Goal: Task Accomplishment & Management: Manage account settings

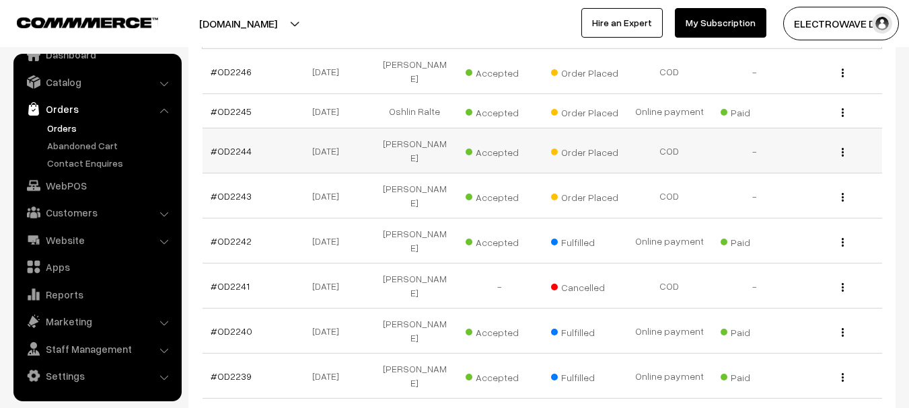
scroll to position [336, 0]
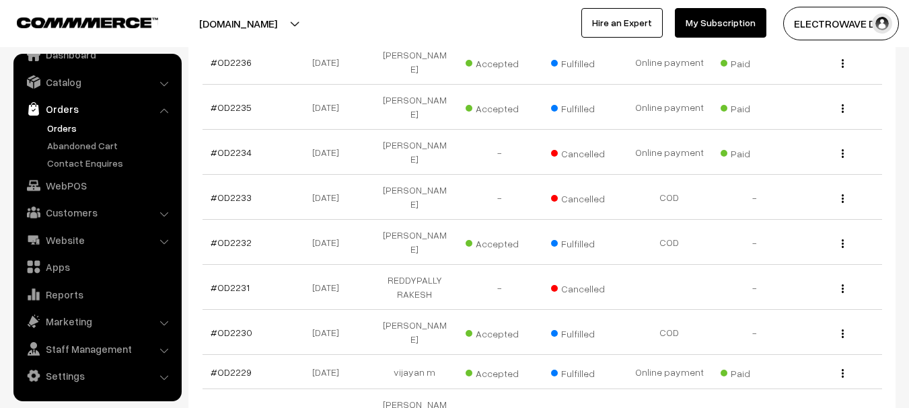
scroll to position [452, 0]
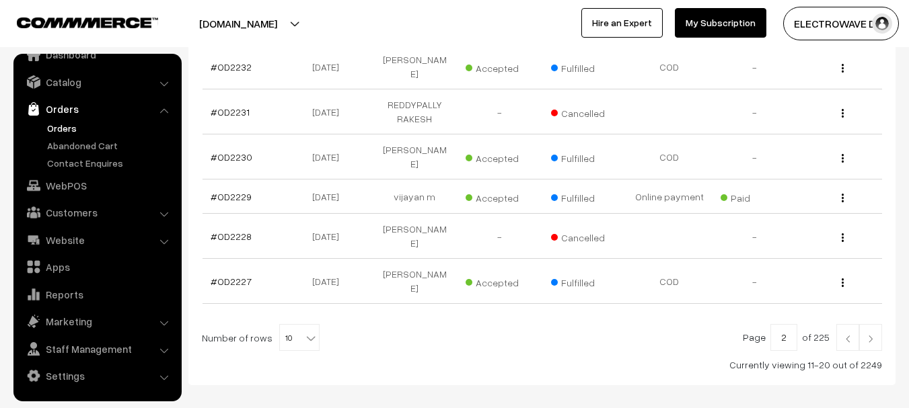
click at [840, 324] on link at bounding box center [847, 337] width 23 height 27
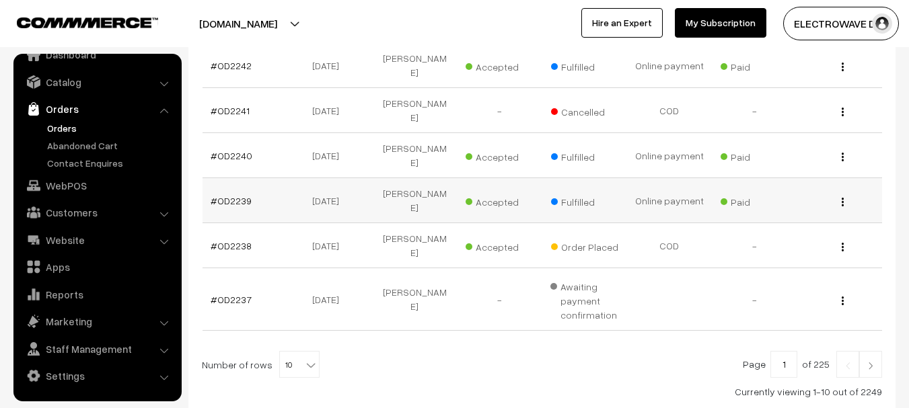
scroll to position [448, 0]
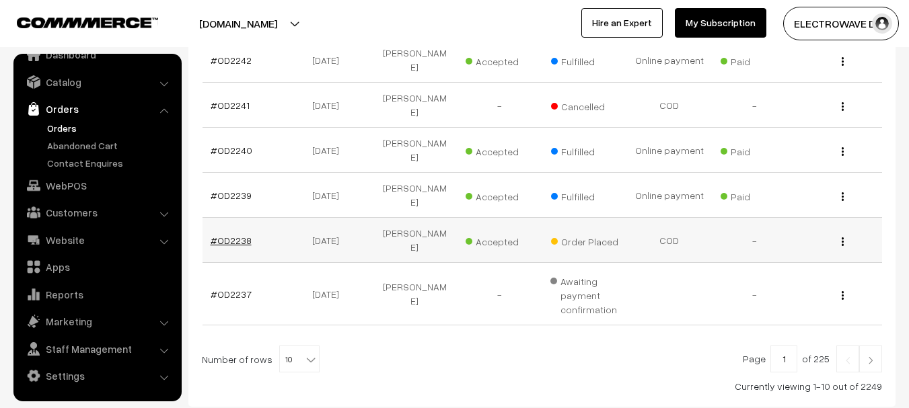
click at [242, 235] on link "#OD2238" at bounding box center [231, 240] width 41 height 11
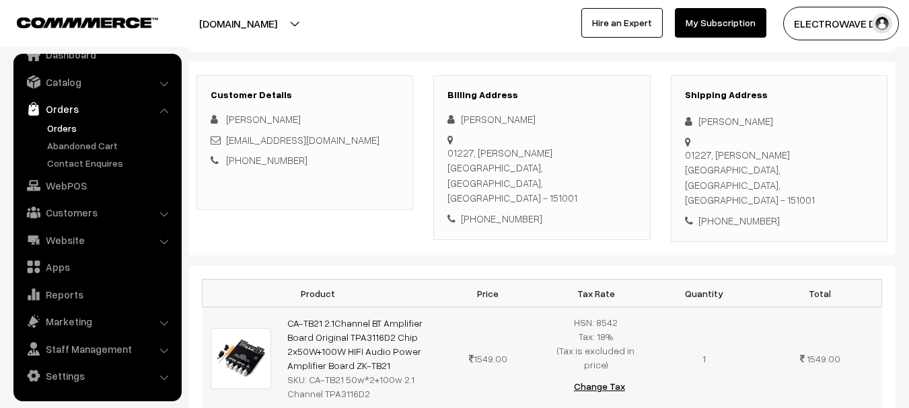
scroll to position [135, 0]
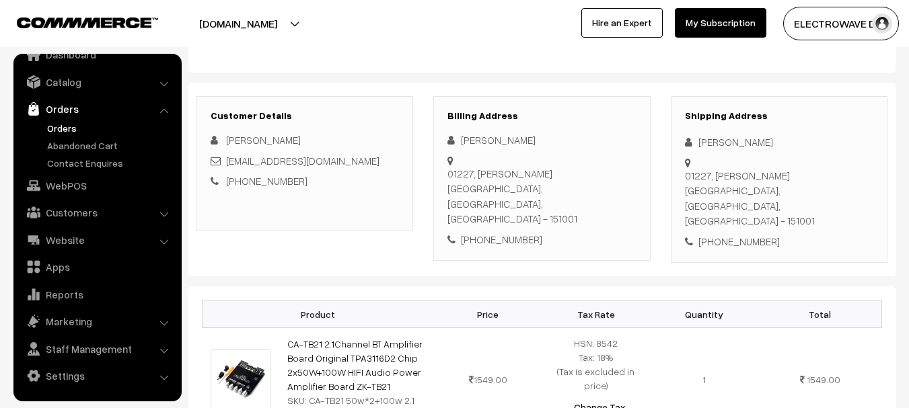
click at [708, 143] on div "[PERSON_NAME]" at bounding box center [779, 142] width 188 height 15
copy div "Varun"
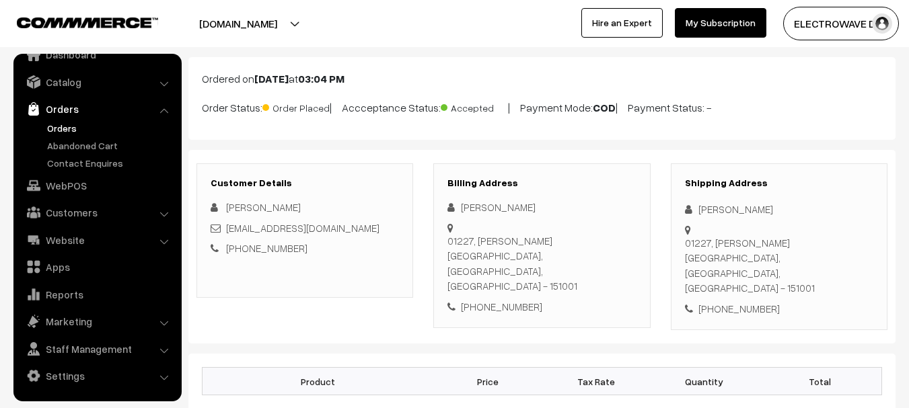
click at [607, 299] on div "[PHONE_NUMBER]" at bounding box center [541, 306] width 188 height 15
click at [711, 215] on div "[PERSON_NAME]" at bounding box center [779, 209] width 188 height 15
copy div "Varun"
click at [744, 213] on div "[PERSON_NAME]" at bounding box center [779, 209] width 188 height 15
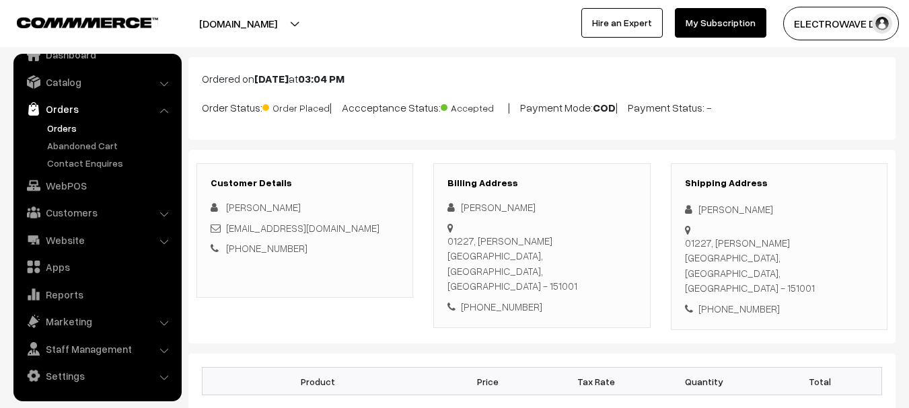
click at [744, 213] on div "[PERSON_NAME]" at bounding box center [779, 209] width 188 height 15
copy div "[PERSON_NAME]"
click at [335, 215] on div "Varun Chaudhary varunajitroad@gmail.com +91 9417605786" at bounding box center [305, 228] width 188 height 57
copy div "[EMAIL_ADDRESS][DOMAIN_NAME]"
click at [728, 274] on div "Shipping Address Varun Chaudhary 01227, Baba Farid Nagar Bathinda, Punjab, Indi…" at bounding box center [779, 248] width 217 height 168
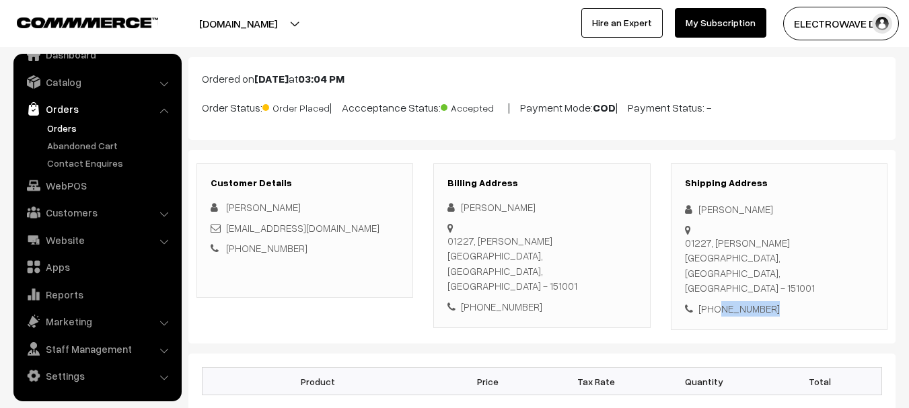
click at [728, 274] on div "Shipping Address Varun Chaudhary 01227, Baba Farid Nagar Bathinda, Punjab, Indi…" at bounding box center [779, 248] width 217 height 168
copy div "9417605786"
copy div "Varun Chaudhary 01227, Baba Farid Nagar"
drag, startPoint x: 696, startPoint y: 206, endPoint x: 814, endPoint y: 231, distance: 121.2
click at [814, 231] on div "Shipping Address Varun Chaudhary 01227, Baba Farid Nagar Bathinda, Punjab, Indi…" at bounding box center [779, 248] width 217 height 168
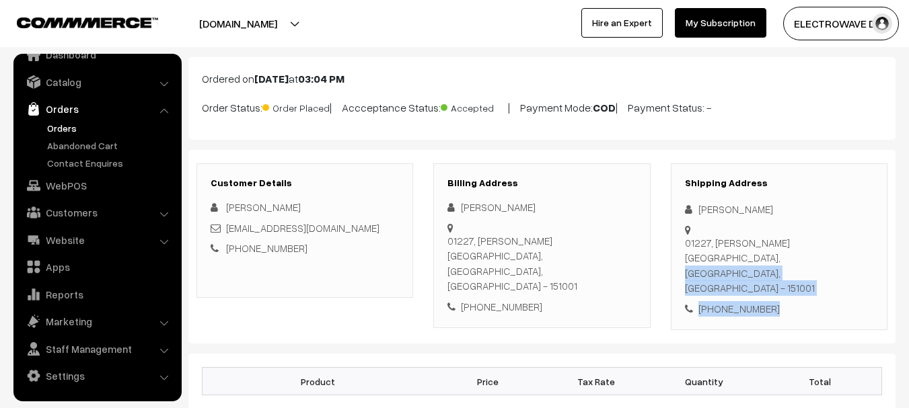
drag, startPoint x: 698, startPoint y: 246, endPoint x: 743, endPoint y: 259, distance: 46.4
click at [796, 277] on div "Shipping Address Varun Chaudhary 01227, Baba Farid Nagar Bathinda, Punjab, Indi…" at bounding box center [779, 248] width 217 height 168
copy div "Bathinda, Punjab, India - 151001 +91 9417605786"
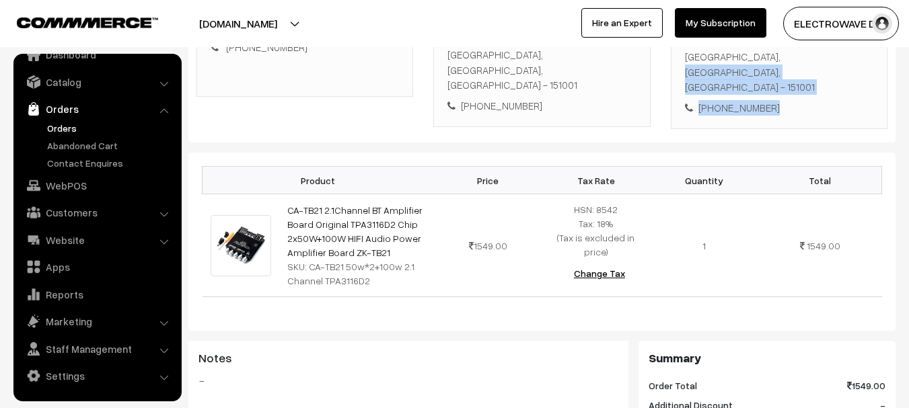
scroll to position [269, 0]
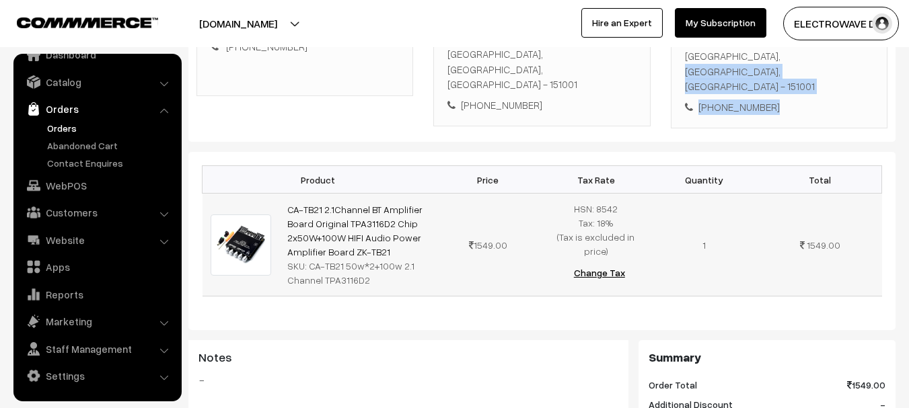
drag, startPoint x: 388, startPoint y: 221, endPoint x: 281, endPoint y: 174, distance: 117.5
click at [281, 194] on td "CA-TB21 2.1Channel BT Amplifier Board Original TPA3116D2 Chip 2x50W+100W HIFI A…" at bounding box center [356, 245] width 155 height 103
copy link "CA-TB21 2.1Channel BT Amplifier Board Original TPA3116D2 Chip 2x50W+100W HIFI A…"
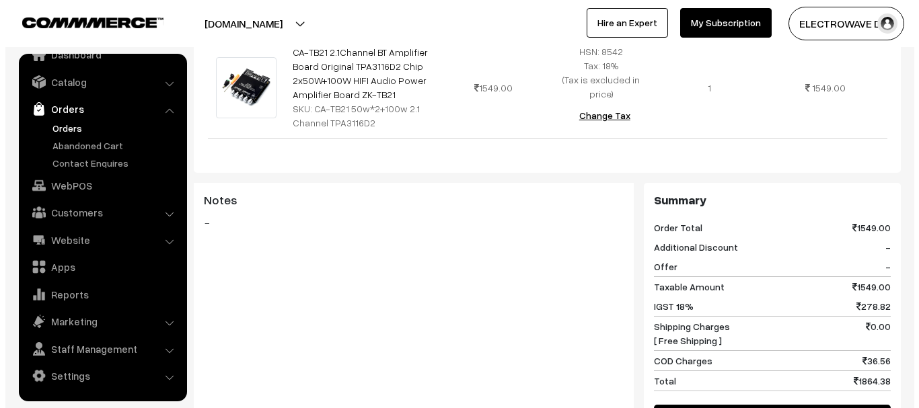
scroll to position [661, 0]
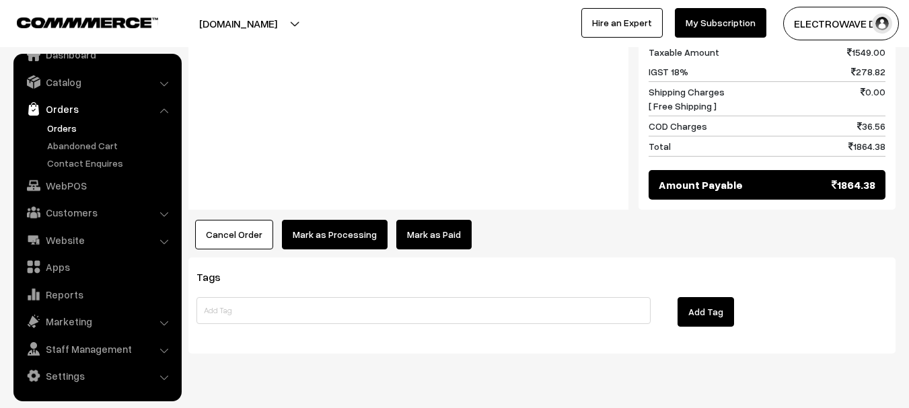
click at [335, 220] on button "Mark as Processing" at bounding box center [335, 235] width 106 height 30
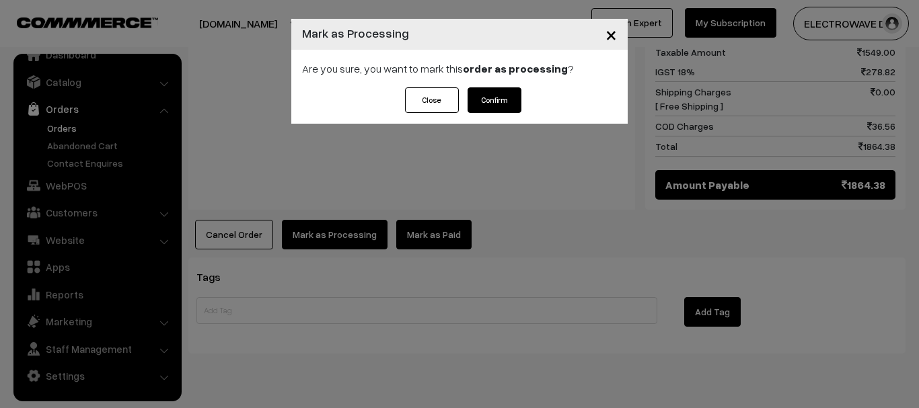
click at [501, 103] on button "Confirm" at bounding box center [495, 100] width 54 height 26
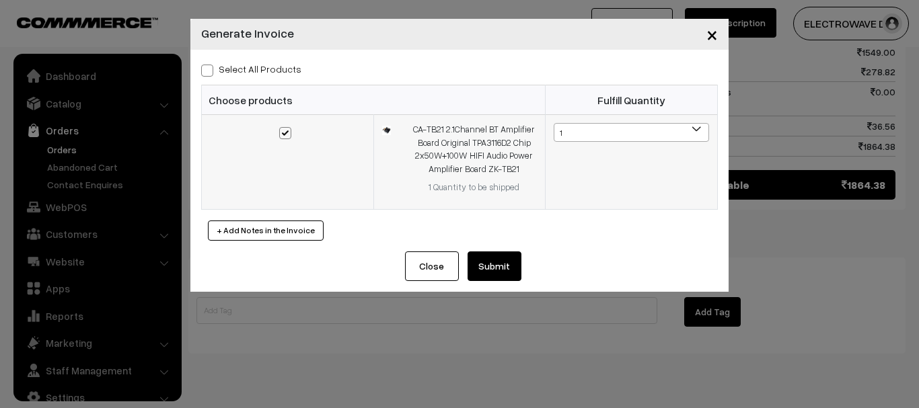
scroll to position [22, 0]
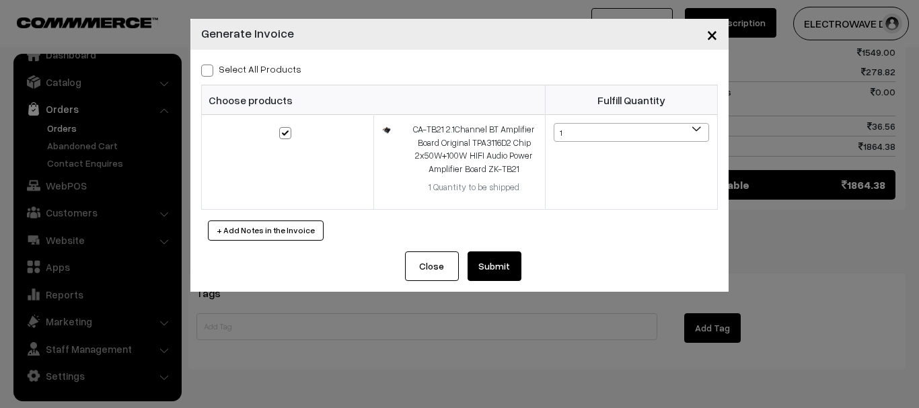
click at [502, 262] on button "Submit" at bounding box center [495, 267] width 54 height 30
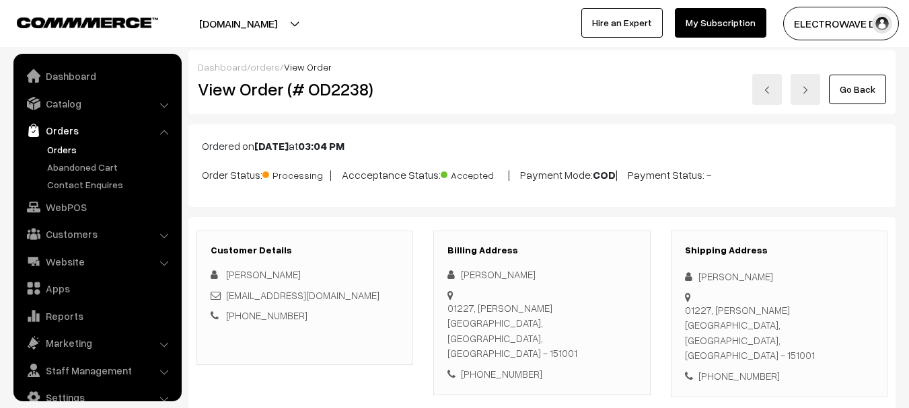
click at [341, 90] on h2 "View Order (# OD2238)" at bounding box center [306, 89] width 216 height 21
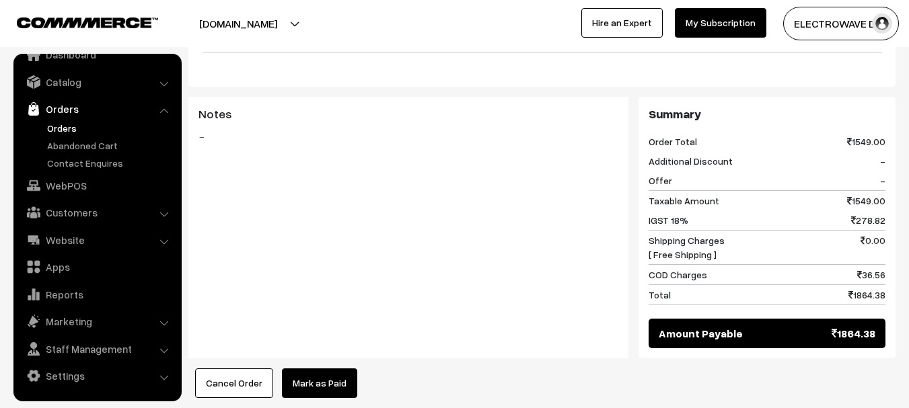
scroll to position [673, 0]
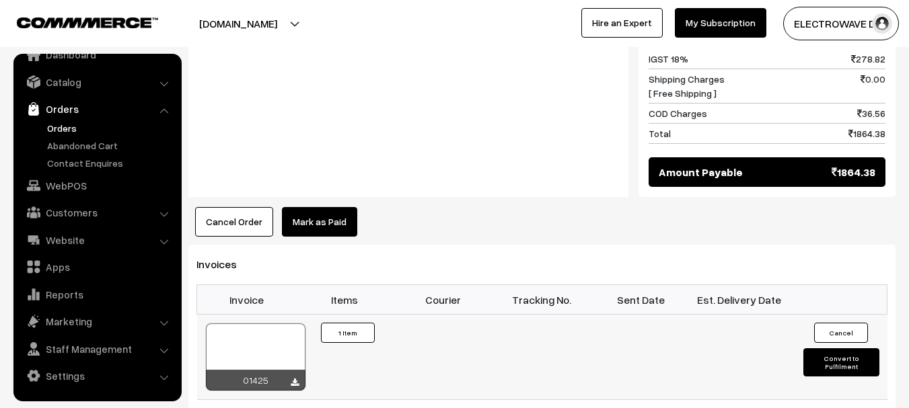
click at [248, 324] on div at bounding box center [256, 357] width 100 height 67
click at [61, 124] on link "Orders" at bounding box center [110, 128] width 133 height 14
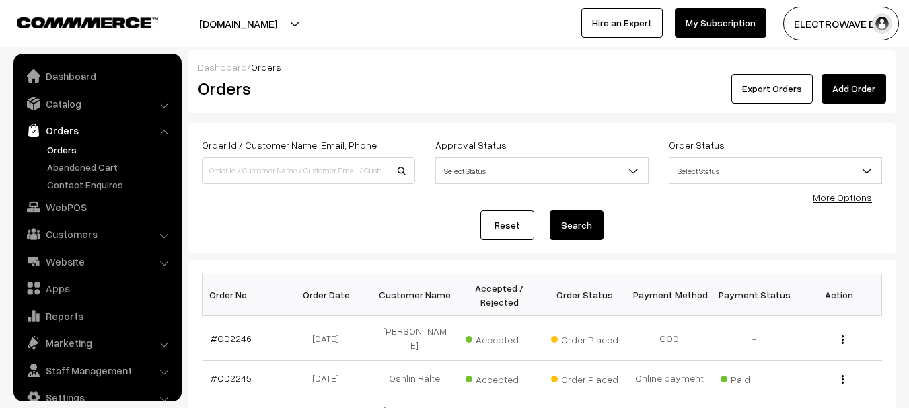
scroll to position [22, 0]
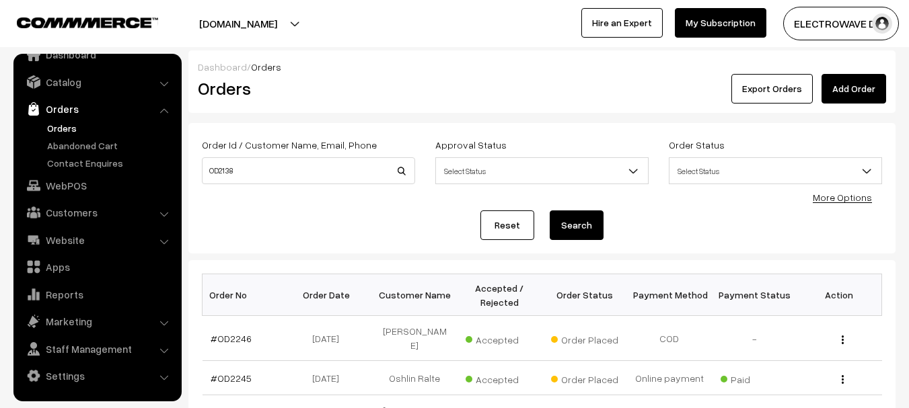
type input "OD2138"
click at [550, 211] on button "Search" at bounding box center [577, 226] width 54 height 30
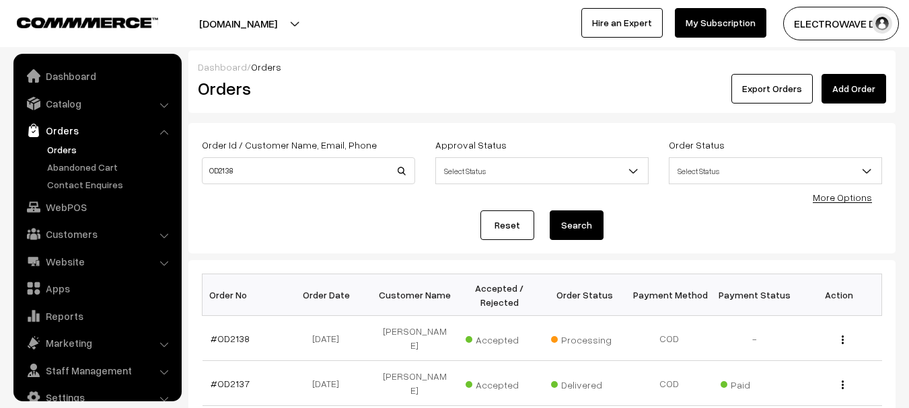
click at [237, 333] on link "#OD2138" at bounding box center [230, 338] width 39 height 11
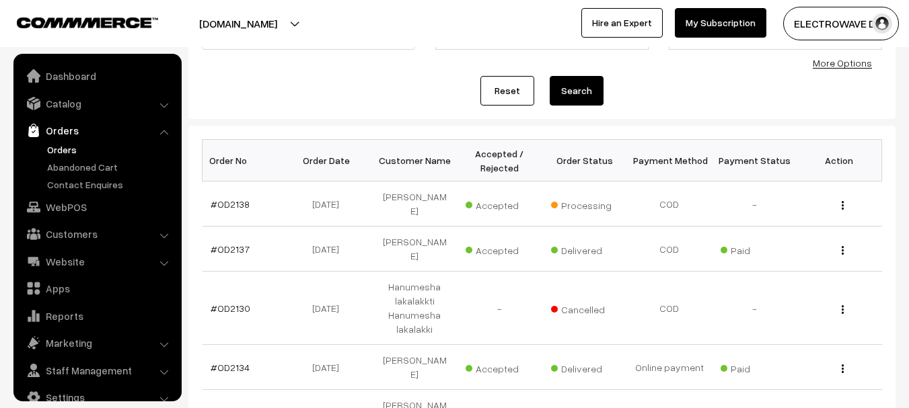
scroll to position [22, 0]
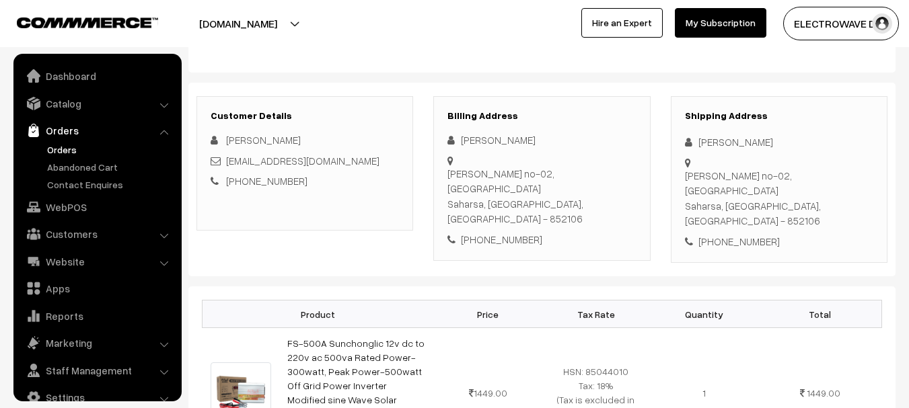
scroll to position [22, 0]
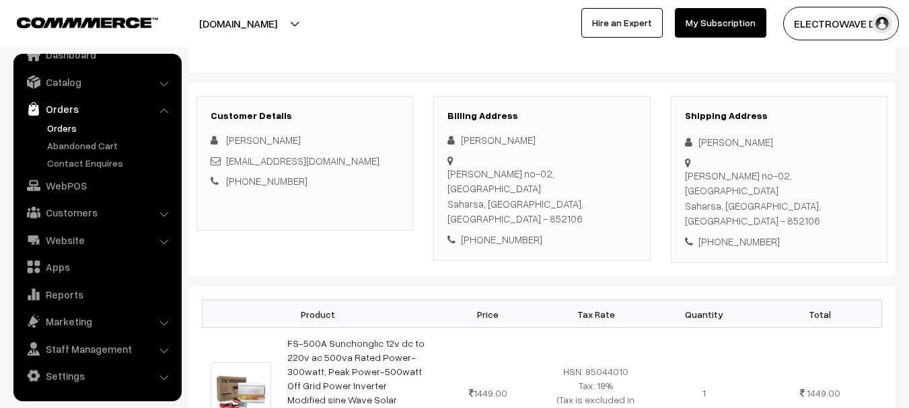
click at [733, 234] on div "[PHONE_NUMBER]" at bounding box center [779, 241] width 188 height 15
copy div "8825113387"
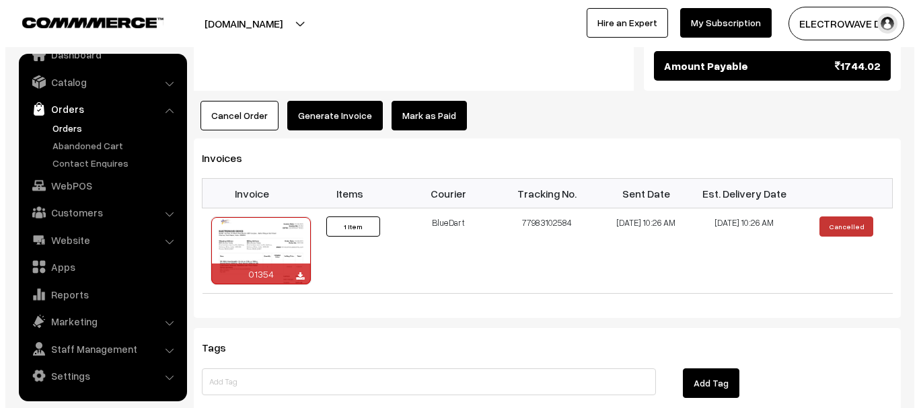
scroll to position [740, 0]
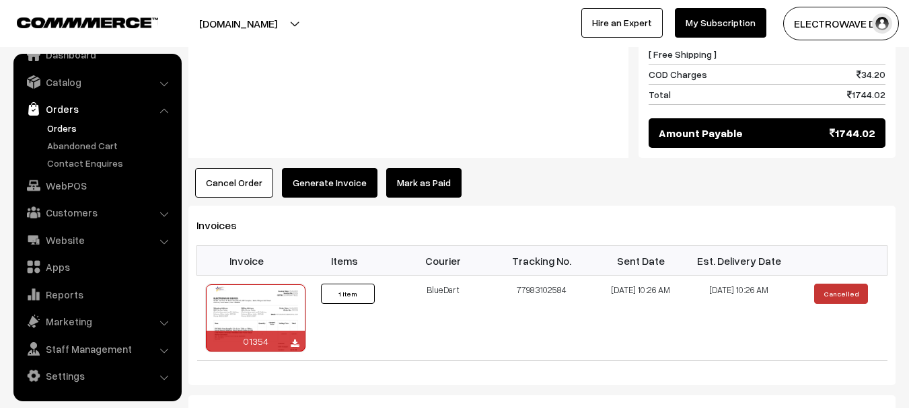
click at [242, 168] on button "Cancel Order" at bounding box center [234, 183] width 78 height 30
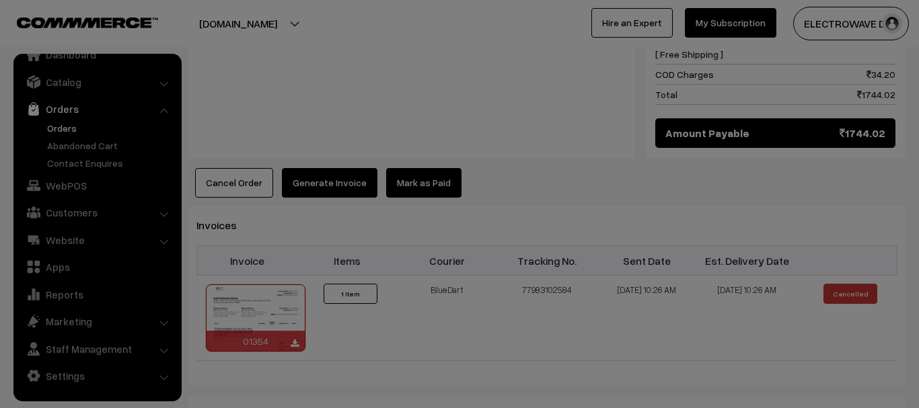
click at [0, 0] on div "× Cancel Order Reason Close Confirm" at bounding box center [0, 0] width 0 height 0
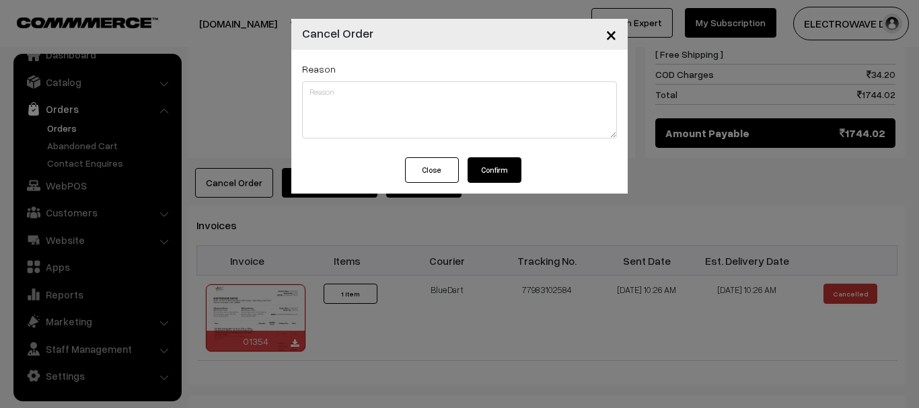
click at [485, 161] on button "Confirm" at bounding box center [495, 170] width 54 height 26
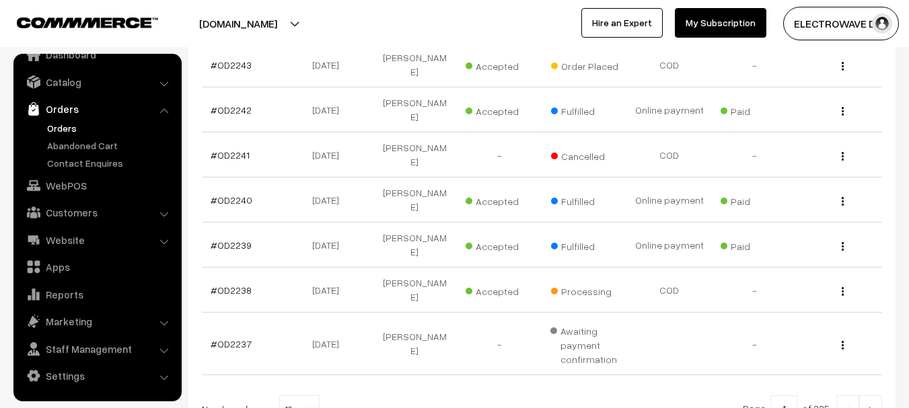
scroll to position [448, 0]
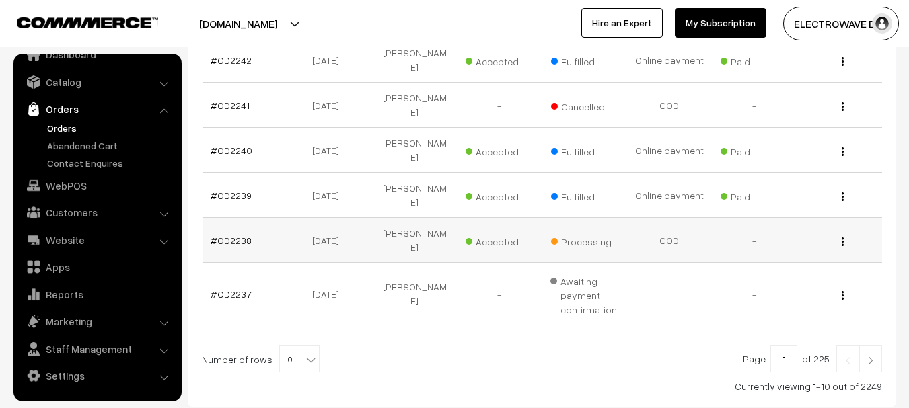
click at [236, 235] on link "#OD2238" at bounding box center [231, 240] width 41 height 11
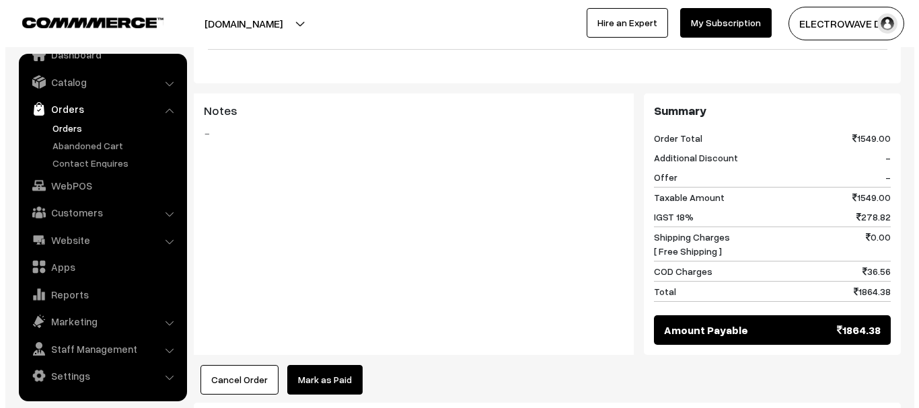
scroll to position [740, 0]
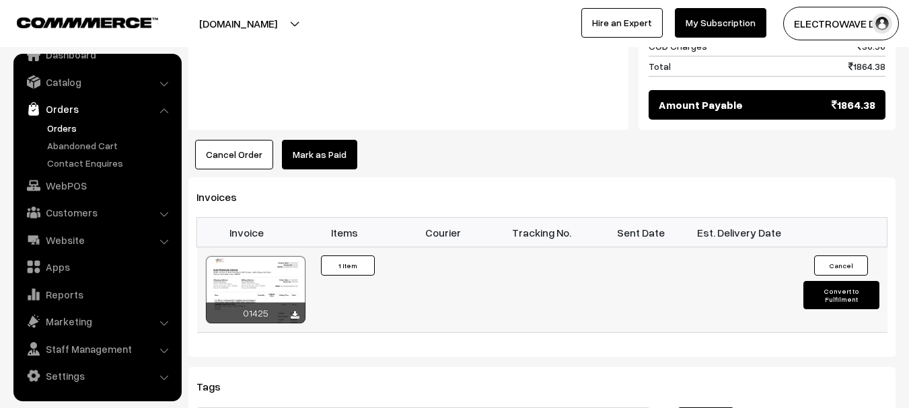
click at [822, 281] on button "Convert to Fulfilment" at bounding box center [841, 295] width 76 height 28
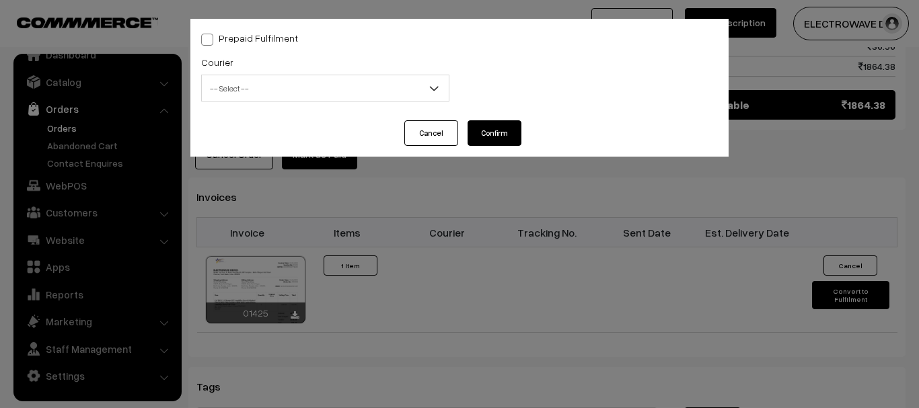
click at [311, 87] on span "-- Select --" at bounding box center [325, 89] width 247 height 24
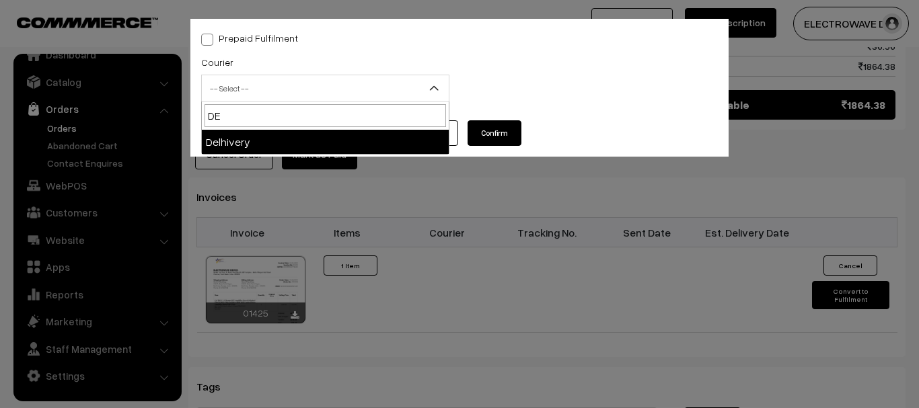
type input "DE"
select select "4"
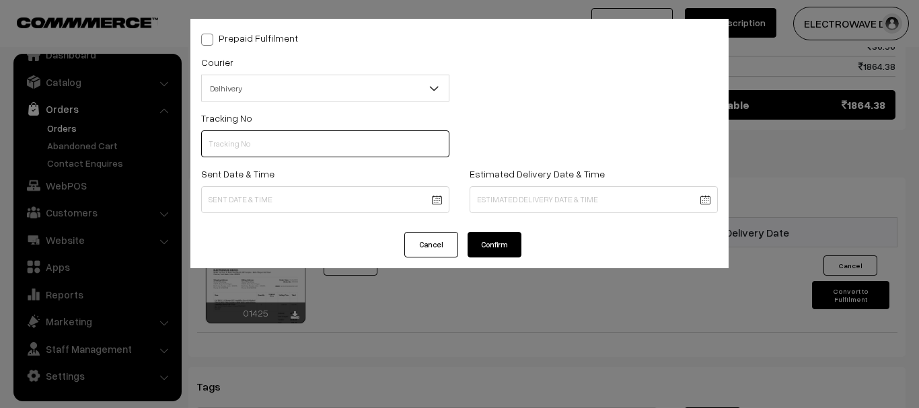
drag, startPoint x: 353, startPoint y: 149, endPoint x: 396, endPoint y: 172, distance: 49.1
click at [353, 149] on input "text" at bounding box center [325, 144] width 248 height 27
paste input "22679033704284"
type input "22679033704284"
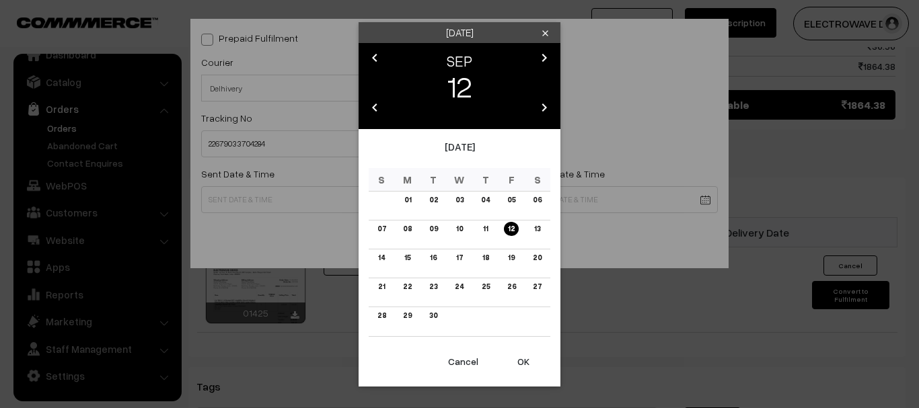
click at [521, 348] on button "OK" at bounding box center [524, 362] width 54 height 30
click at [521, 349] on button "OK" at bounding box center [524, 362] width 54 height 30
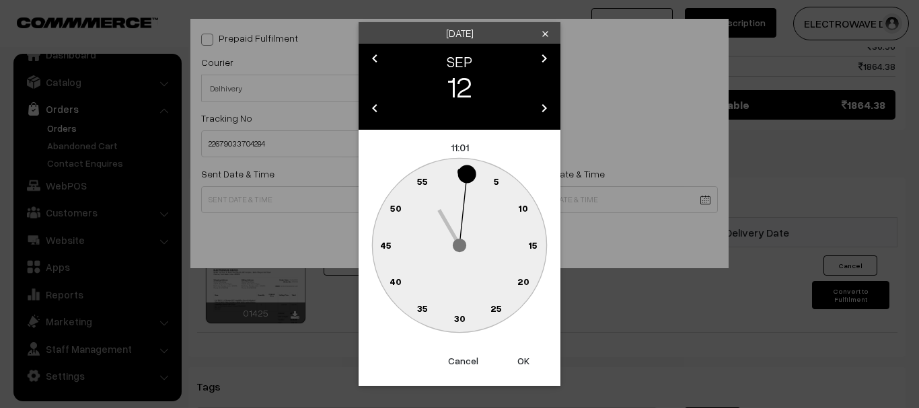
click at [521, 349] on button "OK" at bounding box center [524, 362] width 54 height 30
type input "12-09-2025 11:01"
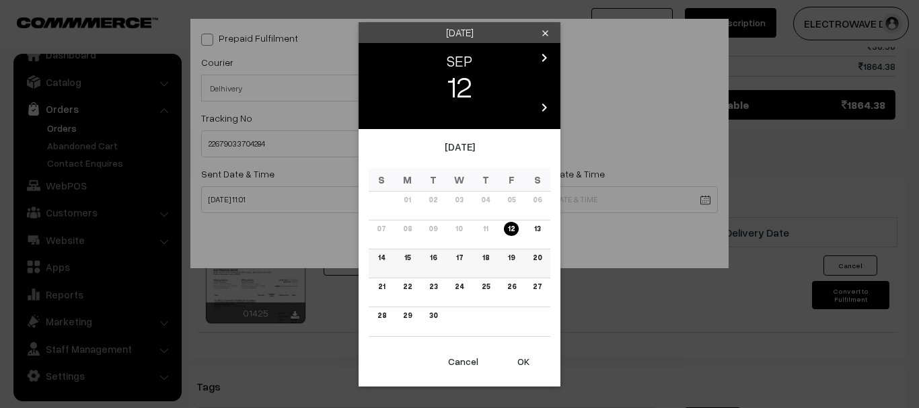
click at [433, 260] on link "16" at bounding box center [433, 258] width 15 height 14
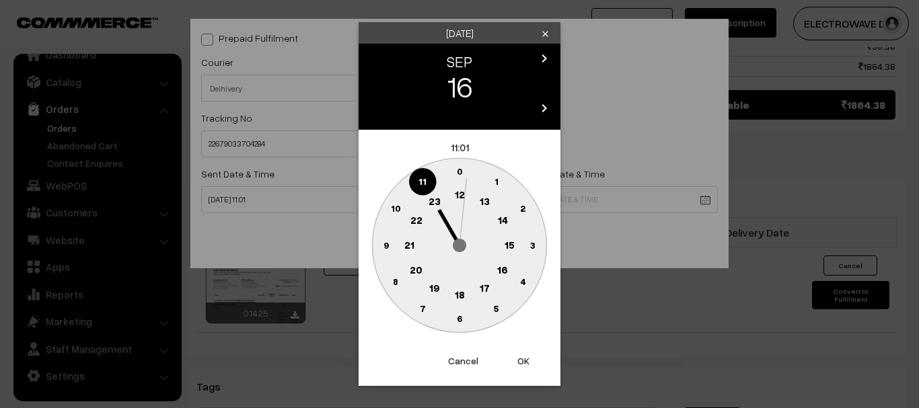
click at [524, 365] on button "OK" at bounding box center [524, 362] width 54 height 30
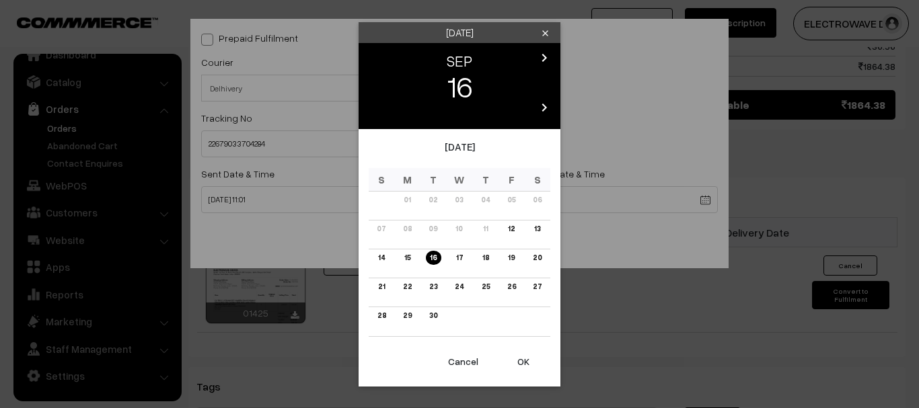
drag, startPoint x: 484, startPoint y: 258, endPoint x: 490, endPoint y: 270, distance: 13.9
click at [484, 258] on link "18" at bounding box center [485, 258] width 15 height 14
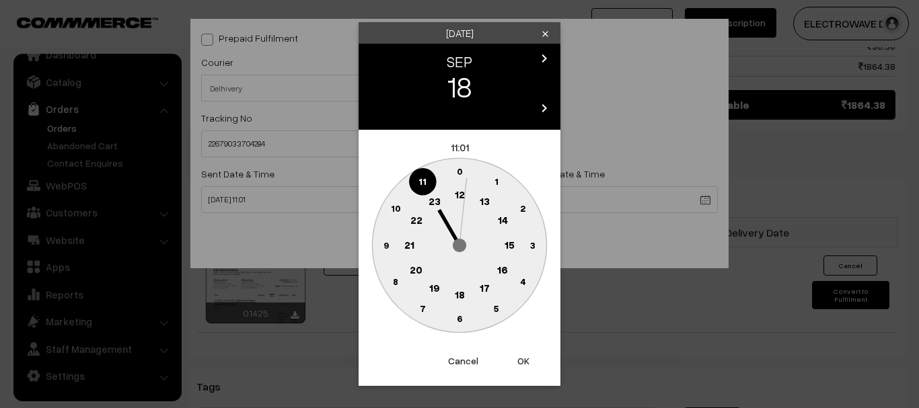
click at [511, 359] on button "OK" at bounding box center [524, 362] width 54 height 30
drag, startPoint x: 511, startPoint y: 359, endPoint x: 511, endPoint y: 351, distance: 8.1
click at [511, 355] on button "OK" at bounding box center [524, 362] width 54 height 30
type input "18-09-2025 11:01"
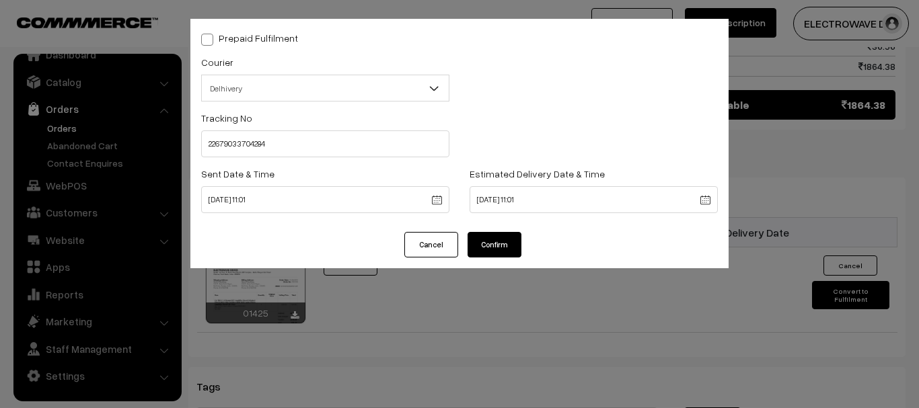
click at [492, 230] on div "Prepaid Fulfilment Courier -- Select -- BlueDart Xpressbees Delhivery Speed Pos…" at bounding box center [459, 125] width 538 height 213
click at [497, 258] on div "Cancel Confirm" at bounding box center [459, 250] width 538 height 36
click at [500, 244] on button "Confirm" at bounding box center [495, 245] width 54 height 26
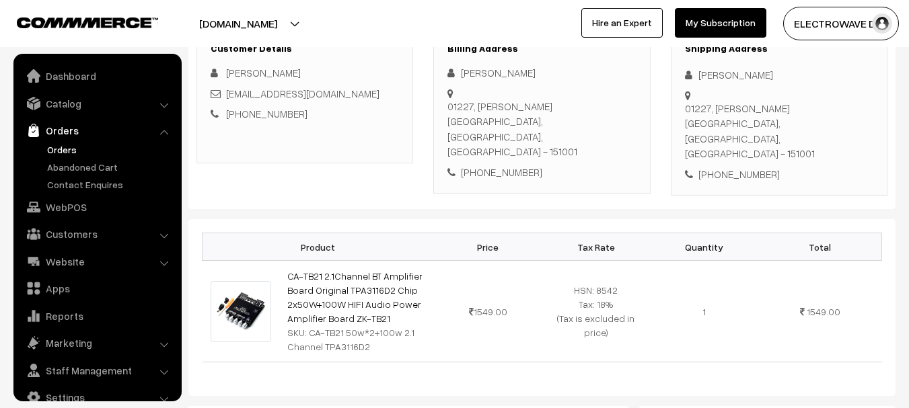
scroll to position [22, 0]
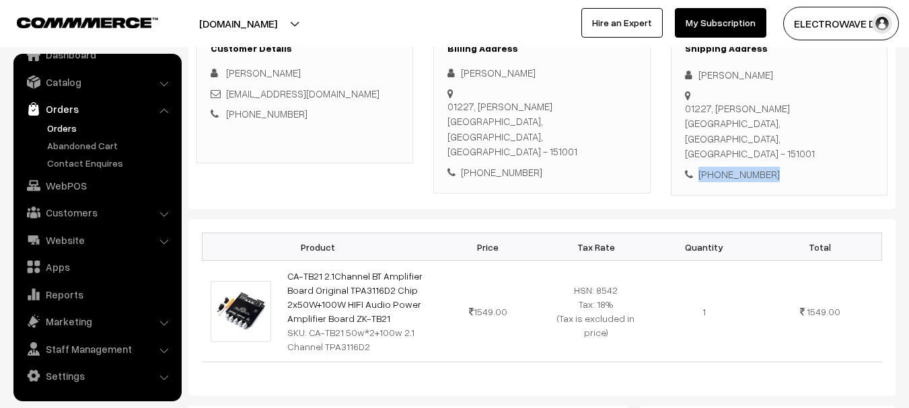
copy div "+91 9417605786"
drag, startPoint x: 772, startPoint y: 137, endPoint x: 700, endPoint y: 145, distance: 73.1
click at [700, 145] on div "Shipping Address Varun Chaudhary 01227, Baba Farid Nagar Bathinda, Punjab, Indi…" at bounding box center [779, 113] width 217 height 168
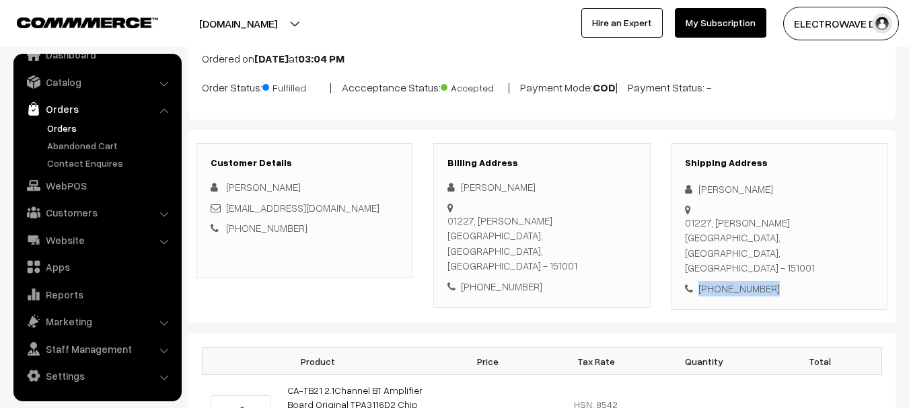
scroll to position [0, 0]
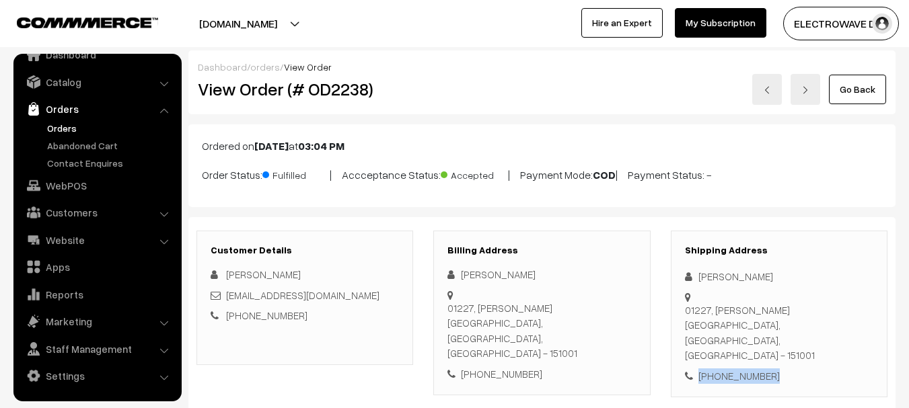
click at [73, 126] on link "Orders" at bounding box center [110, 128] width 133 height 14
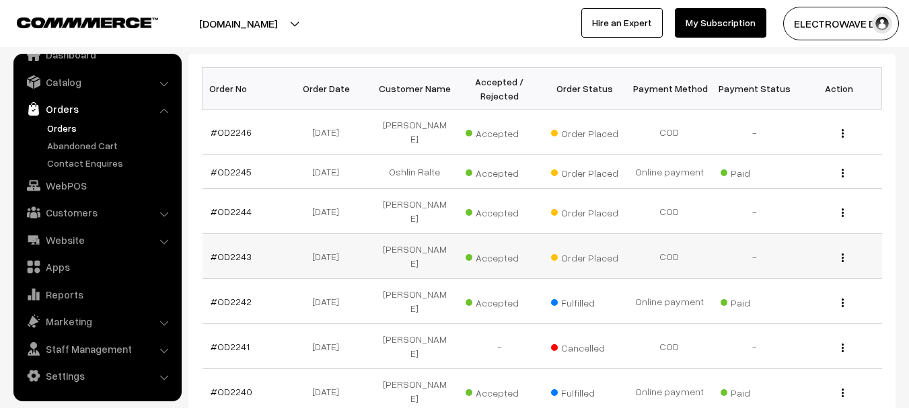
scroll to position [202, 0]
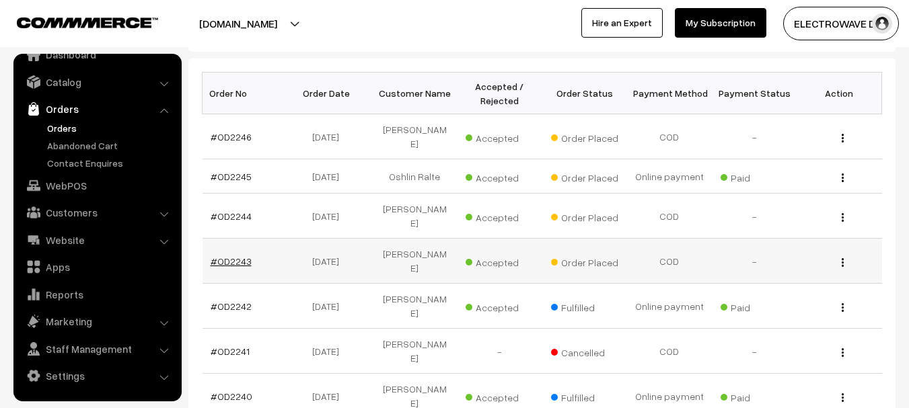
click at [219, 256] on link "#OD2243" at bounding box center [231, 261] width 41 height 11
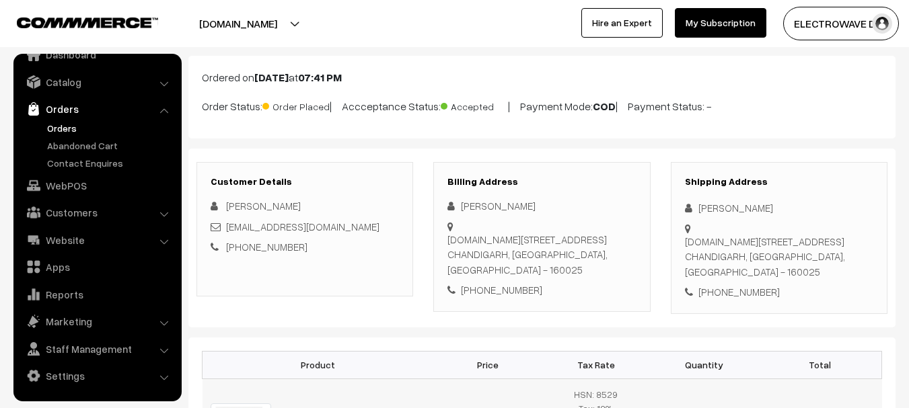
scroll to position [67, 0]
click at [700, 207] on div "[PERSON_NAME]" at bounding box center [779, 209] width 188 height 15
click at [702, 207] on div "[PERSON_NAME]" at bounding box center [779, 209] width 188 height 15
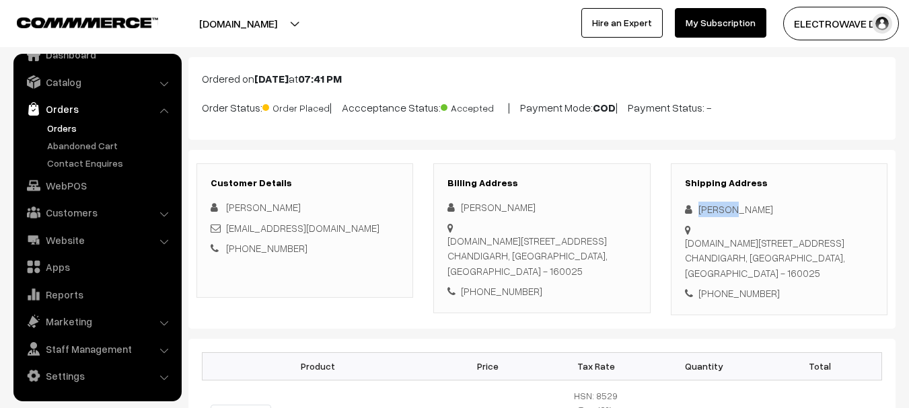
click at [702, 207] on div "[PERSON_NAME]" at bounding box center [779, 209] width 188 height 15
click at [703, 207] on div "[PERSON_NAME]" at bounding box center [779, 209] width 188 height 15
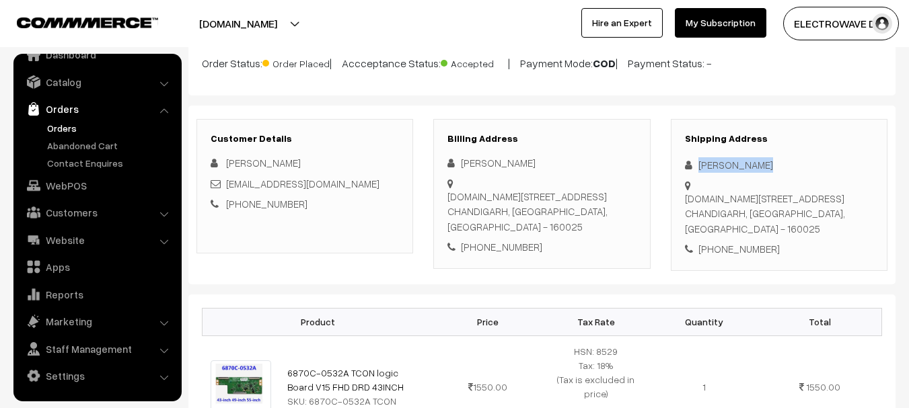
scroll to position [202, 0]
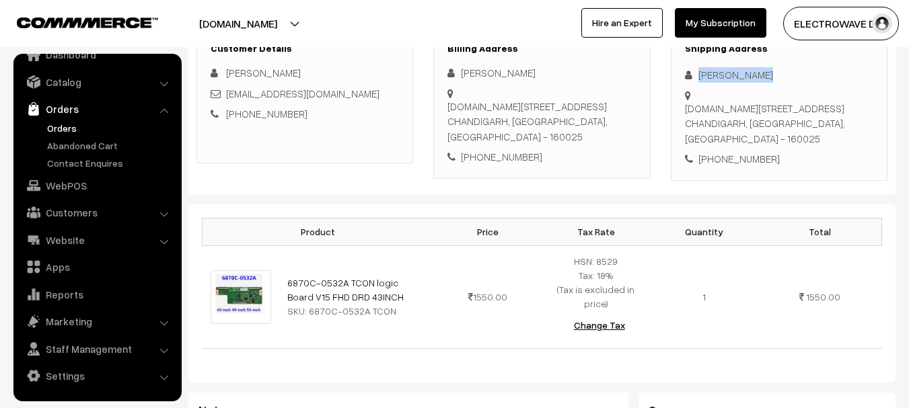
click at [710, 75] on div "[PERSON_NAME]" at bounding box center [779, 74] width 188 height 15
click at [710, 75] on div "Nitish kumar" at bounding box center [779, 74] width 188 height 15
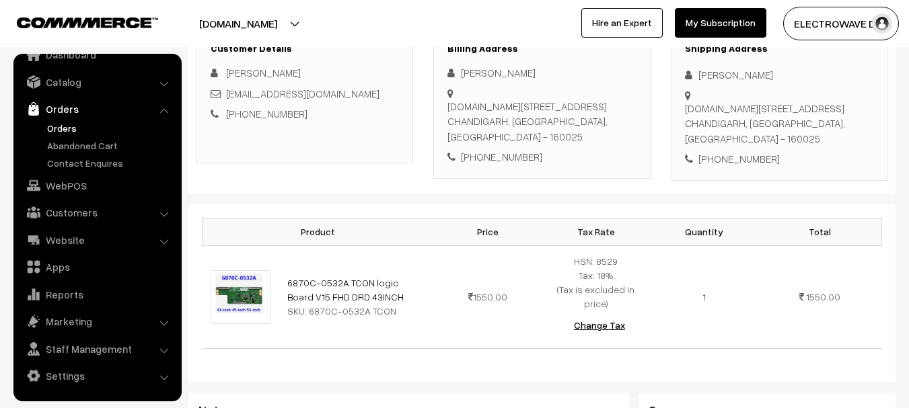
click at [734, 75] on div "Nitish kumar" at bounding box center [779, 74] width 188 height 15
copy div "kumar"
drag, startPoint x: 323, startPoint y: 112, endPoint x: 230, endPoint y: 107, distance: 93.0
click at [230, 107] on div "+91 9041301675" at bounding box center [305, 113] width 188 height 15
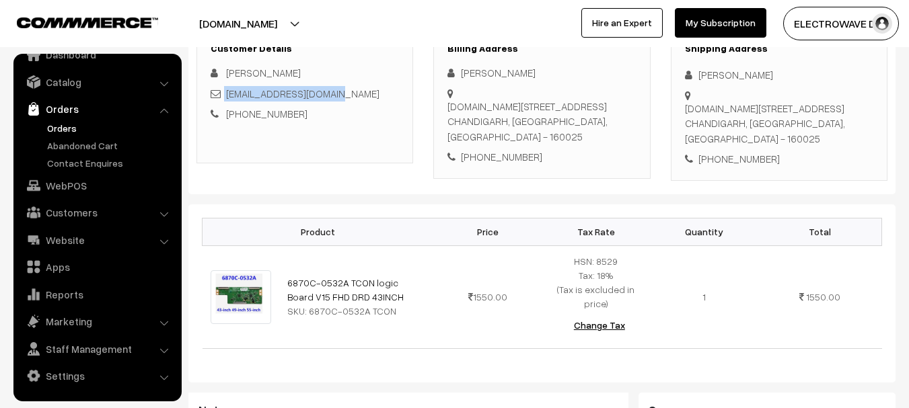
copy div "mebadshah621@gmail.com"
copy link "mebadshah621@gmail.com"
drag, startPoint x: 331, startPoint y: 92, endPoint x: 229, endPoint y: 89, distance: 102.3
click at [229, 89] on div "mebadshah621@gmail.com" at bounding box center [305, 93] width 188 height 15
click at [737, 151] on div "+91 9041301675" at bounding box center [779, 158] width 188 height 15
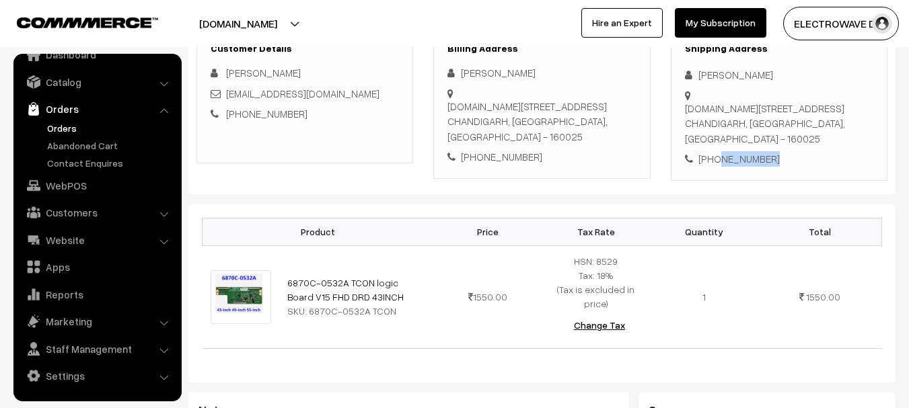
click at [737, 151] on div "+91 9041301675" at bounding box center [779, 158] width 188 height 15
copy div "9041301675"
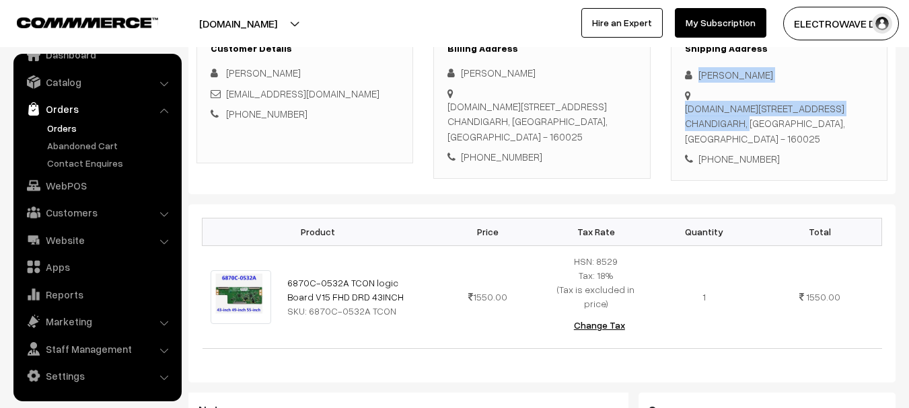
copy div "Nitish kumar H.no 70/1 small flats, maloya CHANDIGARH"
drag, startPoint x: 696, startPoint y: 69, endPoint x: 754, endPoint y: 104, distance: 68.2
click at [757, 106] on div "Shipping Address Nitish kumar H.no 70/1 small flats, maloya CHANDIGARH, Chandig…" at bounding box center [779, 105] width 217 height 152
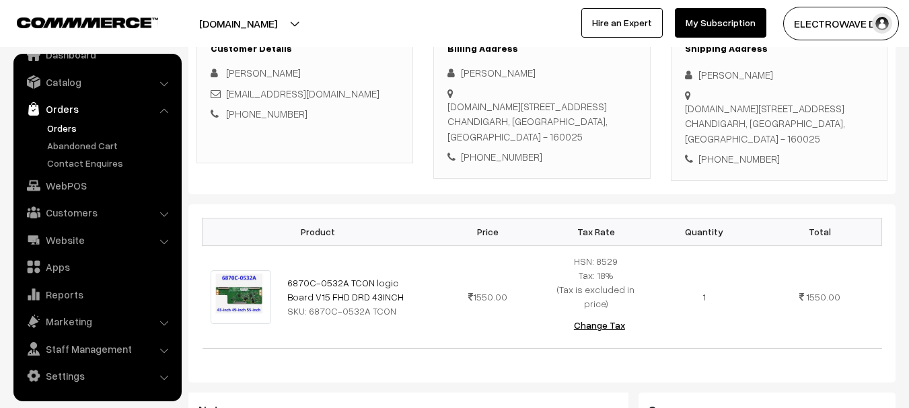
click at [775, 151] on div "+91 9041301675" at bounding box center [779, 158] width 188 height 15
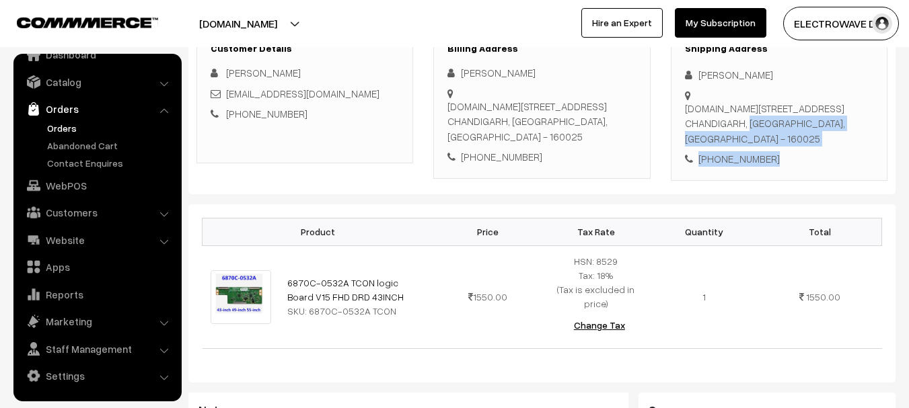
drag, startPoint x: 758, startPoint y: 109, endPoint x: 779, endPoint y: 139, distance: 37.2
click at [779, 139] on div "Shipping Address Nitish kumar H.no 70/1 small flats, maloya CHANDIGARH, Chandig…" at bounding box center [779, 105] width 217 height 152
copy div "Chandigarh, India - 160025 +91 9041301675"
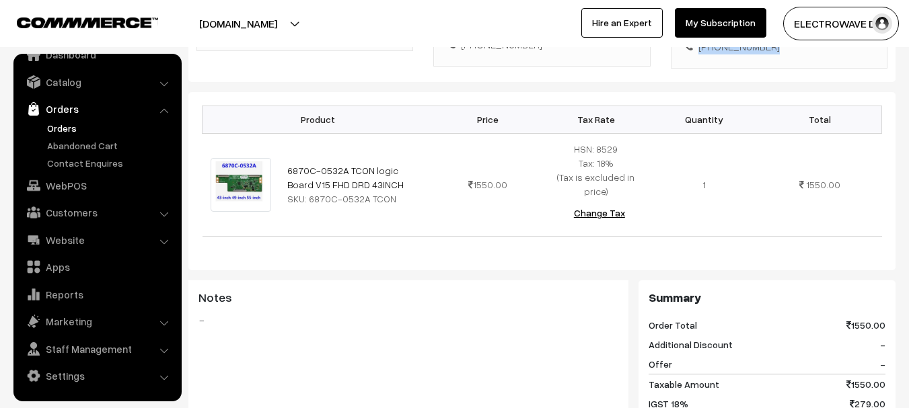
scroll to position [336, 0]
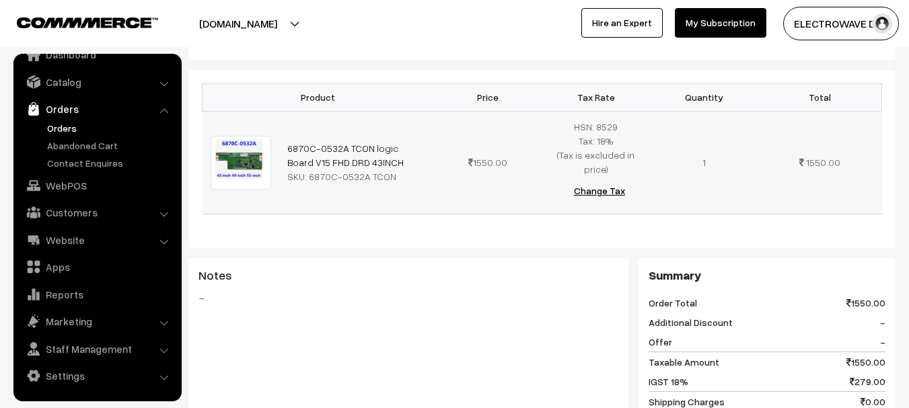
copy tr "6870C-0532A TCON logic Board V15 FHD DRD 43INCH"
drag, startPoint x: 369, startPoint y: 148, endPoint x: 256, endPoint y: 119, distance: 116.7
click at [256, 119] on tr "6870C-0532A TCON logic Board V15 FHD DRD 43INCH SKU: 6870C-0532A TCON 1550.00" at bounding box center [543, 162] width 680 height 103
copy div "6870C-0532A TCON"
drag, startPoint x: 307, startPoint y: 163, endPoint x: 408, endPoint y: 163, distance: 101.6
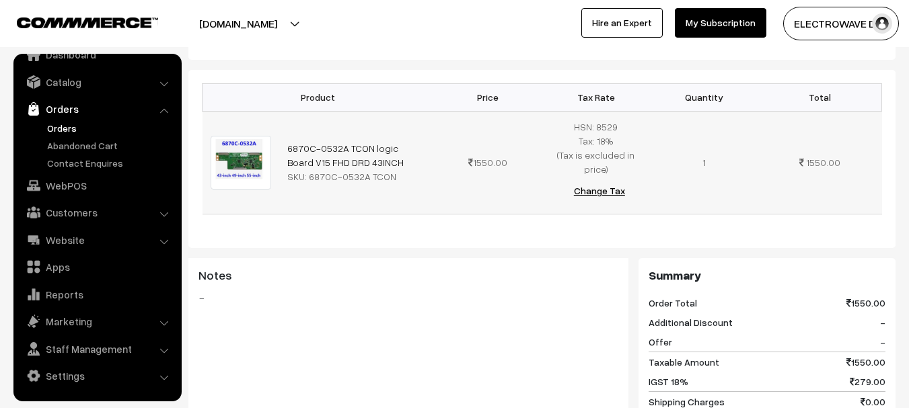
click at [408, 170] on div "SKU: 6870C-0532A TCON" at bounding box center [356, 177] width 139 height 14
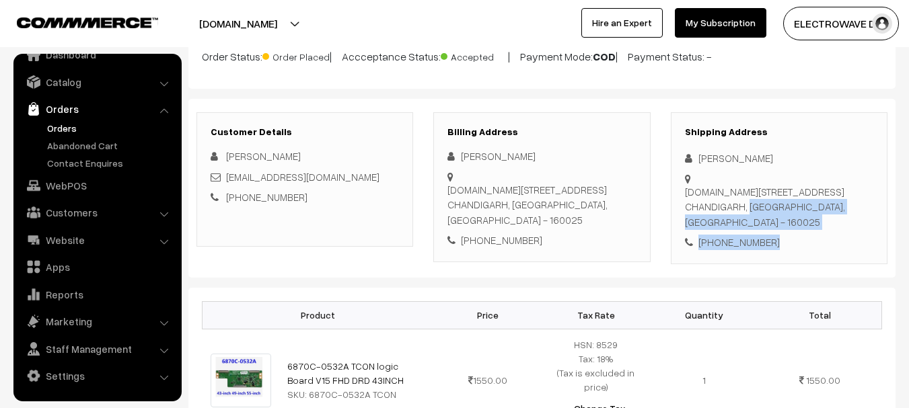
scroll to position [0, 0]
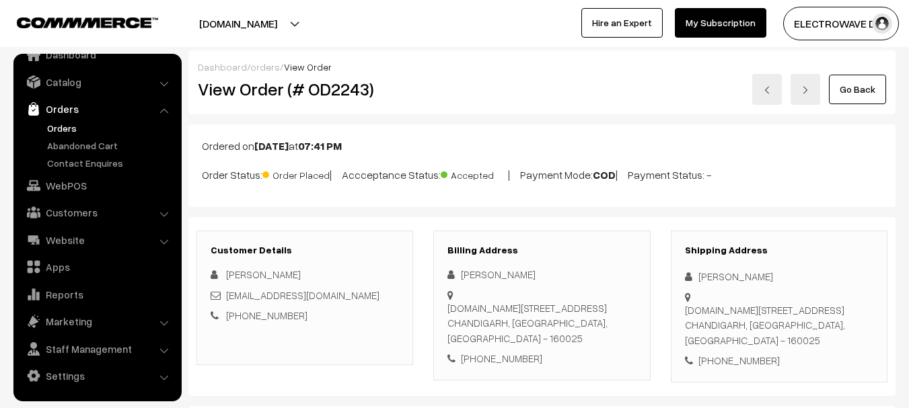
click at [339, 82] on h2 "View Order (# OD2243)" at bounding box center [306, 89] width 216 height 21
copy h2 "OD2243"
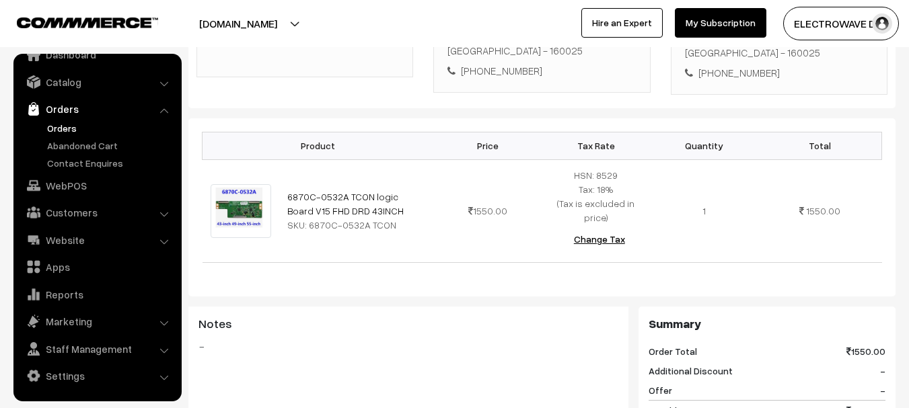
scroll to position [202, 0]
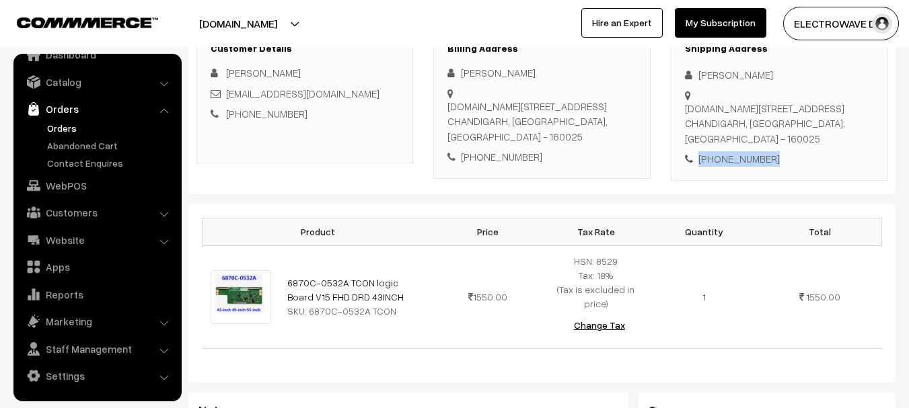
copy div "+91 9041301675"
drag, startPoint x: 734, startPoint y: 137, endPoint x: 680, endPoint y: 148, distance: 55.6
click at [680, 148] on div "Shipping Address Nitish kumar H.no 70/1 small flats, maloya CHANDIGARH, Chandig…" at bounding box center [779, 105] width 217 height 152
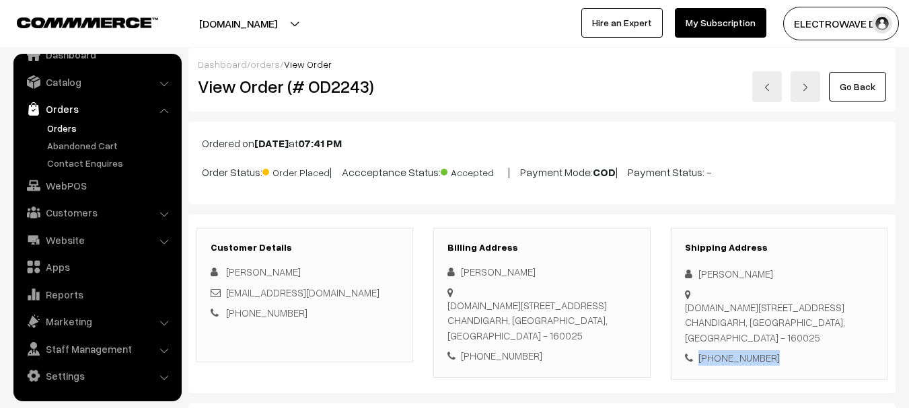
scroll to position [0, 0]
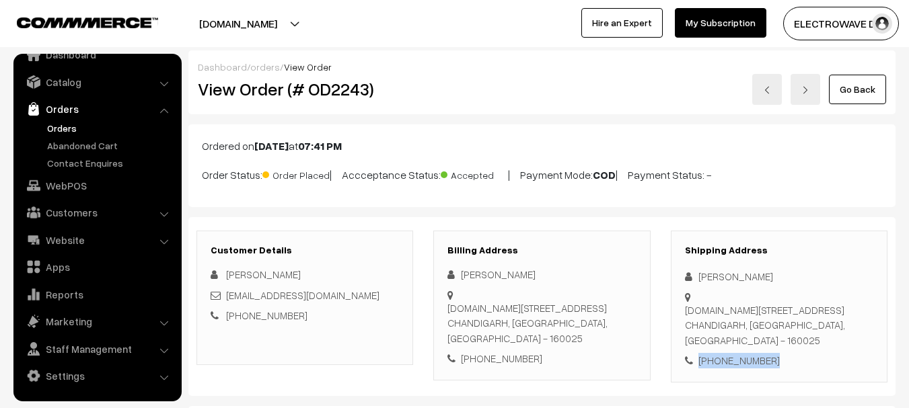
click at [773, 89] on link at bounding box center [767, 89] width 30 height 31
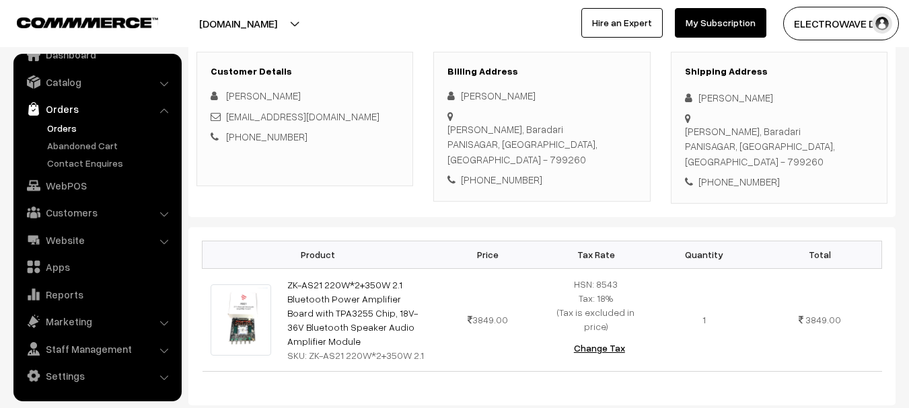
scroll to position [202, 0]
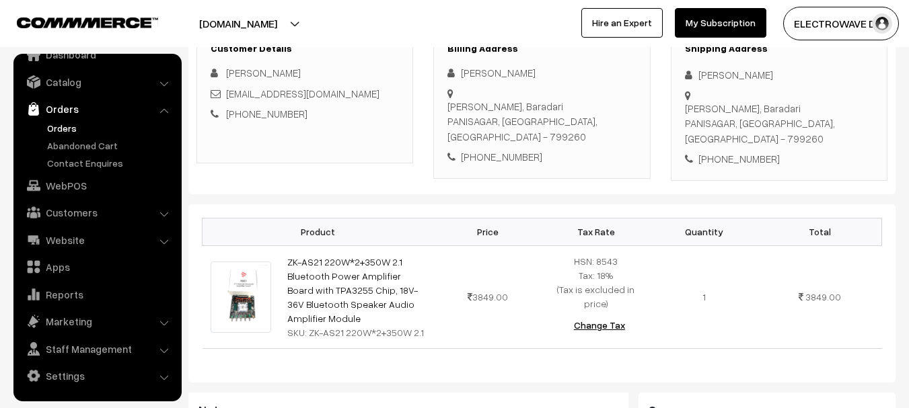
click at [730, 151] on div "[PHONE_NUMBER]" at bounding box center [779, 158] width 188 height 15
copy div "7005271936"
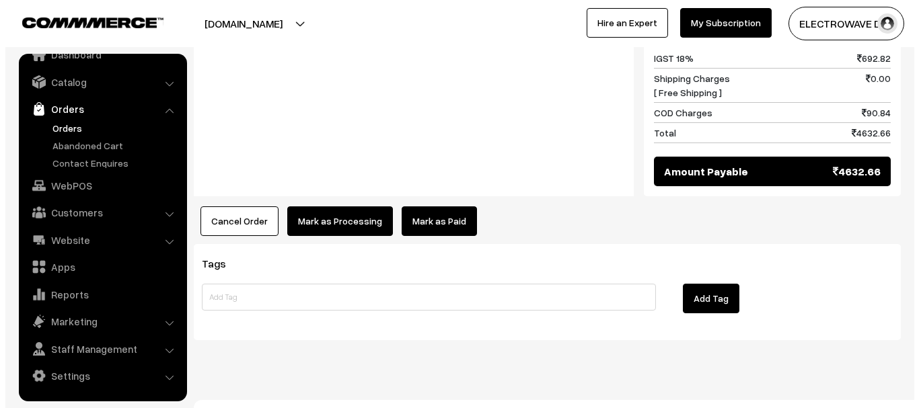
scroll to position [661, 0]
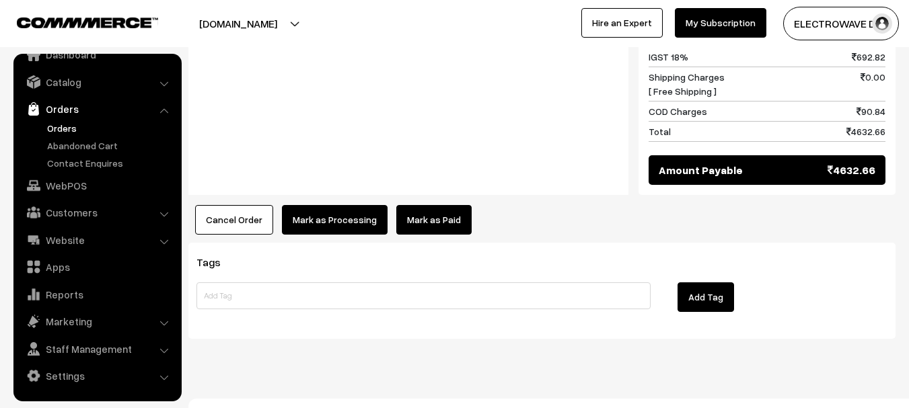
click at [241, 205] on button "Cancel Order" at bounding box center [234, 220] width 78 height 30
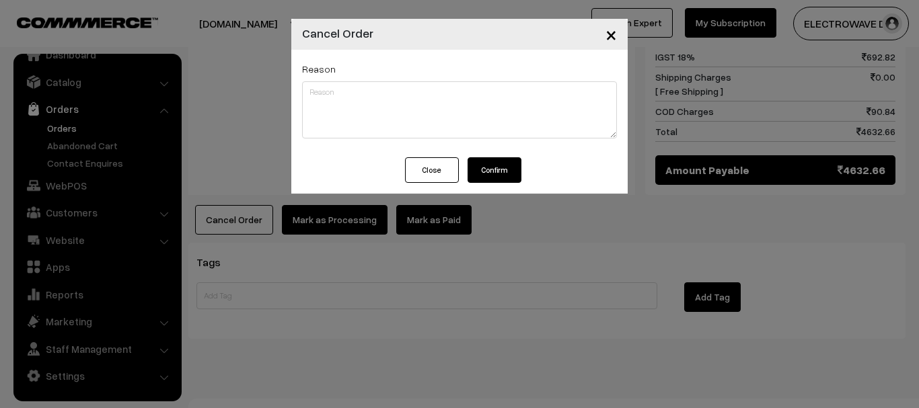
click at [441, 172] on button "Close" at bounding box center [432, 170] width 54 height 26
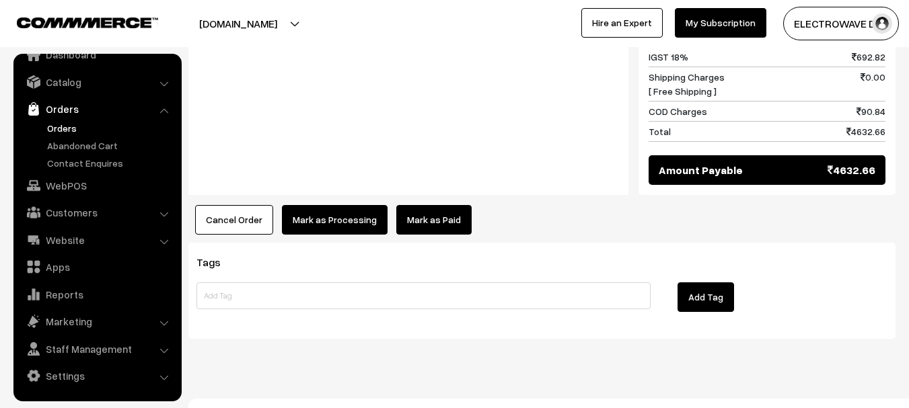
drag, startPoint x: 246, startPoint y: 201, endPoint x: 264, endPoint y: 200, distance: 18.2
click at [247, 205] on button "Cancel Order" at bounding box center [234, 220] width 78 height 30
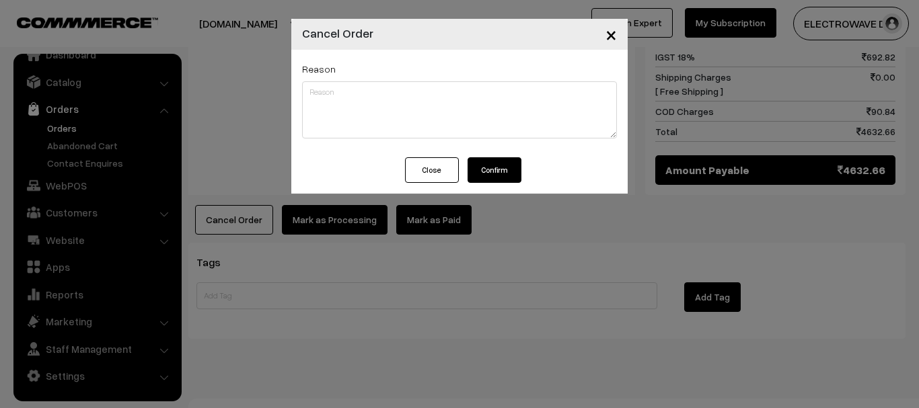
click at [493, 170] on button "Confirm" at bounding box center [495, 170] width 54 height 26
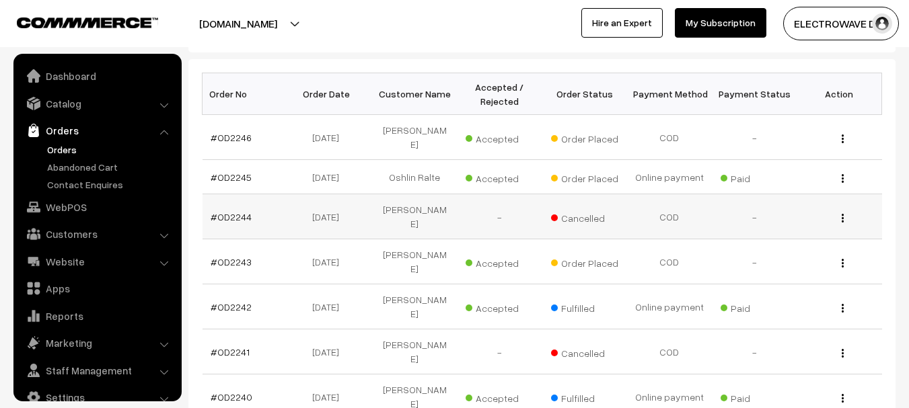
scroll to position [22, 0]
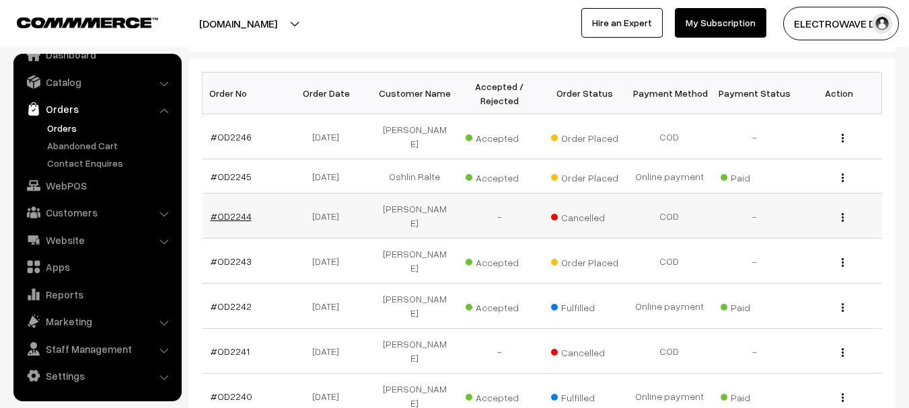
click at [242, 211] on link "#OD2244" at bounding box center [231, 216] width 41 height 11
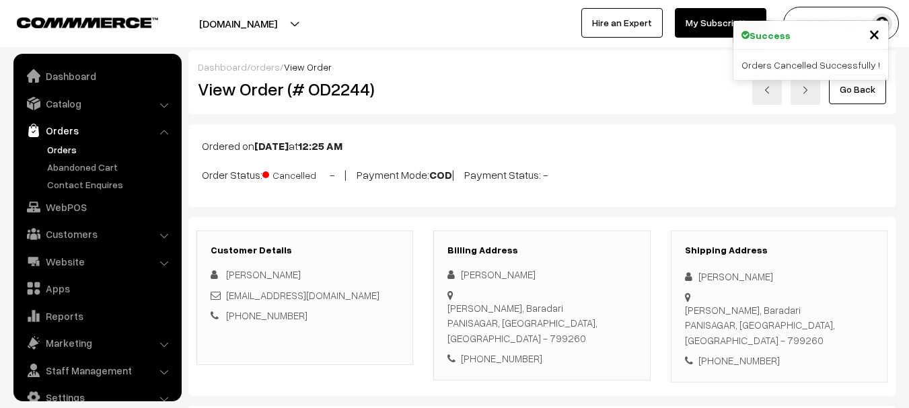
scroll to position [22, 0]
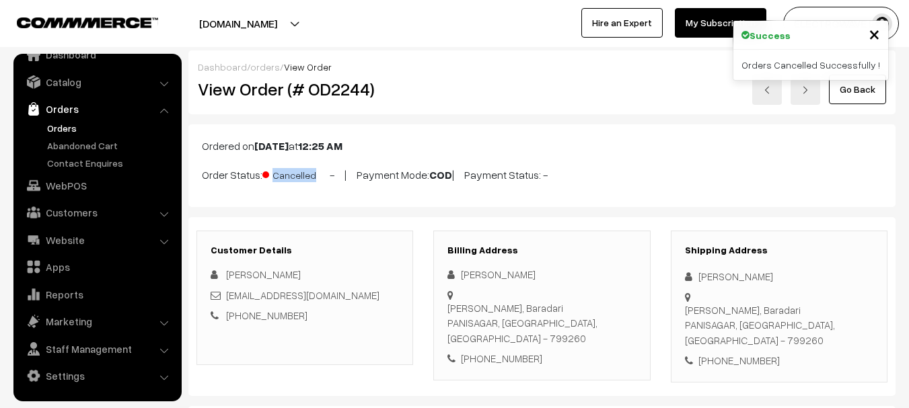
drag, startPoint x: 206, startPoint y: 176, endPoint x: 312, endPoint y: 172, distance: 106.4
click at [312, 172] on div "Ordered on [DATE] 12:25 AM Order Status: Cancelled - | Payment Mode: COD | Paym…" at bounding box center [541, 165] width 707 height 83
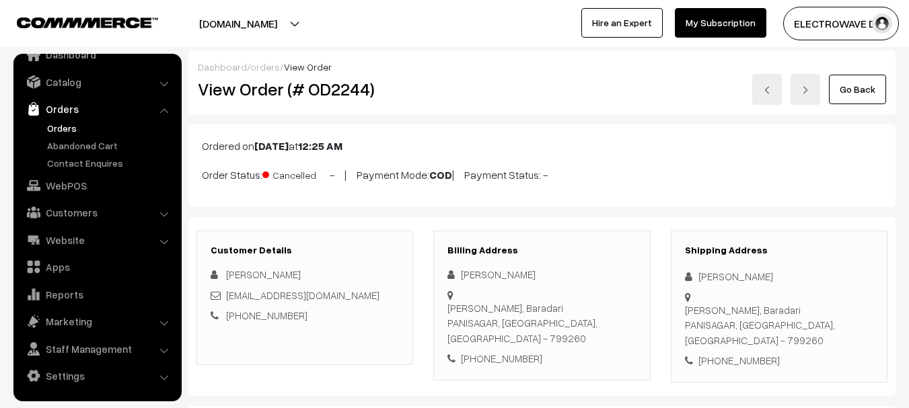
click at [353, 84] on h2 "View Order (# OD2244)" at bounding box center [306, 89] width 216 height 21
copy h2 "OD2244"
click at [774, 89] on link at bounding box center [767, 89] width 30 height 31
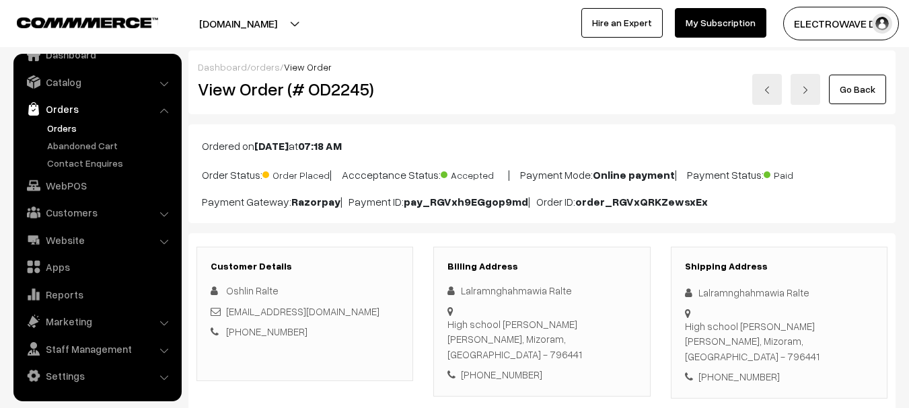
click at [764, 84] on link at bounding box center [767, 89] width 30 height 31
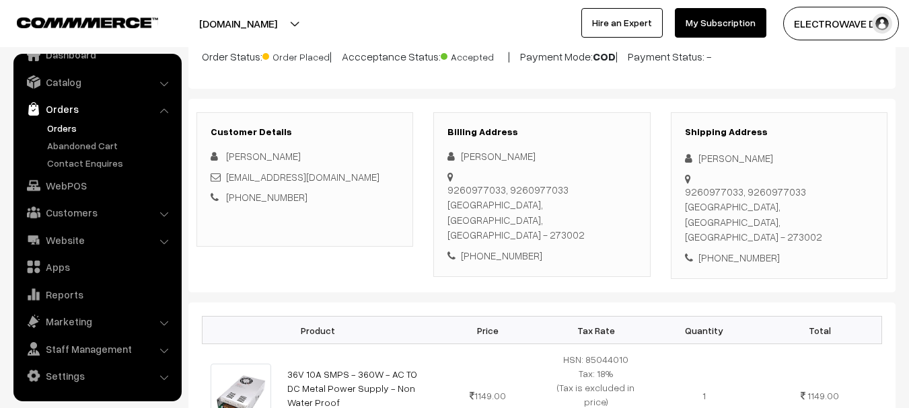
scroll to position [67, 0]
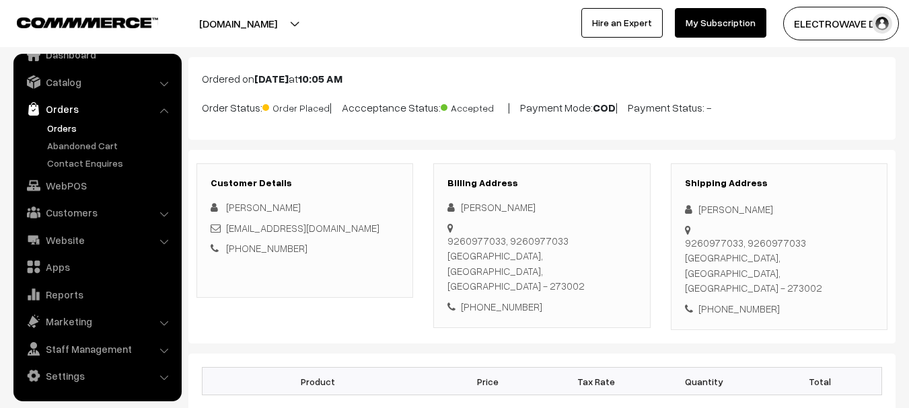
click at [703, 207] on div "[PERSON_NAME]" at bounding box center [779, 209] width 188 height 15
copy div "Sunil"
click at [69, 124] on link "Orders" at bounding box center [110, 128] width 133 height 14
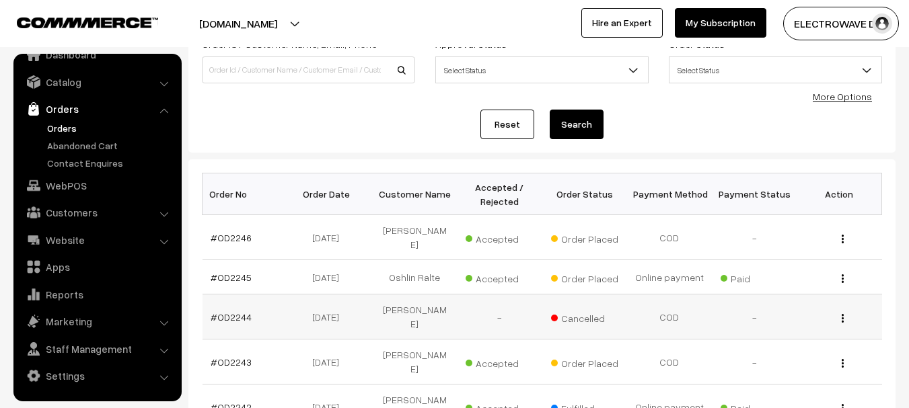
scroll to position [135, 0]
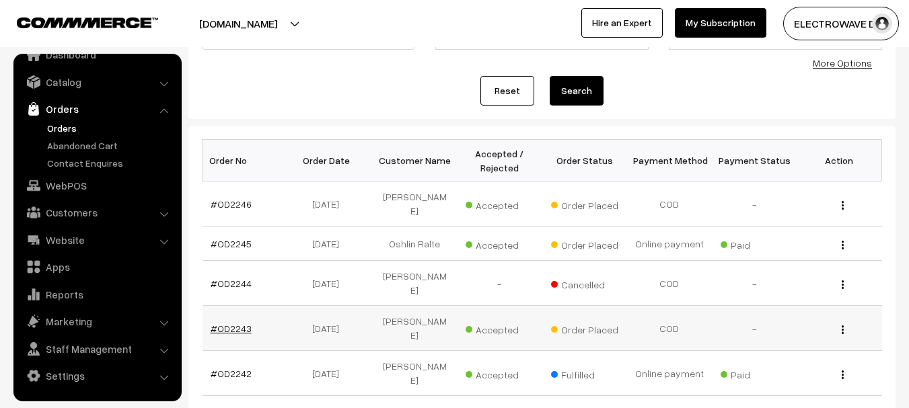
click at [237, 323] on link "#OD2243" at bounding box center [231, 328] width 41 height 11
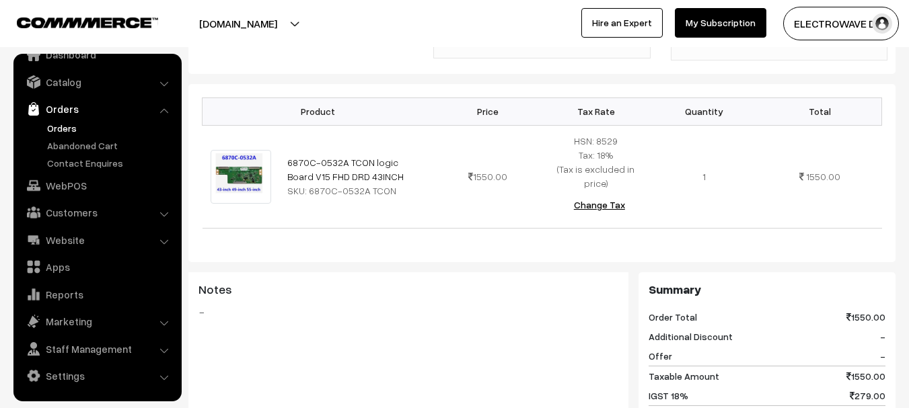
scroll to position [336, 0]
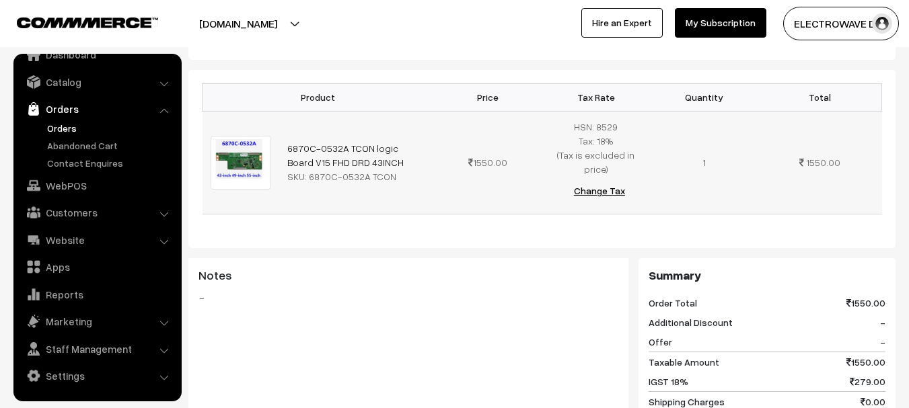
copy link "6870C-0532A TCON logic Board V15 FHD DRD 43INCH"
drag, startPoint x: 378, startPoint y: 144, endPoint x: 281, endPoint y: 125, distance: 99.4
click at [281, 125] on td "6870C-0532A TCON logic Board V15 FHD DRD 43INCH SKU: 6870C-0532A TCON" at bounding box center [356, 162] width 155 height 103
copy div "6870C-0532A TCON"
drag, startPoint x: 307, startPoint y: 165, endPoint x: 401, endPoint y: 162, distance: 93.6
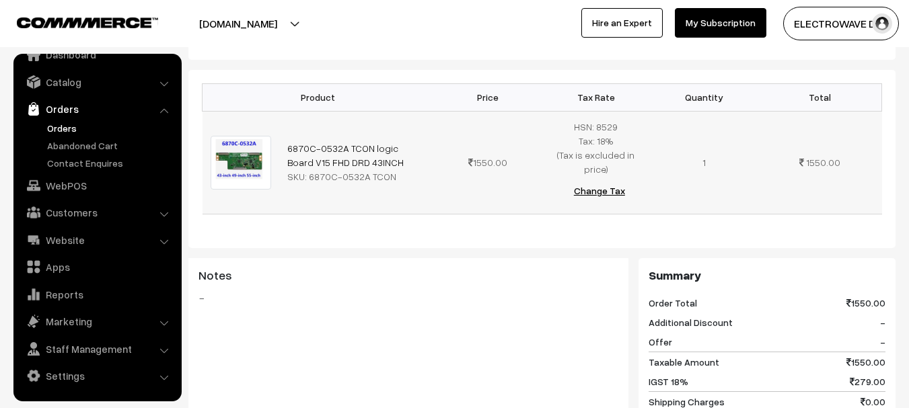
click at [401, 170] on div "SKU: 6870C-0532A TCON" at bounding box center [356, 177] width 139 height 14
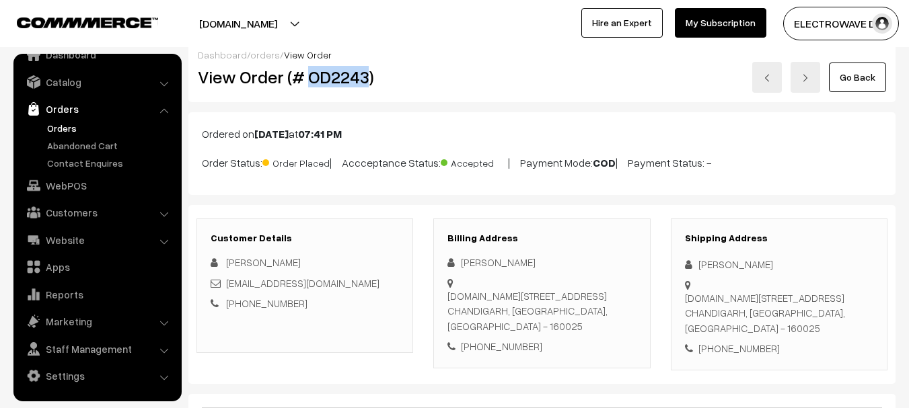
scroll to position [0, 0]
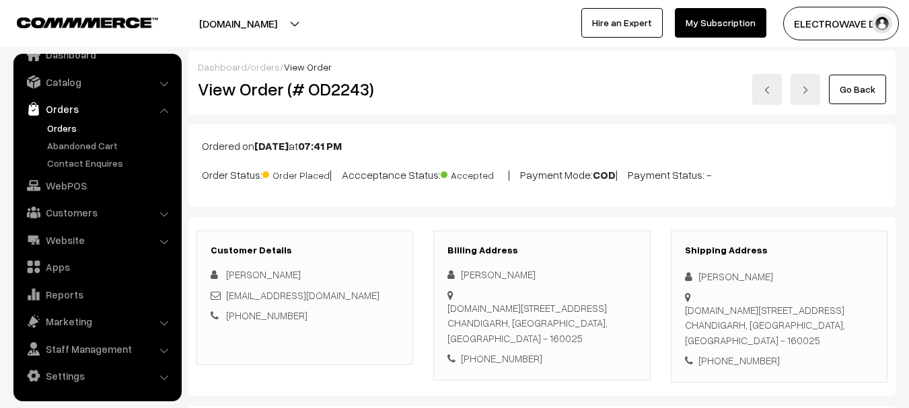
click at [333, 92] on h2 "View Order (# OD2243)" at bounding box center [306, 89] width 216 height 21
copy h2 "OD2243"
click at [57, 131] on link "Orders" at bounding box center [110, 128] width 133 height 14
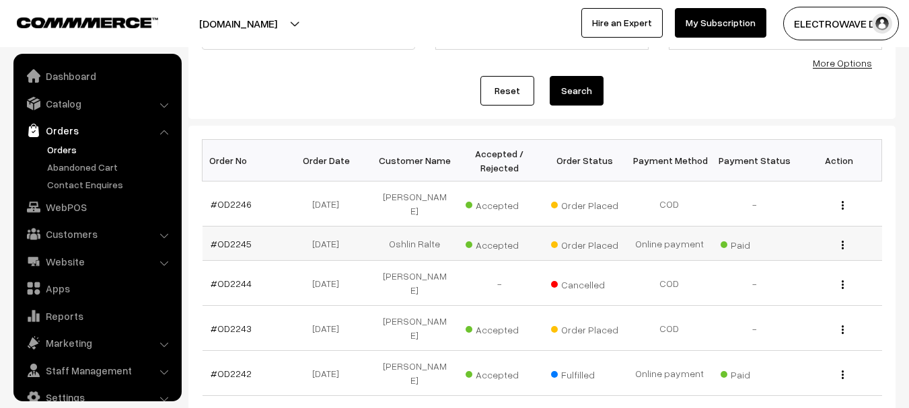
scroll to position [22, 0]
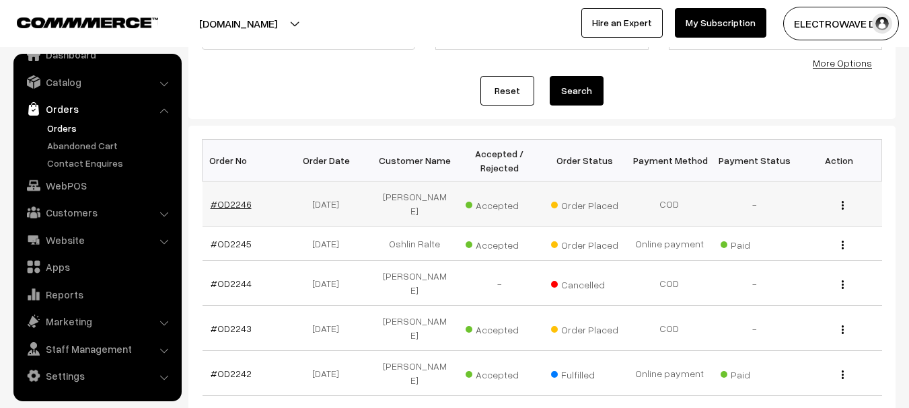
click at [246, 198] on link "#OD2246" at bounding box center [231, 203] width 41 height 11
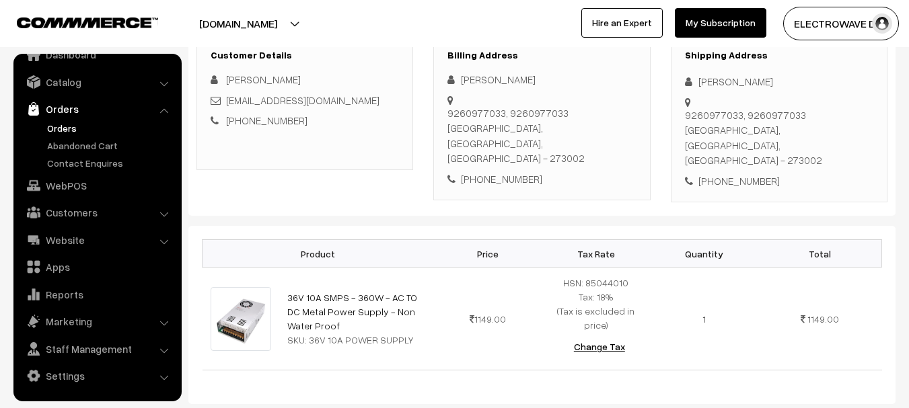
scroll to position [67, 0]
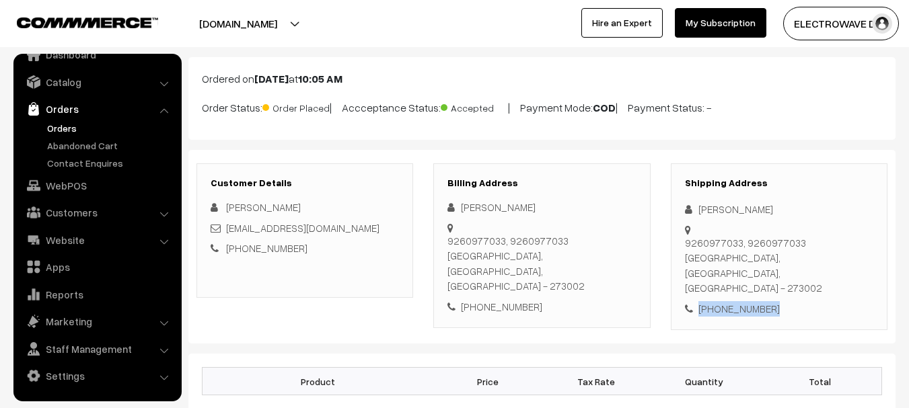
copy div "[PHONE_NUMBER]"
drag, startPoint x: 781, startPoint y: 277, endPoint x: 646, endPoint y: 309, distance: 139.0
click at [688, 301] on div "[PHONE_NUMBER]" at bounding box center [779, 308] width 188 height 15
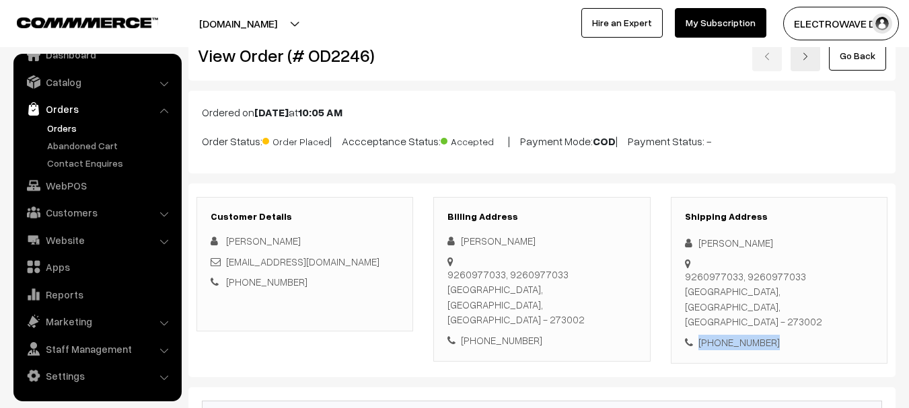
scroll to position [0, 0]
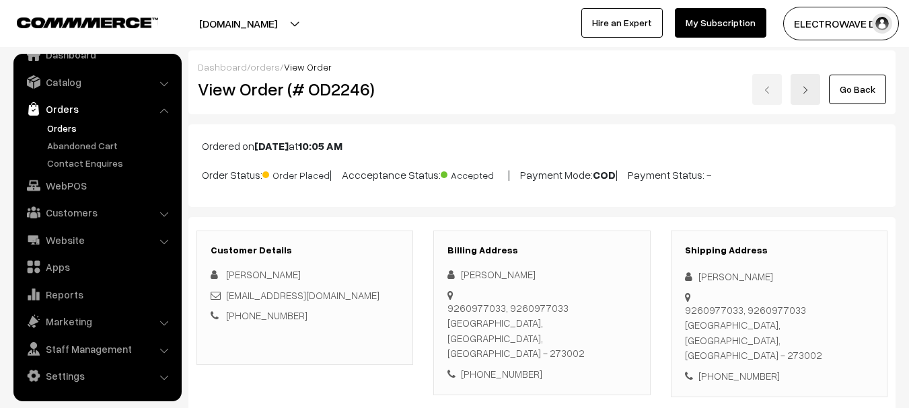
click at [341, 92] on h2 "View Order (# OD2246)" at bounding box center [306, 89] width 216 height 21
copy h2 "OD2246"
click at [681, 245] on div "Shipping Address [PERSON_NAME] 9260977033, 9260977033 [GEOGRAPHIC_DATA], [GEOGR…" at bounding box center [779, 315] width 217 height 168
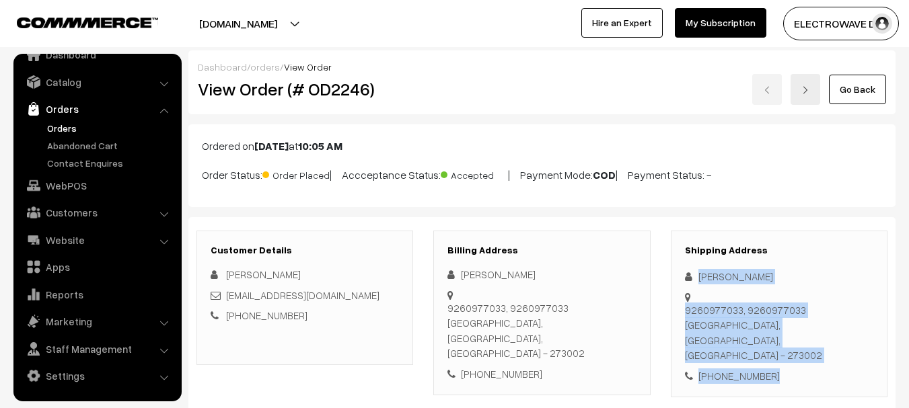
copy div "[PERSON_NAME] 9260977033, 9260977033 [GEOGRAPHIC_DATA] - 273002 [PHONE_NUMBER]"
drag, startPoint x: 698, startPoint y: 268, endPoint x: 824, endPoint y: 352, distance: 151.3
click at [824, 352] on div "Shipping Address [PERSON_NAME] 9260977033, 9260977033 [GEOGRAPHIC_DATA], [GEOGR…" at bounding box center [779, 315] width 217 height 168
click at [64, 131] on link "Orders" at bounding box center [110, 128] width 133 height 14
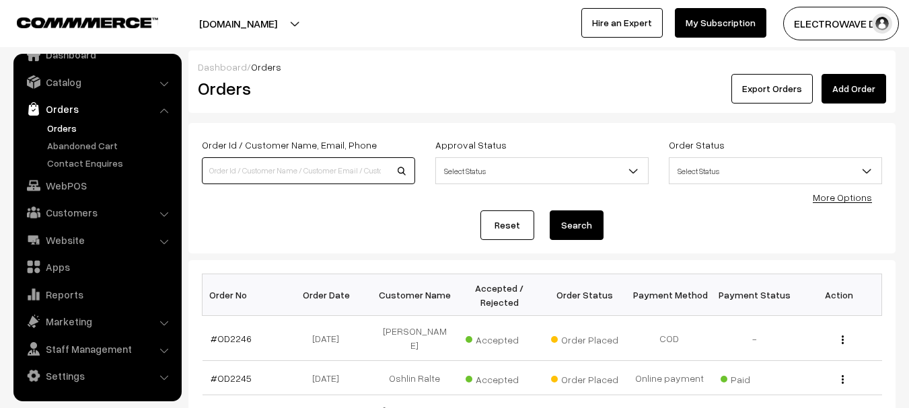
click at [328, 172] on input at bounding box center [308, 170] width 213 height 27
type input "OD2172"
click at [550, 211] on button "Search" at bounding box center [577, 226] width 54 height 30
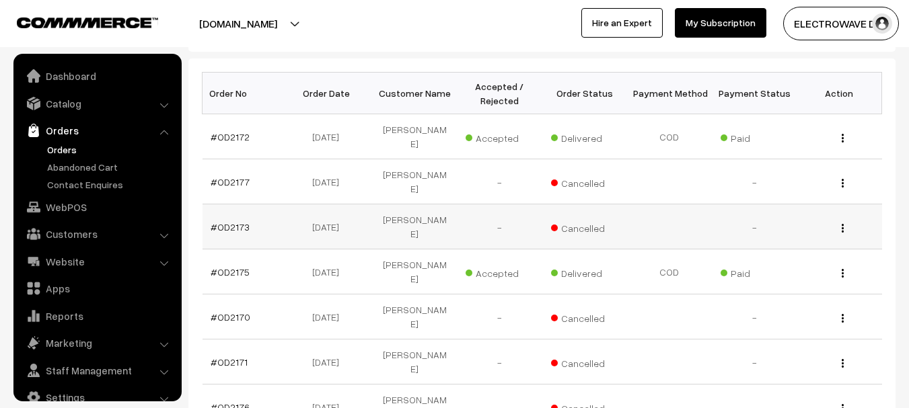
scroll to position [22, 0]
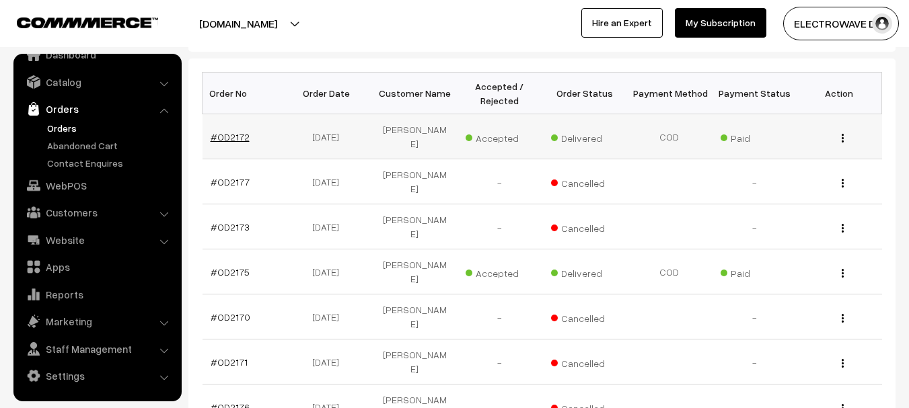
click at [216, 131] on link "#OD2172" at bounding box center [230, 136] width 39 height 11
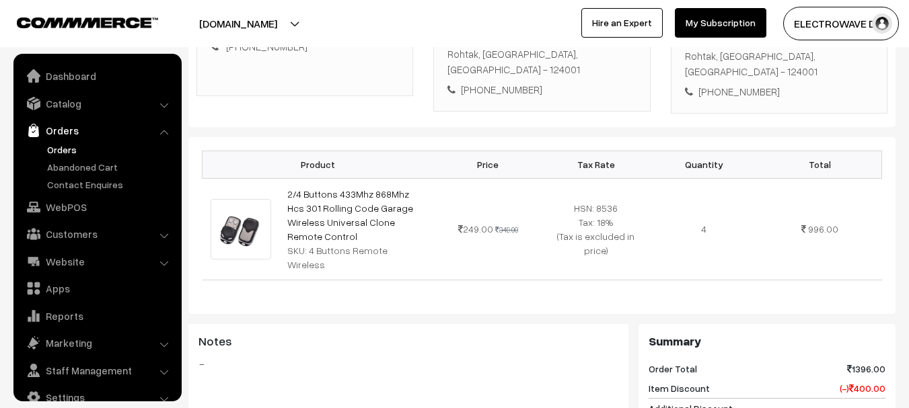
scroll to position [22, 0]
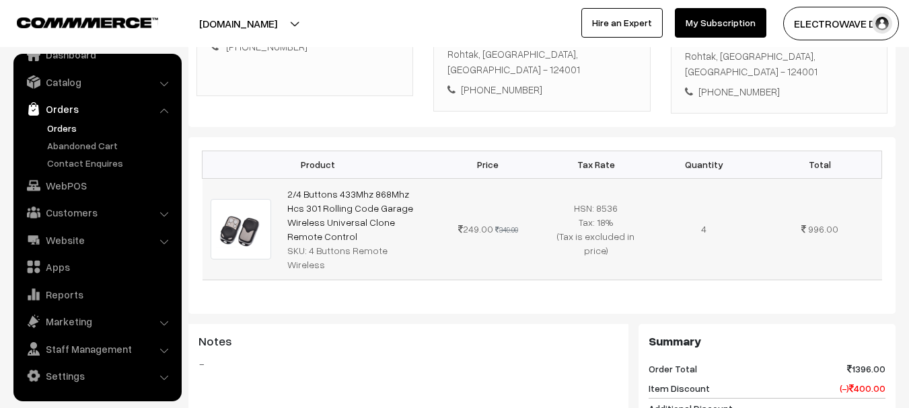
drag, startPoint x: 713, startPoint y: 196, endPoint x: 244, endPoint y: 174, distance: 468.9
click at [244, 178] on tr "2/4 Buttons 433Mhz 868Mhz Hcs 301 Rolling Code Garage Wireless Universal Clone …" at bounding box center [543, 229] width 680 height 102
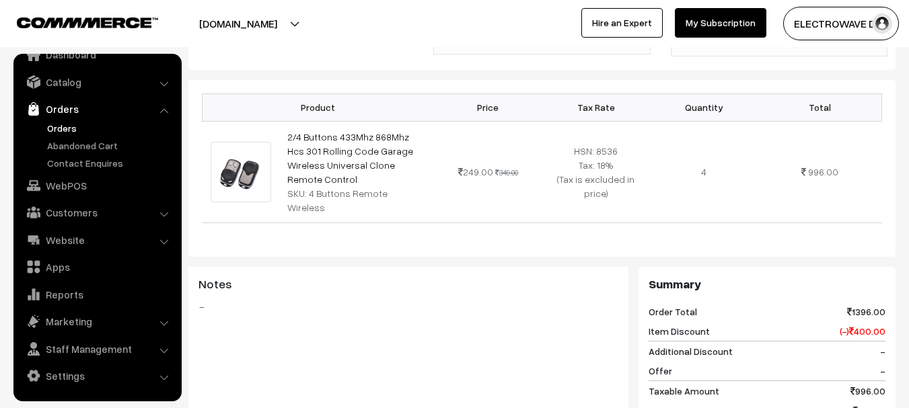
scroll to position [336, 0]
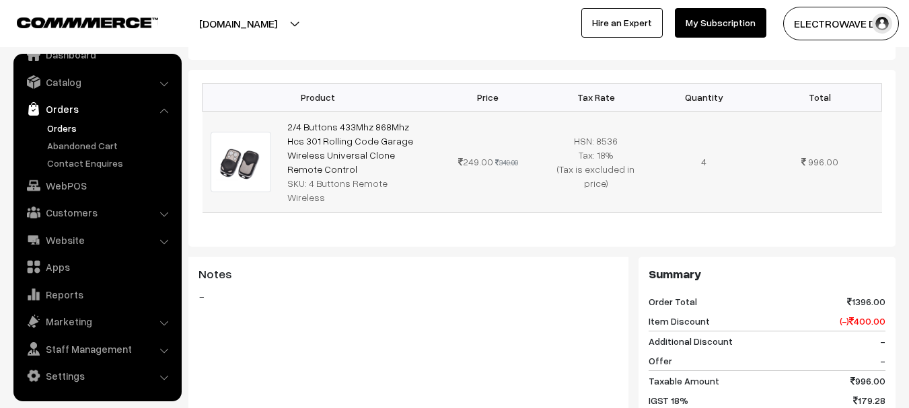
click at [372, 176] on div "SKU: 4 Buttons Remote Wireless" at bounding box center [356, 190] width 139 height 28
click at [350, 161] on td "2/4 Buttons 433Mhz 868Mhz Hcs 301 Rolling Code Garage Wireless Universal Clone …" at bounding box center [356, 162] width 155 height 102
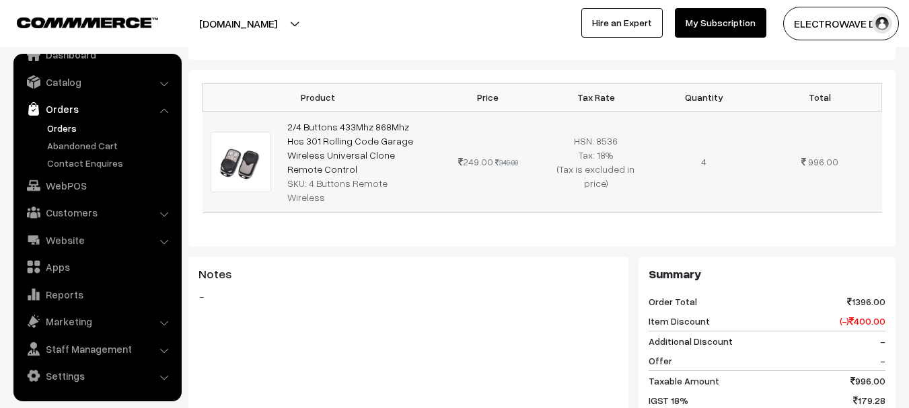
click at [350, 161] on td "2/4 Buttons 433Mhz 868Mhz Hcs 301 Rolling Code Garage Wireless Universal Clone …" at bounding box center [356, 162] width 155 height 102
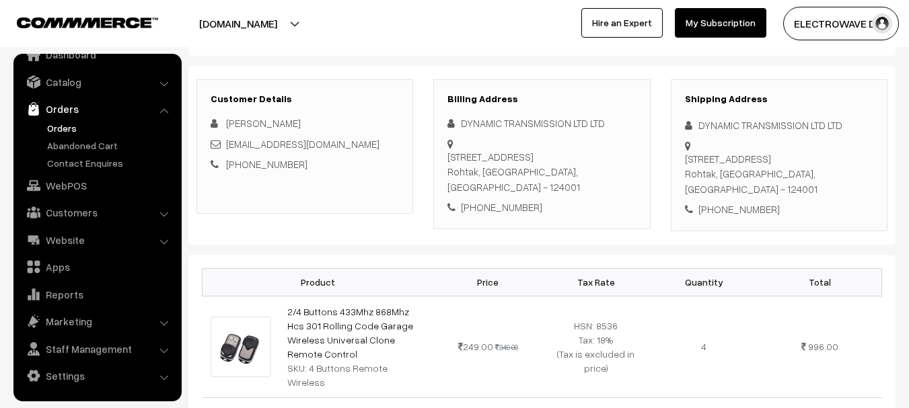
scroll to position [0, 0]
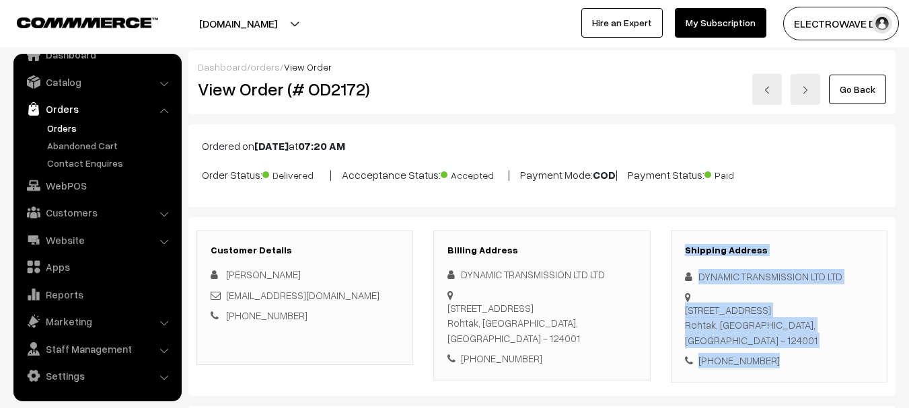
drag, startPoint x: 673, startPoint y: 242, endPoint x: 795, endPoint y: 347, distance: 161.3
click at [795, 347] on div "Shipping Address DYNAMIC TRANSMISSION LTD LTD 120 HSIIDC, Hisar Road Rohtak, Ha…" at bounding box center [779, 307] width 217 height 152
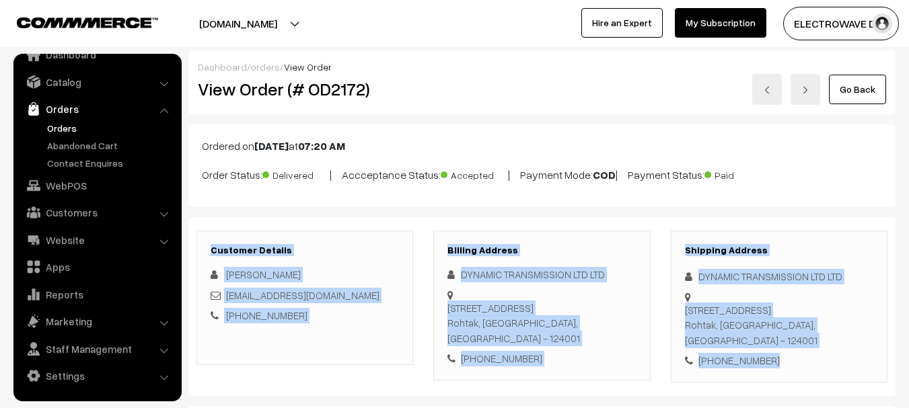
drag, startPoint x: 211, startPoint y: 247, endPoint x: 787, endPoint y: 329, distance: 581.8
click at [787, 329] on div "Customer Details sunil narwal NARWAL_SUNIL@YAHOO.CO.IN +91 9812022130 Billing A…" at bounding box center [541, 307] width 711 height 152
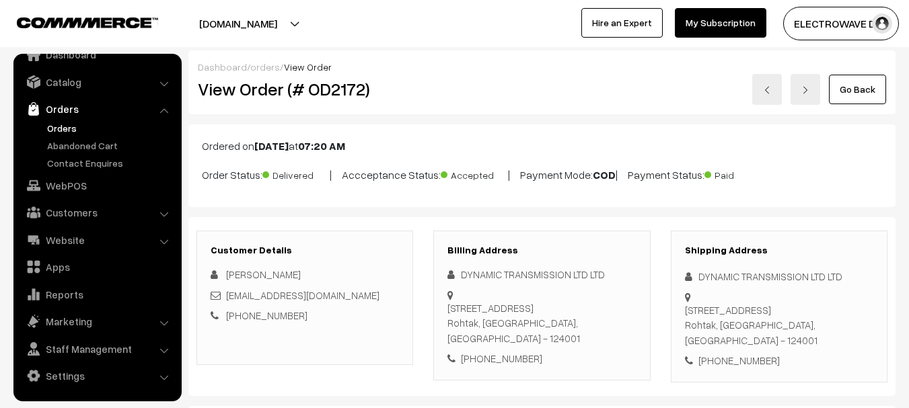
click at [597, 185] on div "Ordered on Aug 30, 2025 at 07:20 AM Order Status: Delivered | Accceptance Statu…" at bounding box center [541, 165] width 707 height 83
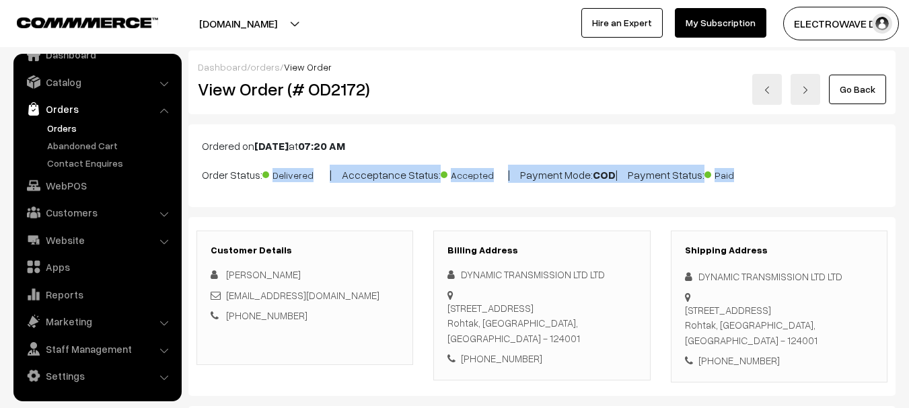
click at [597, 185] on div "Ordered on Aug 30, 2025 at 07:20 AM Order Status: Delivered | Accceptance Statu…" at bounding box center [541, 165] width 707 height 83
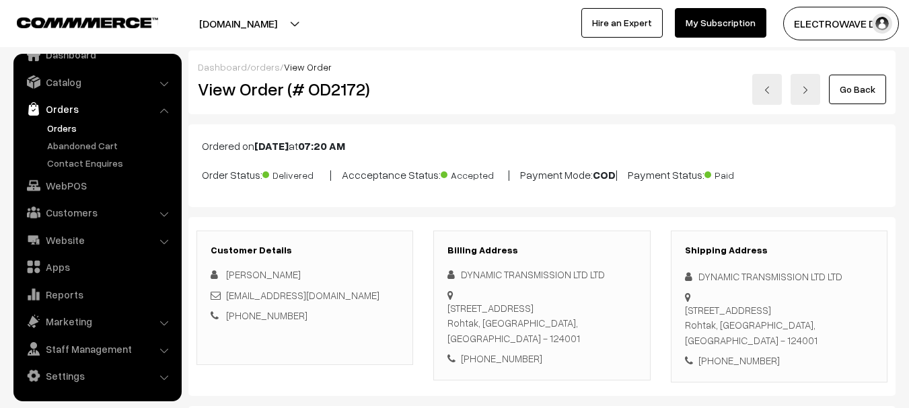
click at [316, 85] on h2 "View Order (# OD2172)" at bounding box center [306, 89] width 216 height 21
click at [59, 129] on link "Orders" at bounding box center [110, 128] width 133 height 14
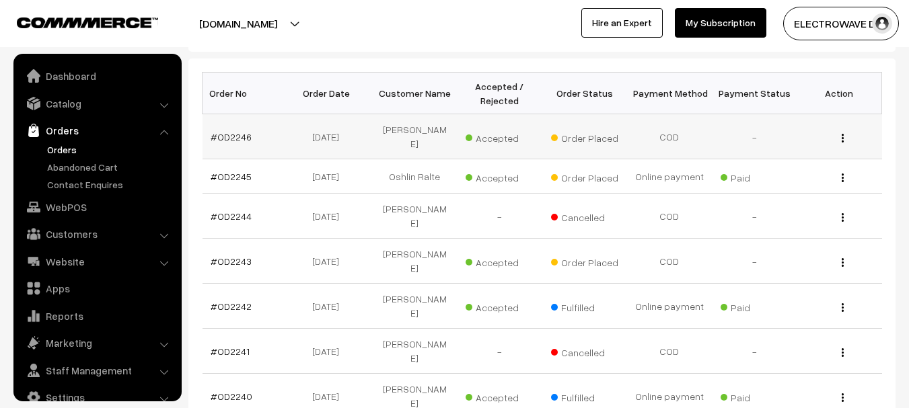
scroll to position [22, 0]
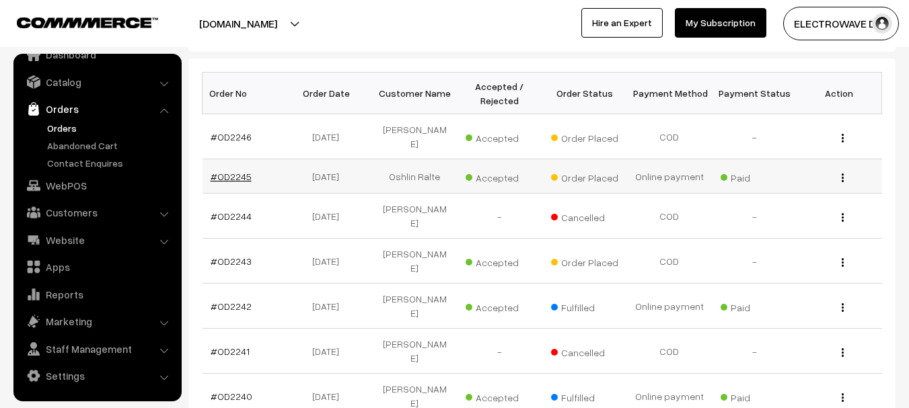
click at [246, 171] on link "#OD2245" at bounding box center [231, 176] width 41 height 11
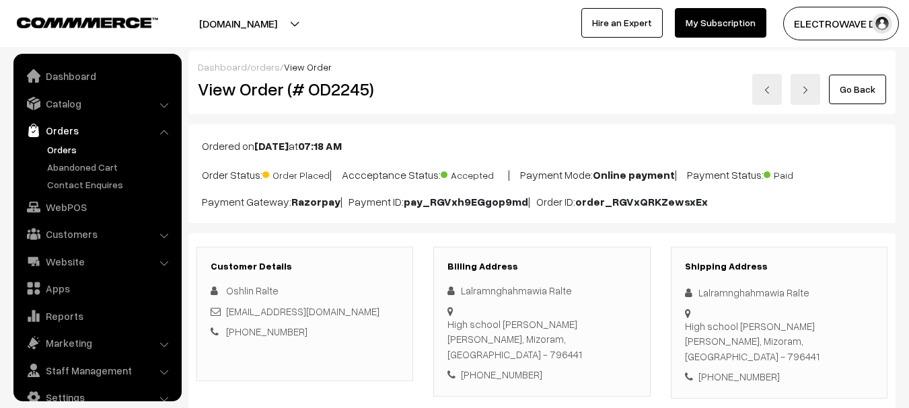
scroll to position [22, 0]
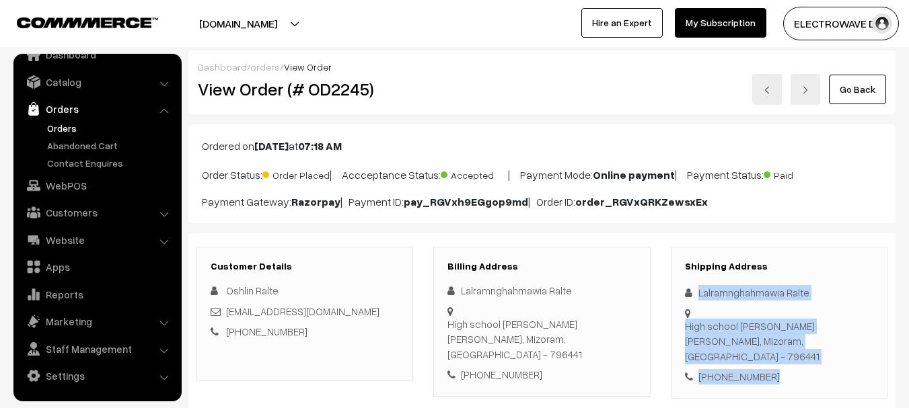
drag, startPoint x: 697, startPoint y: 293, endPoint x: 795, endPoint y: 338, distance: 107.8
click at [822, 357] on div "Shipping Address Lalramnghahmawia Ralte High school veng, L.R lectronics Mamit,…" at bounding box center [779, 323] width 217 height 152
copy div "Lalramnghahmawia Ralte High school veng, L.R lectronics Mamit, Mizoram, India -…"
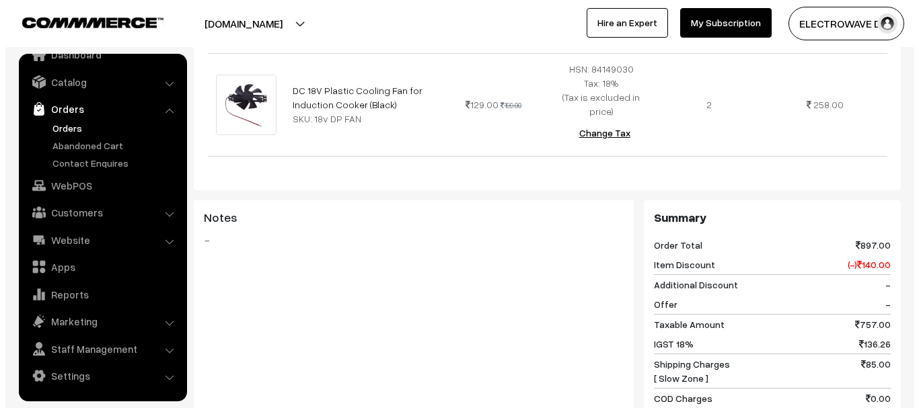
scroll to position [673, 0]
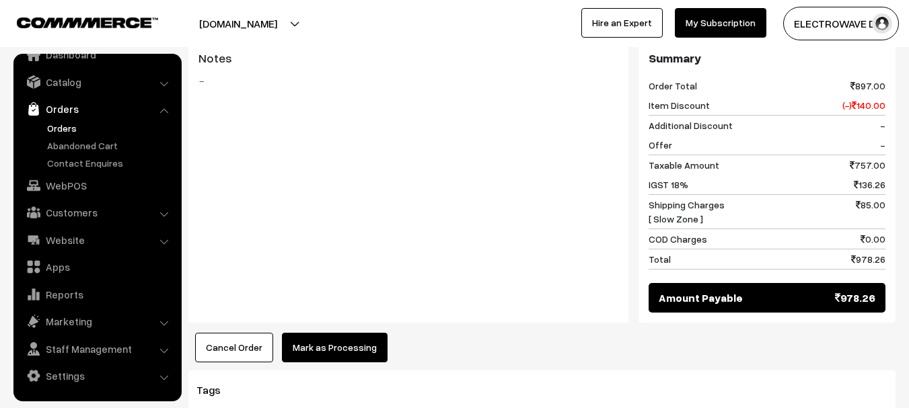
click at [333, 333] on button "Mark as Processing" at bounding box center [335, 348] width 106 height 30
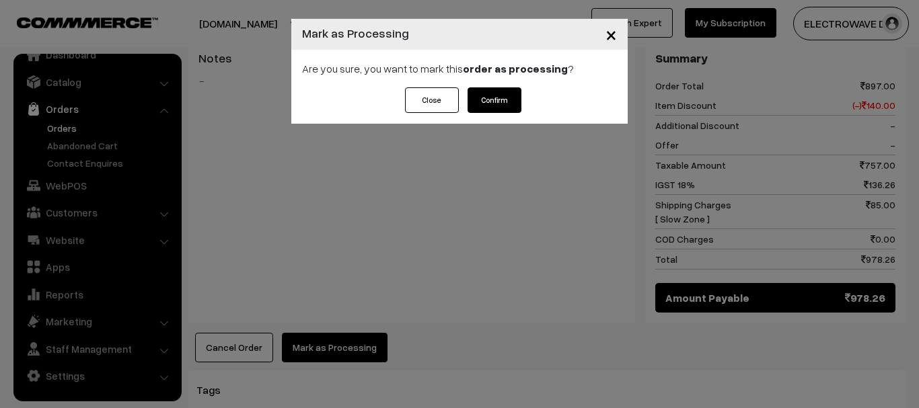
click at [495, 95] on button "Confirm" at bounding box center [495, 100] width 54 height 26
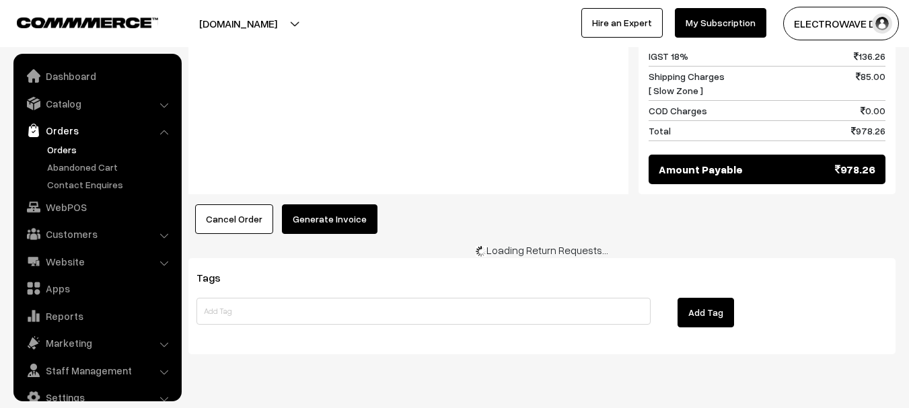
scroll to position [22, 0]
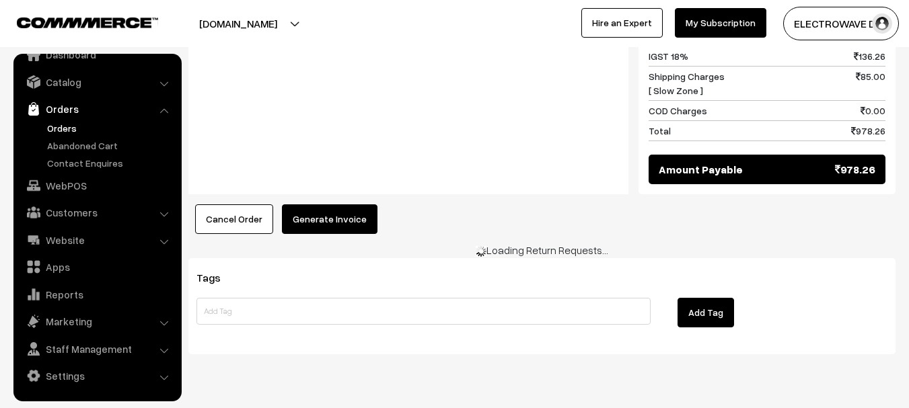
click at [353, 205] on button "Generate Invoice" at bounding box center [330, 220] width 96 height 30
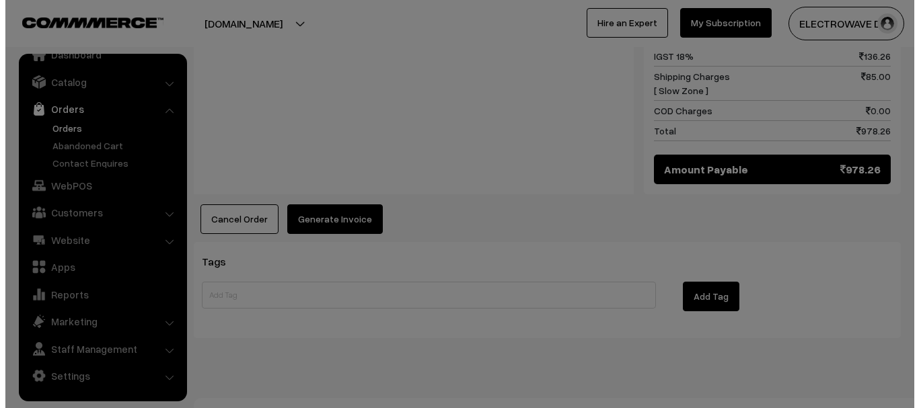
scroll to position [751, 0]
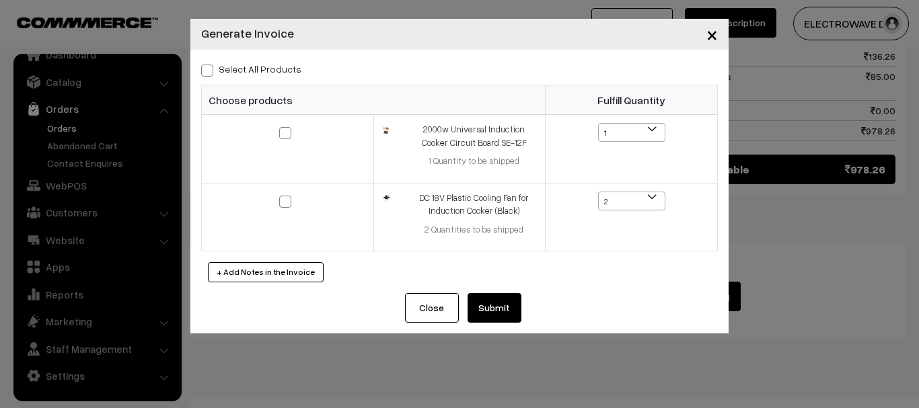
drag, startPoint x: 209, startPoint y: 65, endPoint x: 239, endPoint y: 98, distance: 44.3
click at [209, 68] on span at bounding box center [207, 71] width 12 height 12
click at [209, 68] on input "Select All Products" at bounding box center [205, 68] width 9 height 9
checkbox input "true"
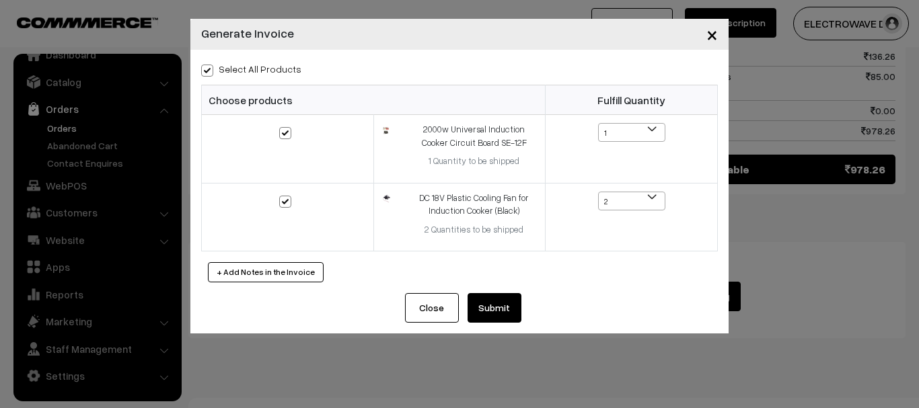
checkbox input "true"
click at [499, 306] on button "Submit" at bounding box center [495, 308] width 54 height 30
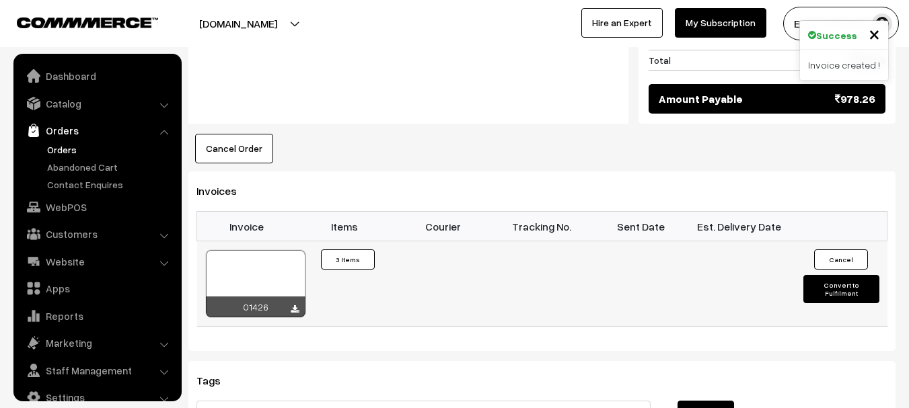
scroll to position [22, 0]
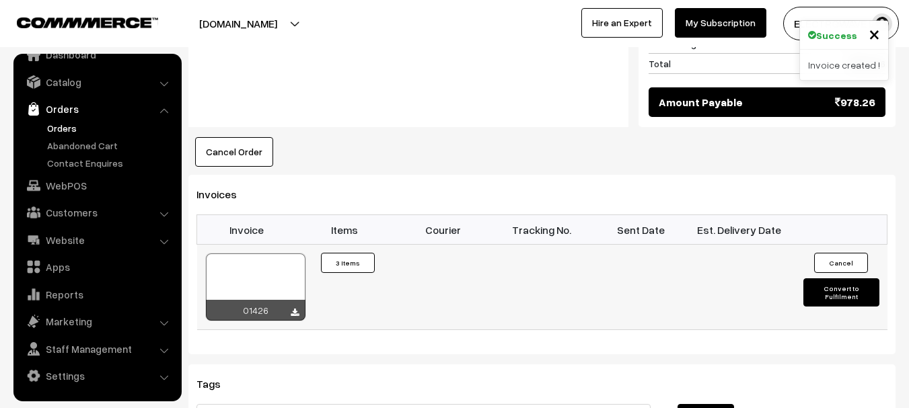
click at [255, 256] on div at bounding box center [256, 287] width 100 height 67
click at [816, 279] on button "Convert to Fulfilment" at bounding box center [841, 293] width 76 height 28
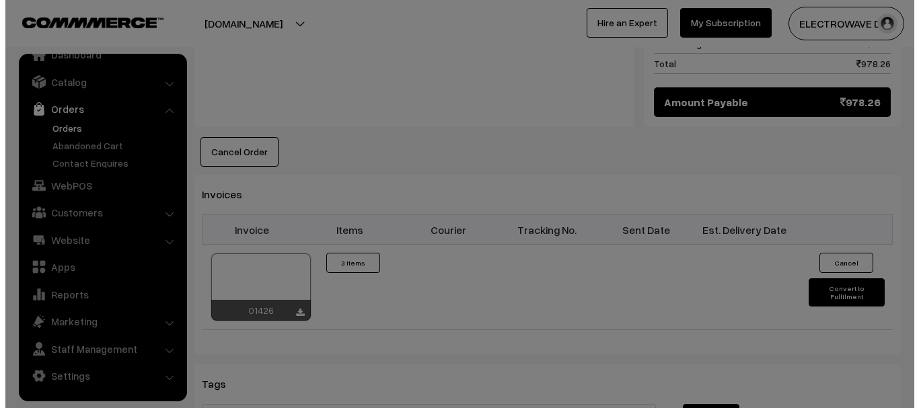
scroll to position [818, 0]
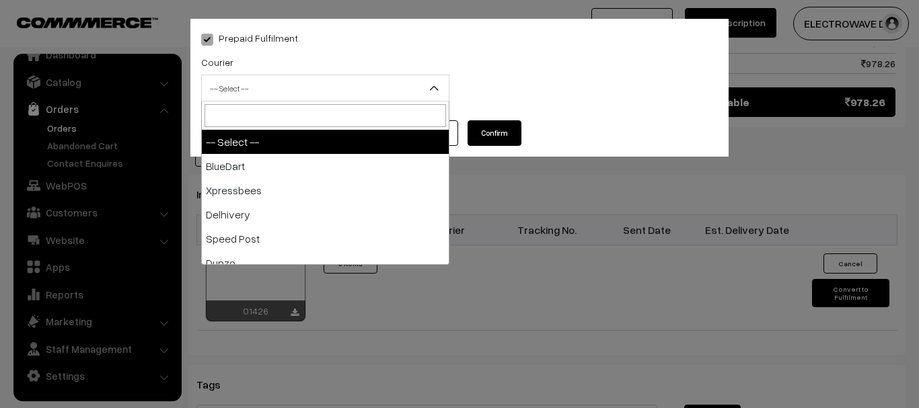
click at [293, 77] on span "-- Select --" at bounding box center [325, 89] width 247 height 24
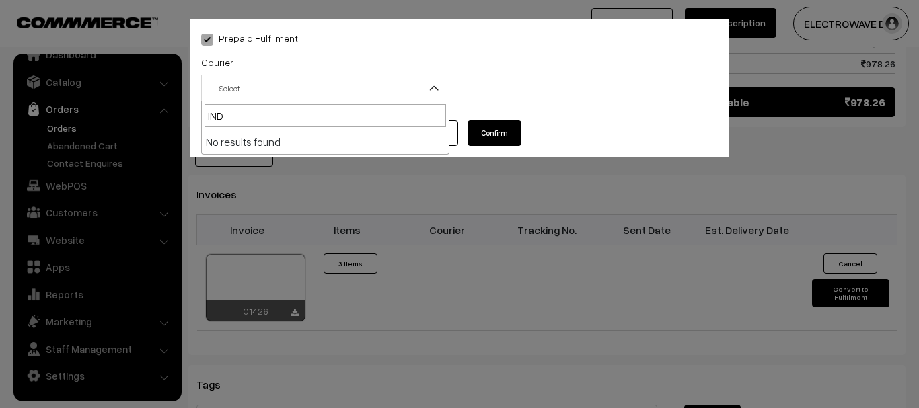
drag, startPoint x: 258, startPoint y: 112, endPoint x: 179, endPoint y: 115, distance: 78.8
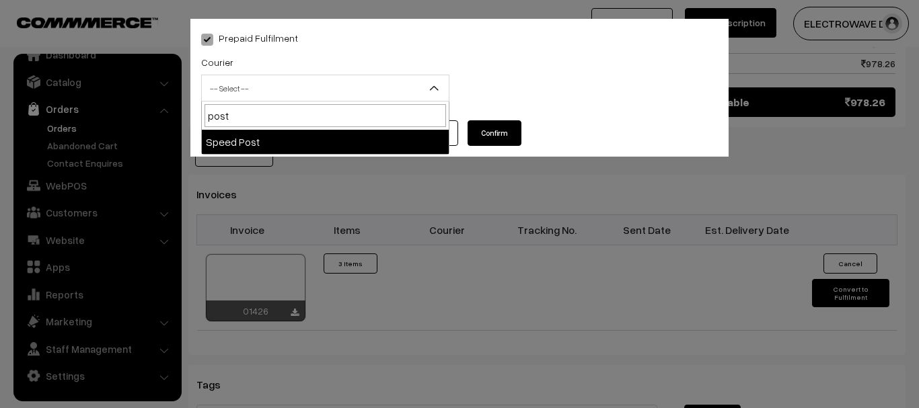
type input "post"
select select "5"
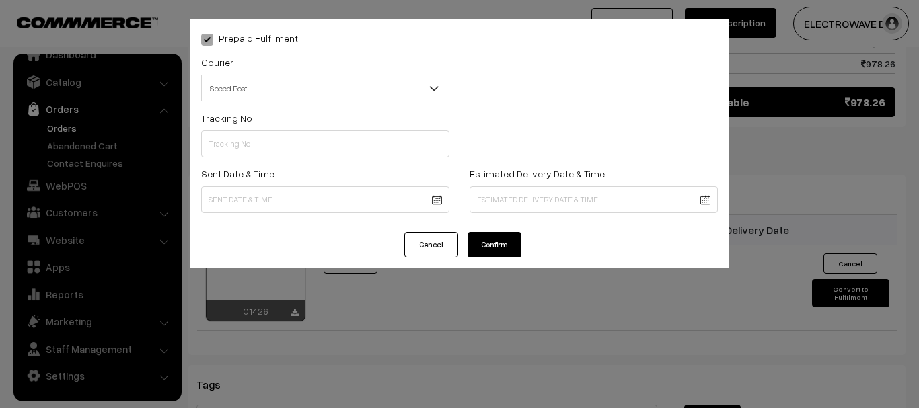
click at [236, 158] on div "Tracking No" at bounding box center [325, 138] width 268 height 56
click at [257, 128] on div "Tracking No" at bounding box center [325, 134] width 248 height 48
click at [254, 135] on input "text" at bounding box center [325, 144] width 248 height 27
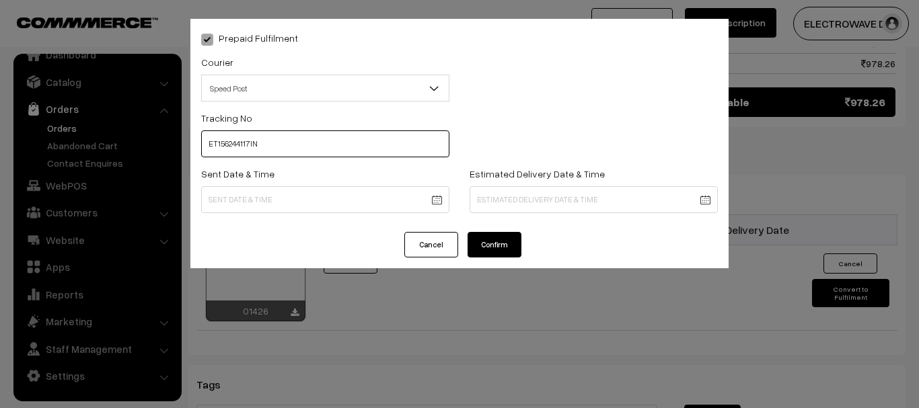
type input "ET156244117IN"
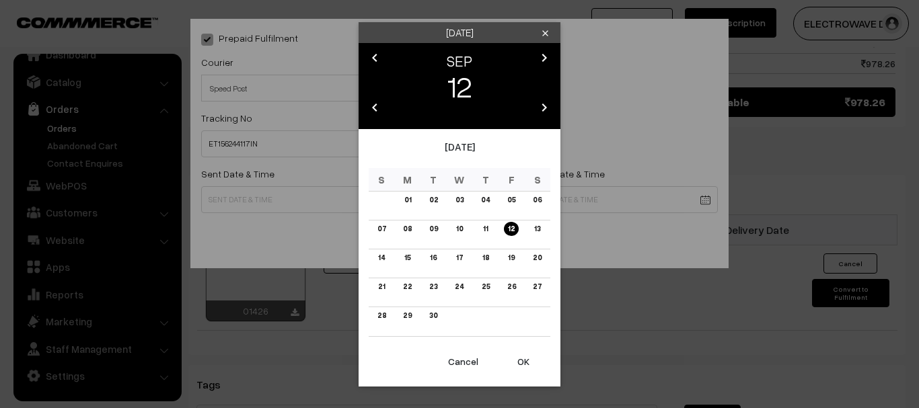
click at [512, 361] on button "OK" at bounding box center [524, 362] width 54 height 30
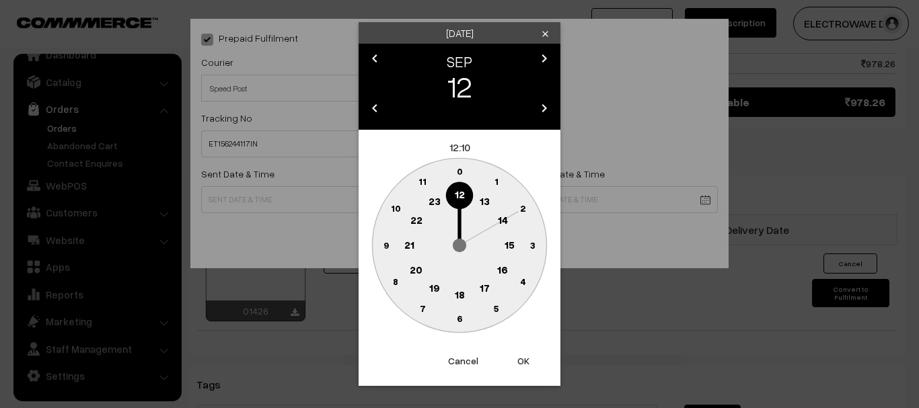
click at [512, 361] on button "OK" at bounding box center [524, 362] width 54 height 30
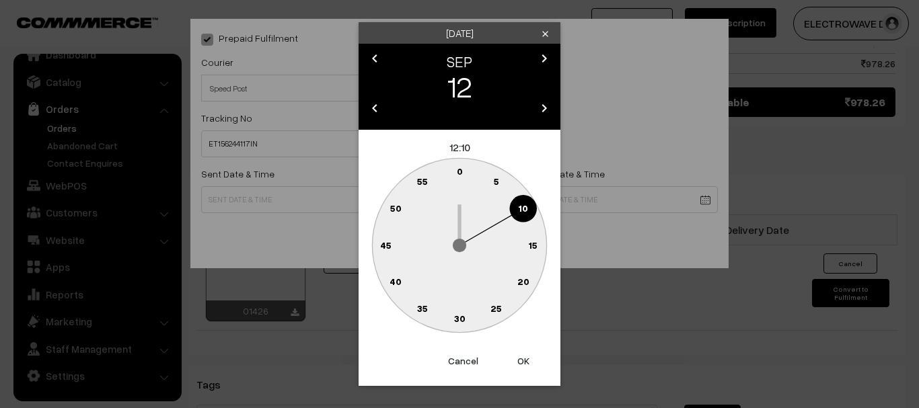
click at [513, 360] on button "OK" at bounding box center [524, 362] width 54 height 30
type input "[DATE] 12:10"
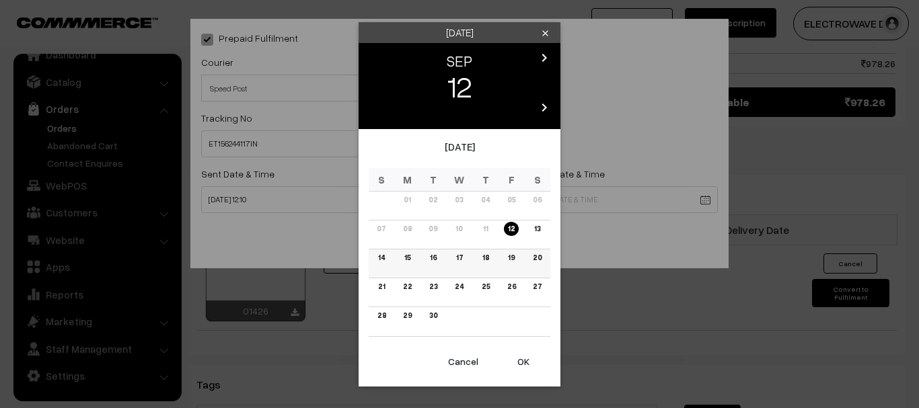
click at [467, 256] on td "17" at bounding box center [460, 263] width 26 height 29
click at [464, 256] on link "17" at bounding box center [459, 258] width 15 height 14
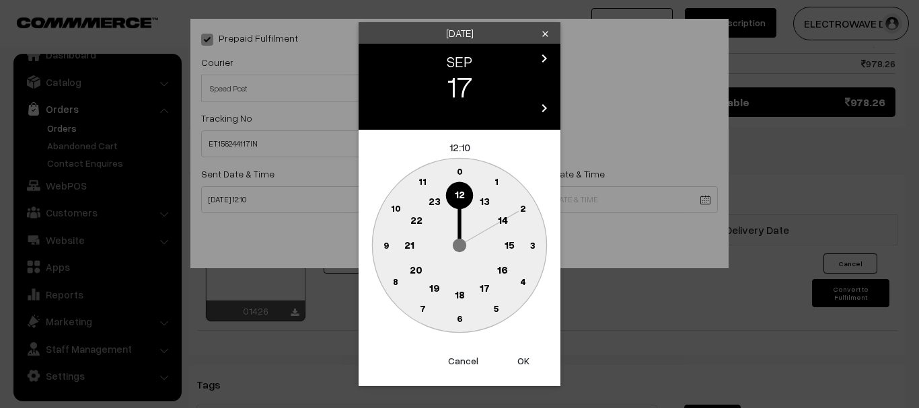
click at [525, 357] on button "OK" at bounding box center [524, 362] width 54 height 30
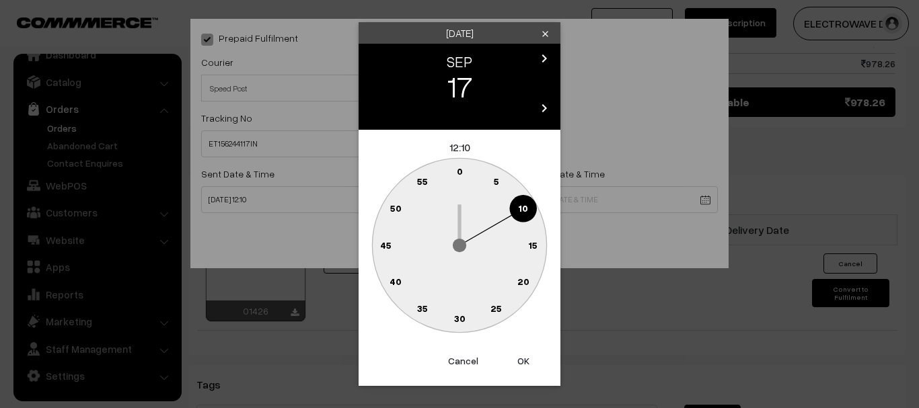
drag, startPoint x: 525, startPoint y: 357, endPoint x: 513, endPoint y: 316, distance: 42.6
click at [525, 357] on button "OK" at bounding box center [524, 362] width 54 height 30
type input "[DATE] 12:10"
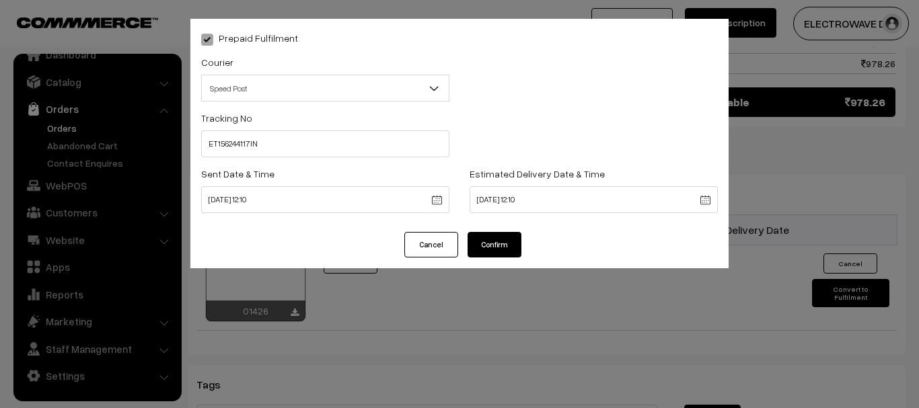
click at [510, 244] on button "Confirm" at bounding box center [495, 245] width 54 height 26
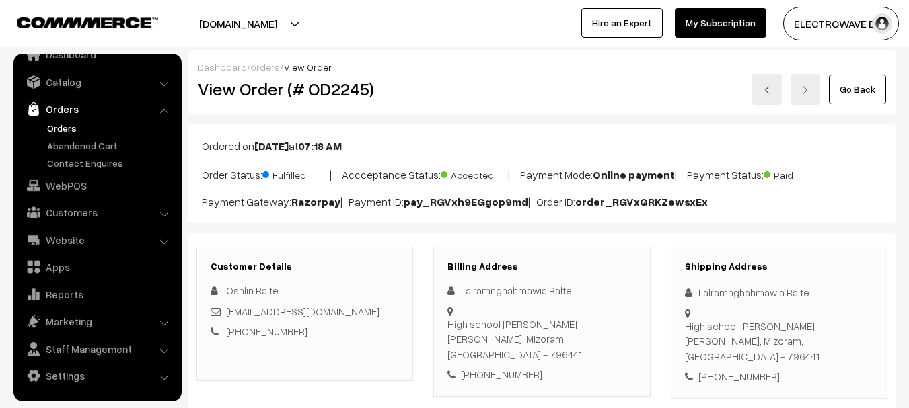
click at [69, 129] on link "Orders" at bounding box center [110, 128] width 133 height 14
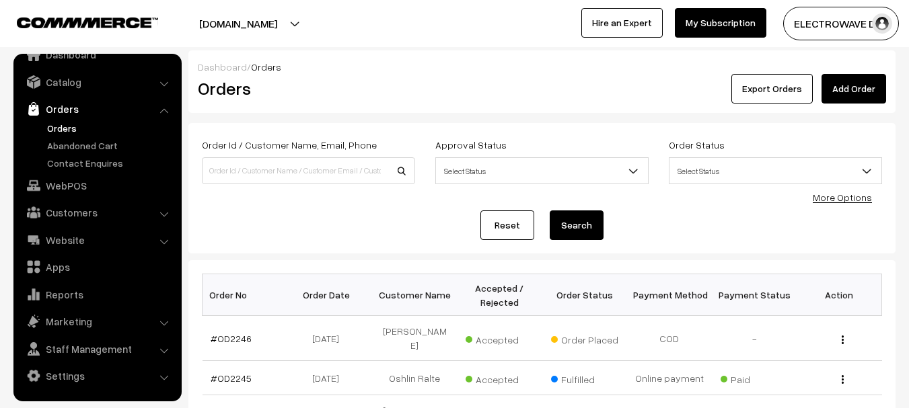
drag, startPoint x: 298, startPoint y: 17, endPoint x: 266, endPoint y: 45, distance: 42.0
click at [291, 26] on button "[DOMAIN_NAME]" at bounding box center [238, 24] width 172 height 34
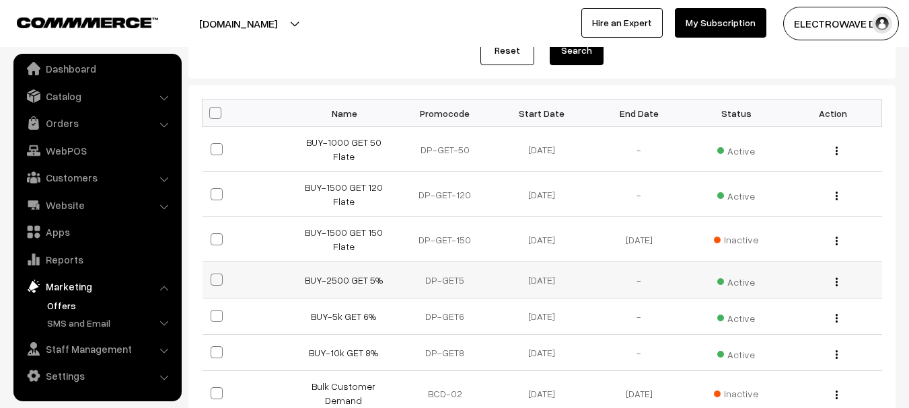
scroll to position [202, 0]
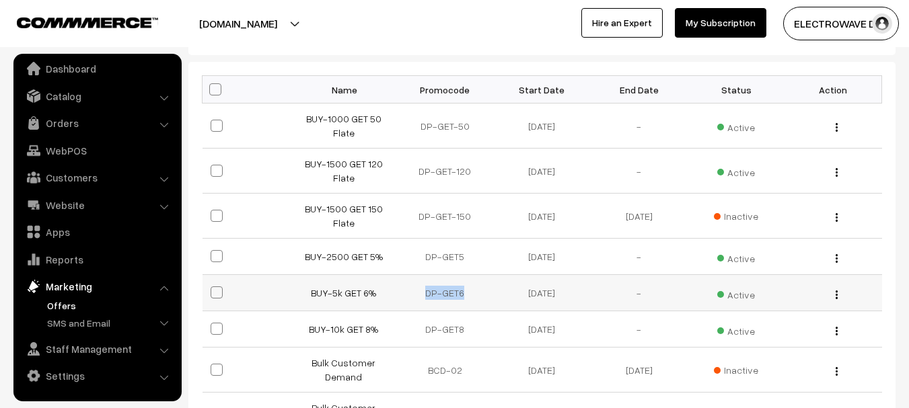
drag, startPoint x: 420, startPoint y: 288, endPoint x: 484, endPoint y: 304, distance: 65.9
click at [484, 304] on td "DP-GET6" at bounding box center [444, 293] width 97 height 36
copy td "DP-GET6"
click at [447, 95] on th "Promocode" at bounding box center [444, 90] width 97 height 28
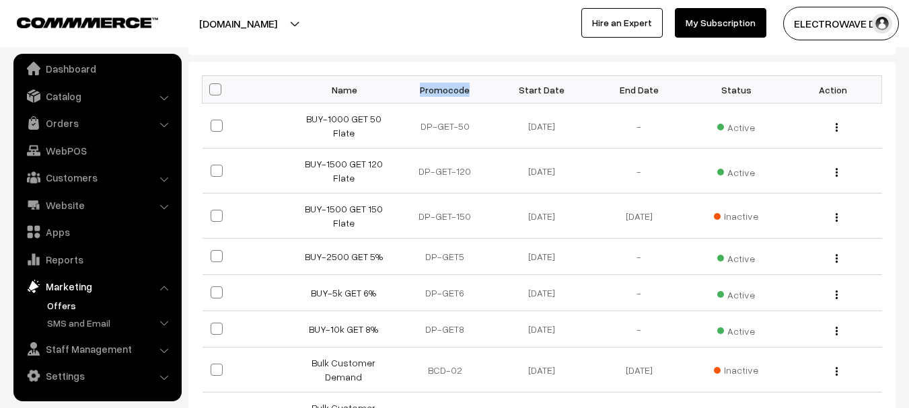
copy th "Promocode"
click at [55, 124] on link "Orders" at bounding box center [97, 123] width 160 height 24
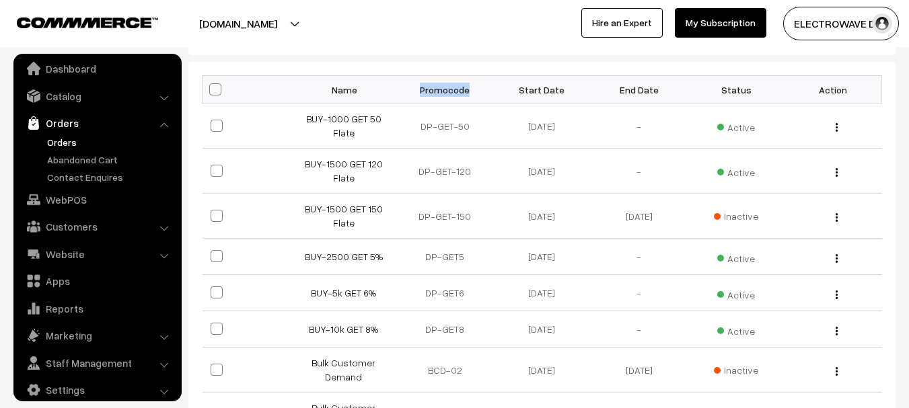
click at [57, 138] on link "Orders" at bounding box center [110, 142] width 133 height 14
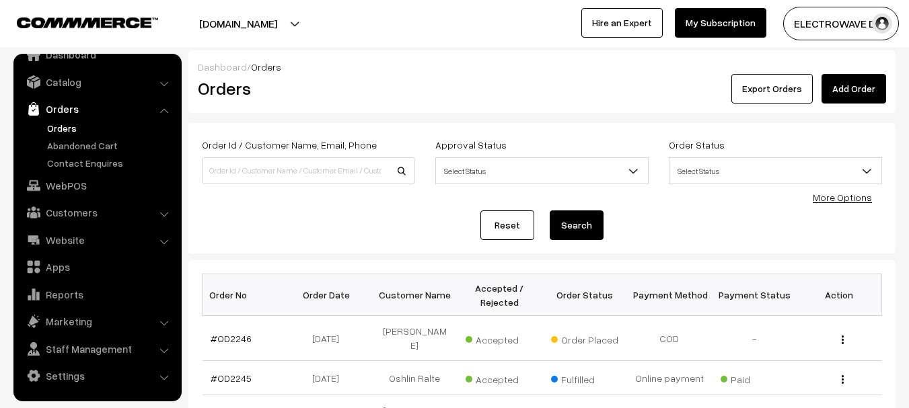
click at [71, 125] on link "Orders" at bounding box center [110, 128] width 133 height 14
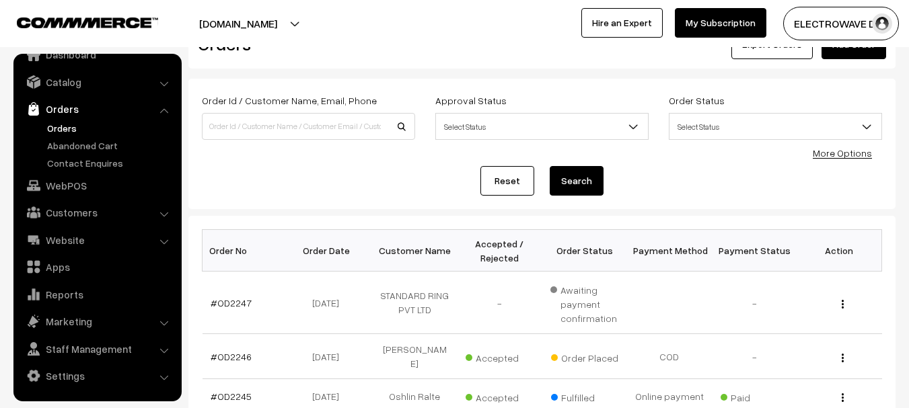
scroll to position [67, 0]
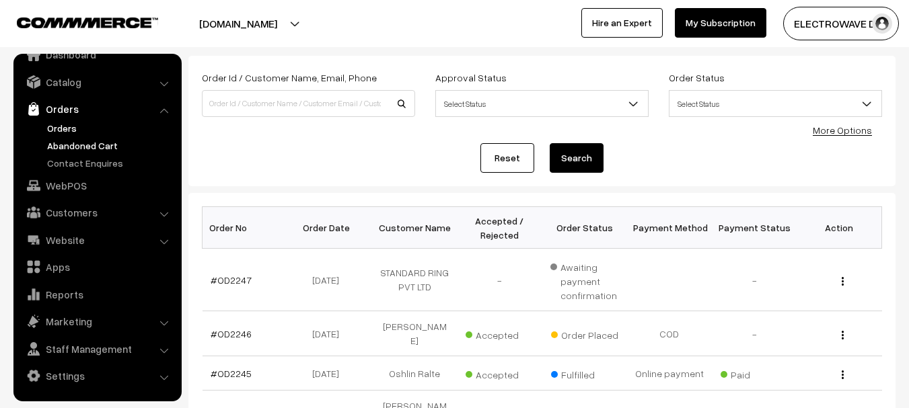
click at [94, 142] on link "Abandoned Cart" at bounding box center [110, 146] width 133 height 14
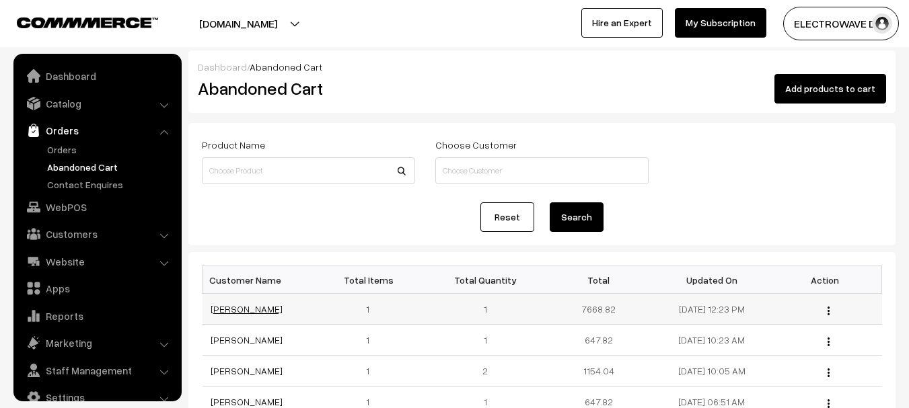
scroll to position [22, 0]
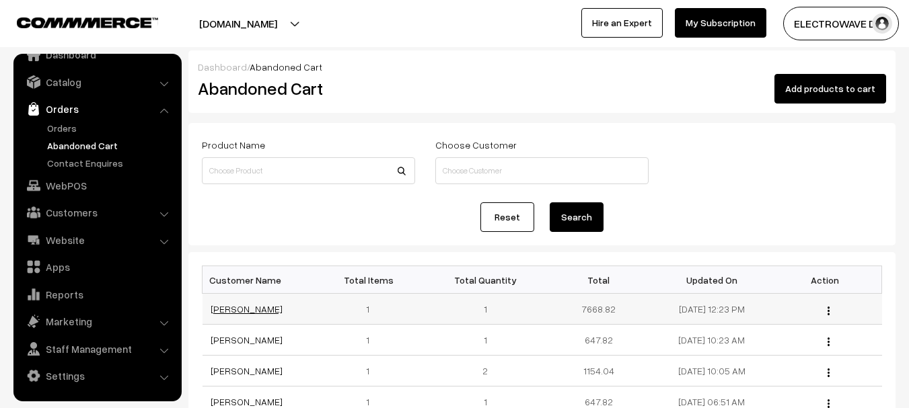
click at [229, 310] on link "[PERSON_NAME]" at bounding box center [247, 308] width 72 height 11
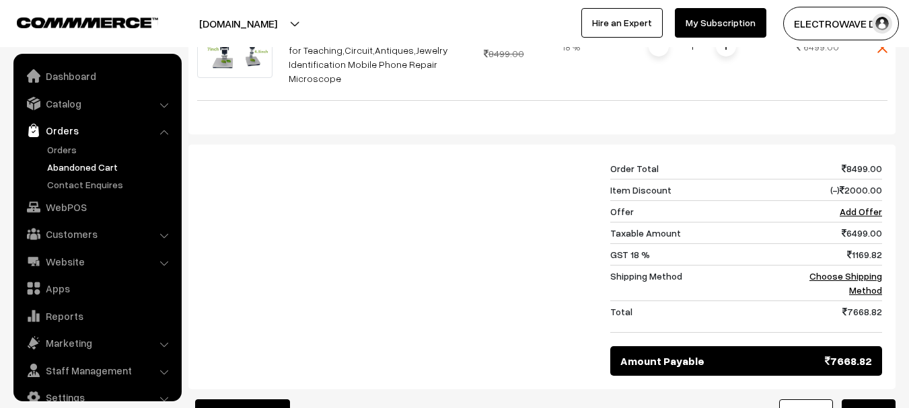
scroll to position [22, 0]
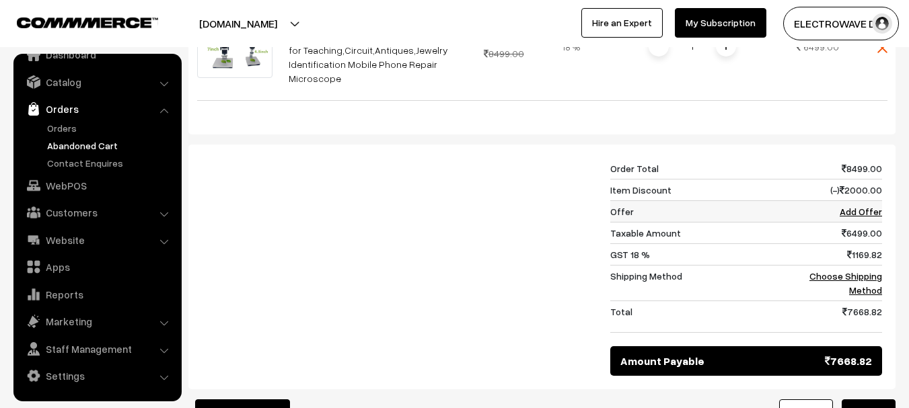
click at [855, 217] on link "Add Offer" at bounding box center [861, 211] width 42 height 11
select select
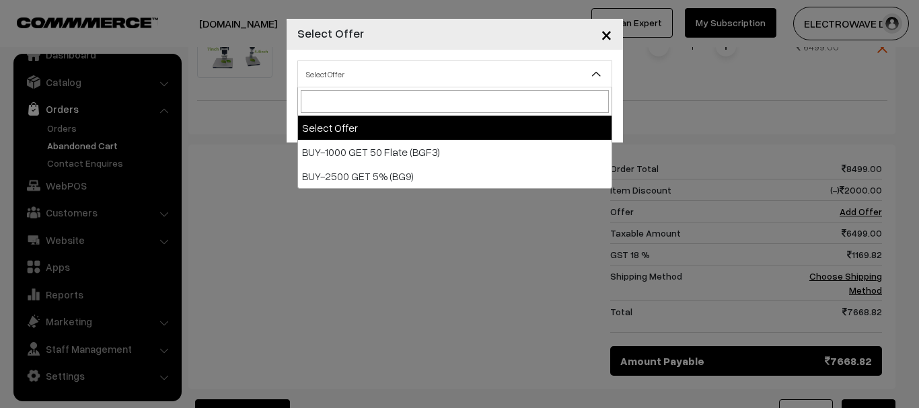
click at [437, 75] on span "Select Offer" at bounding box center [455, 75] width 314 height 24
click at [412, 99] on input "search" at bounding box center [455, 101] width 308 height 23
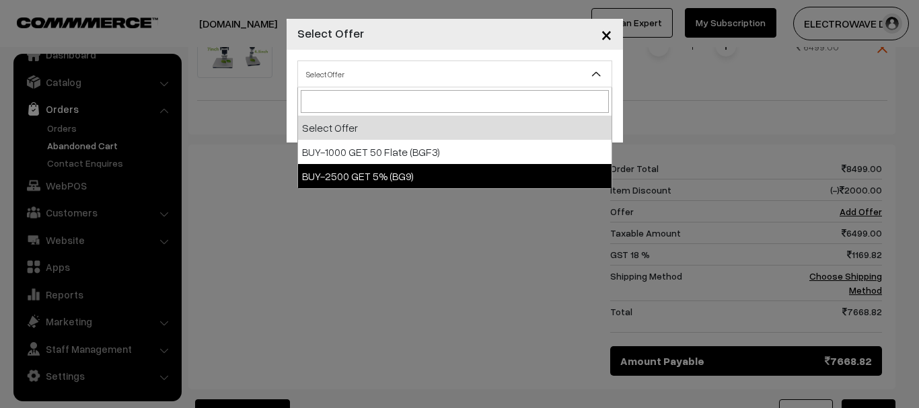
paste input "DP-GET6"
type input "DP-GET6"
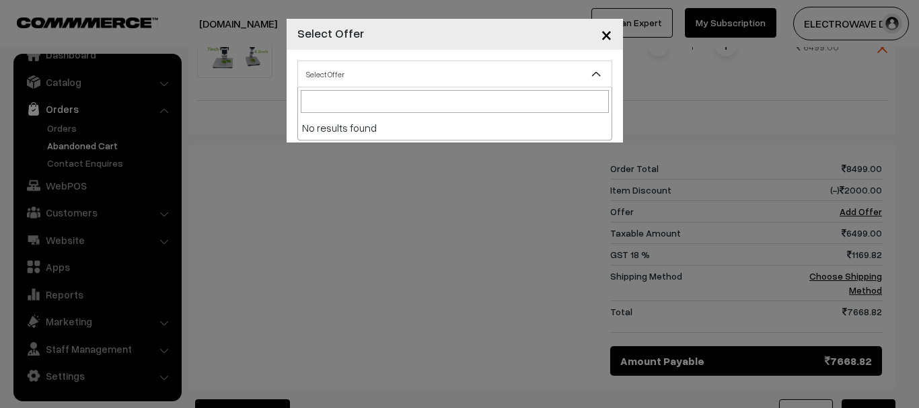
click at [398, 156] on div "× Select Offer Select Offer BUY-1000 GET 50 Flate (BGF3) BUY-2500 GET 5% (BG9) …" at bounding box center [459, 204] width 919 height 408
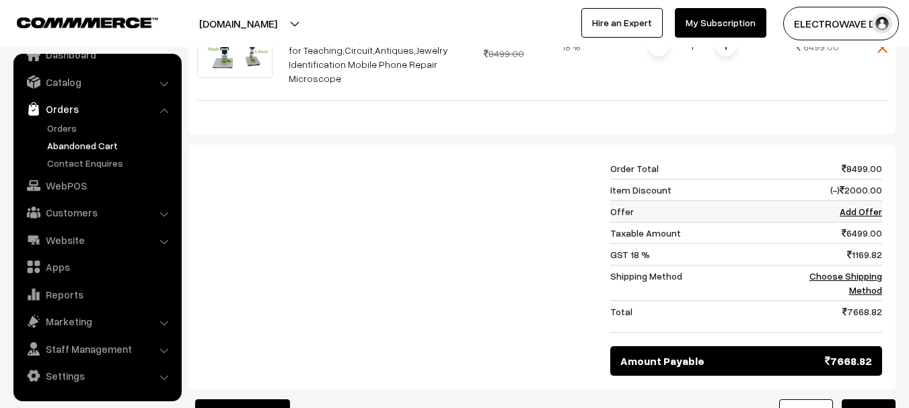
click at [865, 207] on link "Add Offer" at bounding box center [861, 211] width 42 height 11
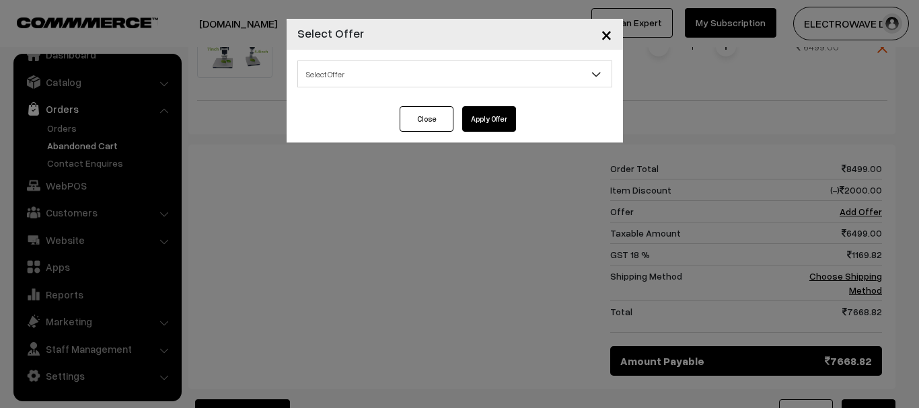
click at [371, 75] on span "Select Offer" at bounding box center [455, 75] width 314 height 24
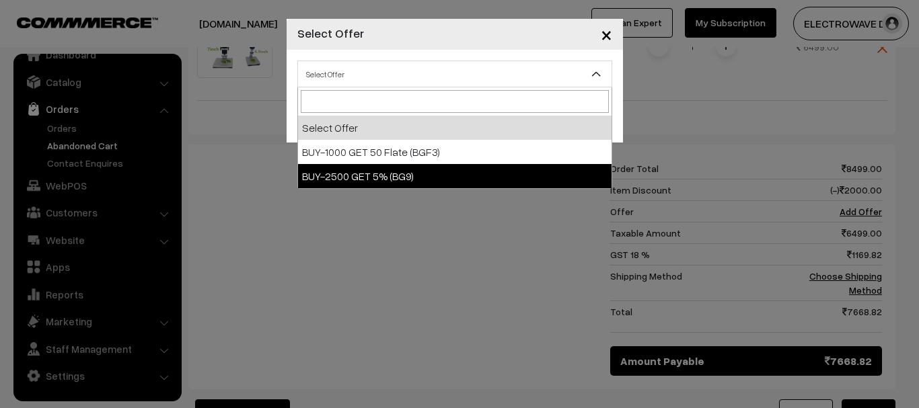
select select "12"
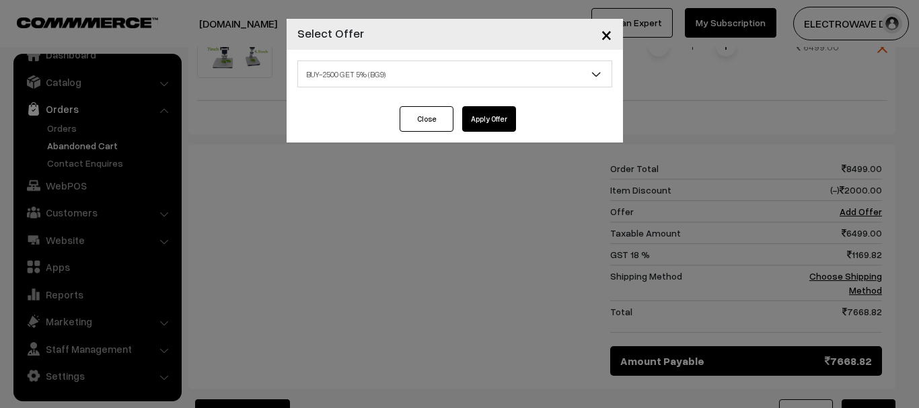
click at [414, 115] on button "Close" at bounding box center [427, 119] width 54 height 26
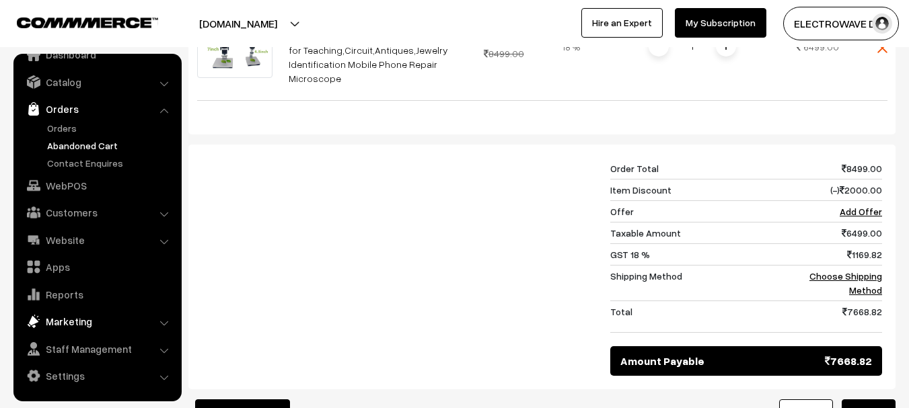
click at [73, 324] on link "Marketing" at bounding box center [97, 322] width 160 height 24
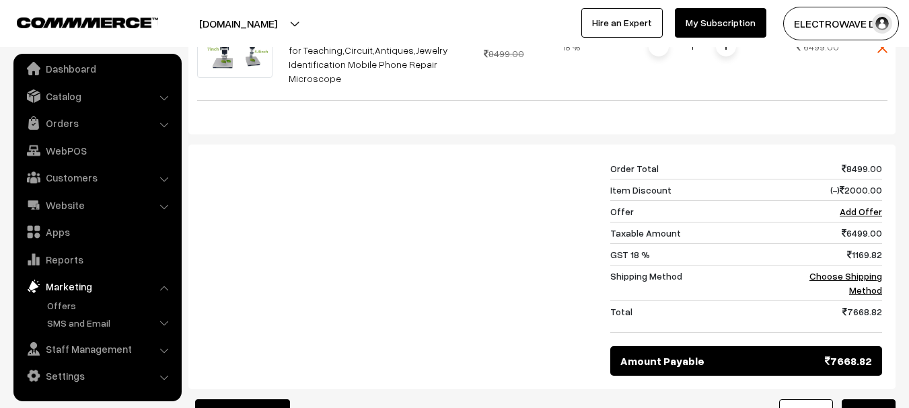
scroll to position [7, 0]
click at [67, 310] on link "Offers" at bounding box center [110, 306] width 133 height 14
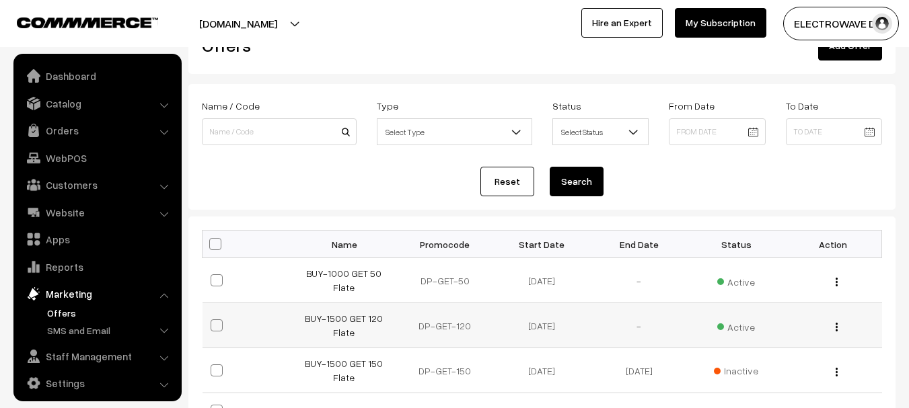
scroll to position [269, 0]
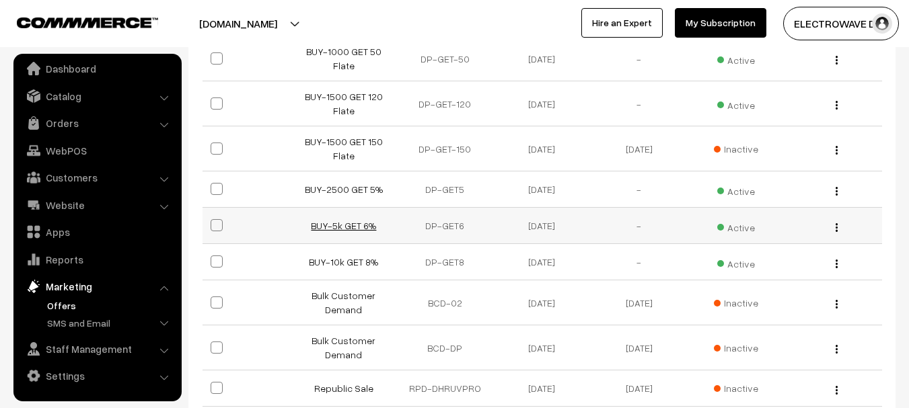
click at [330, 227] on link "BUY-5k GET 6%" at bounding box center [343, 225] width 65 height 11
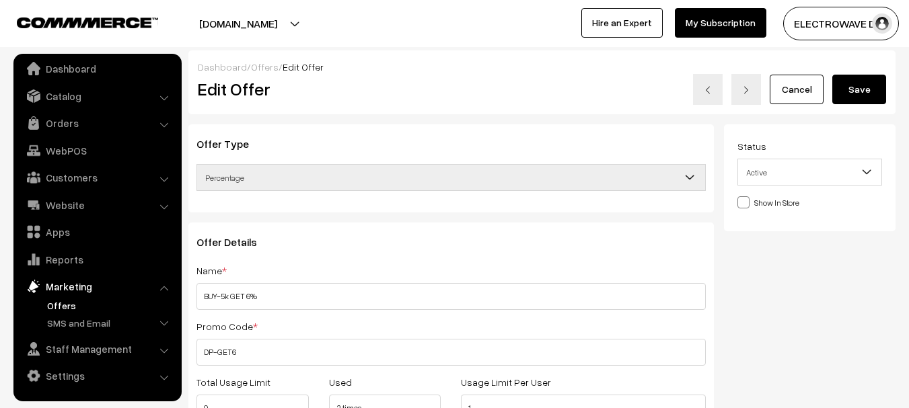
click at [867, 75] on button "Save" at bounding box center [859, 90] width 54 height 30
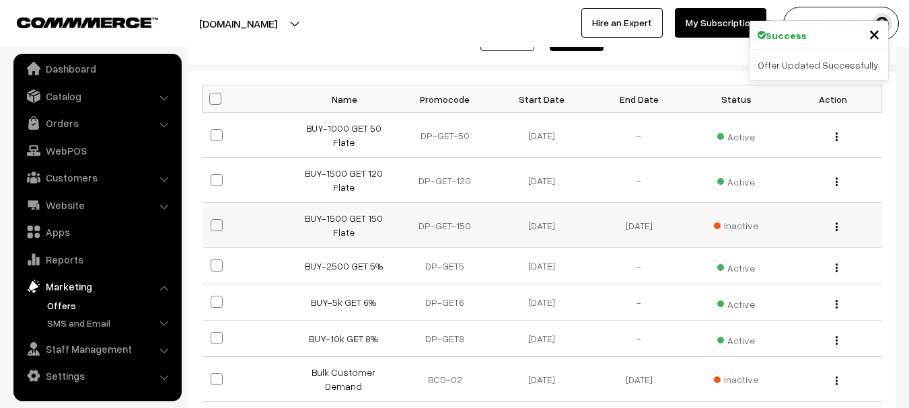
scroll to position [269, 0]
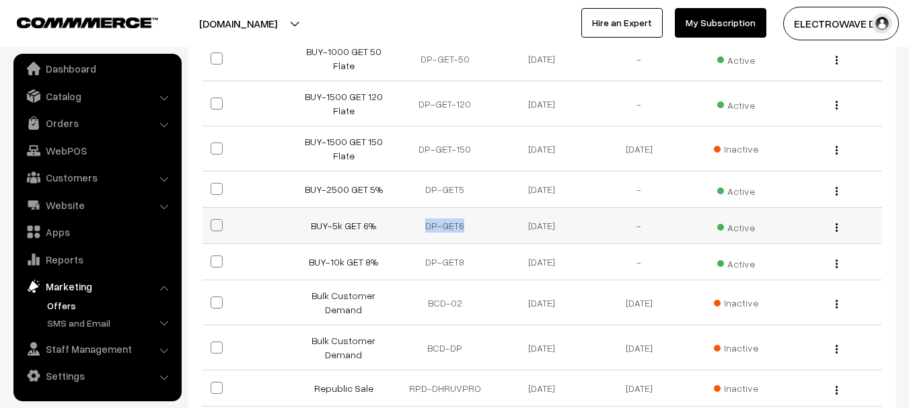
drag, startPoint x: 447, startPoint y: 225, endPoint x: 476, endPoint y: 225, distance: 28.3
click at [476, 225] on td "DP-GET6" at bounding box center [444, 226] width 97 height 36
copy td "DP-GET6"
click at [77, 133] on link "Orders" at bounding box center [97, 123] width 160 height 24
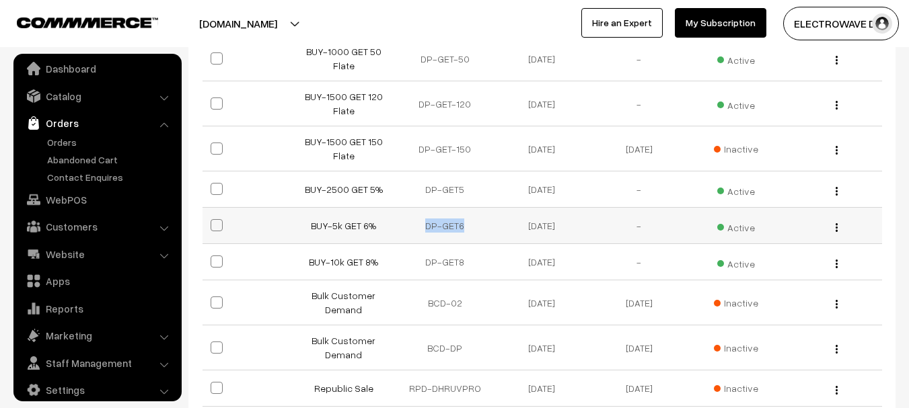
click at [835, 225] on button "button" at bounding box center [836, 227] width 3 height 11
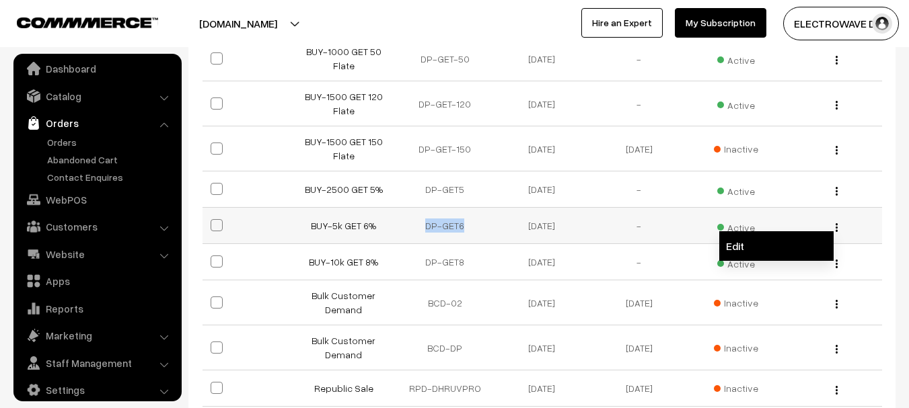
click at [768, 243] on link "Edit" at bounding box center [776, 246] width 114 height 30
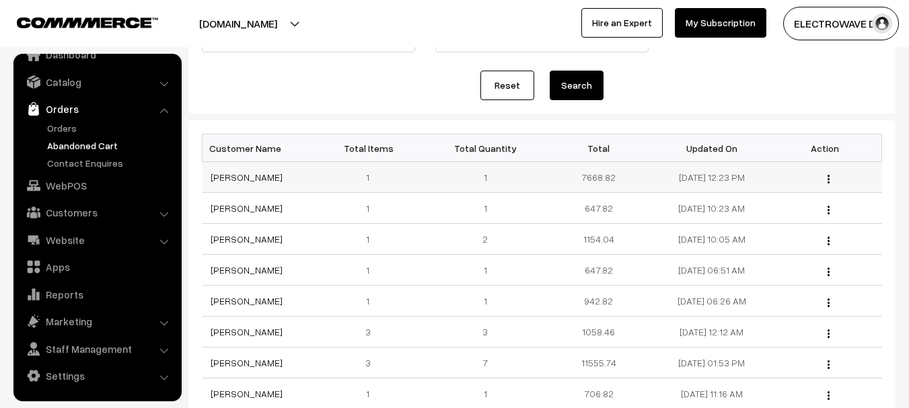
scroll to position [135, 0]
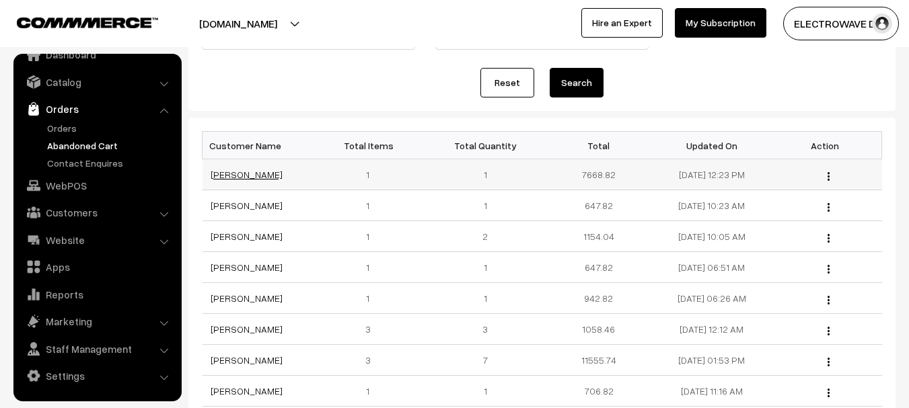
click at [245, 175] on link "[PERSON_NAME]" at bounding box center [247, 174] width 72 height 11
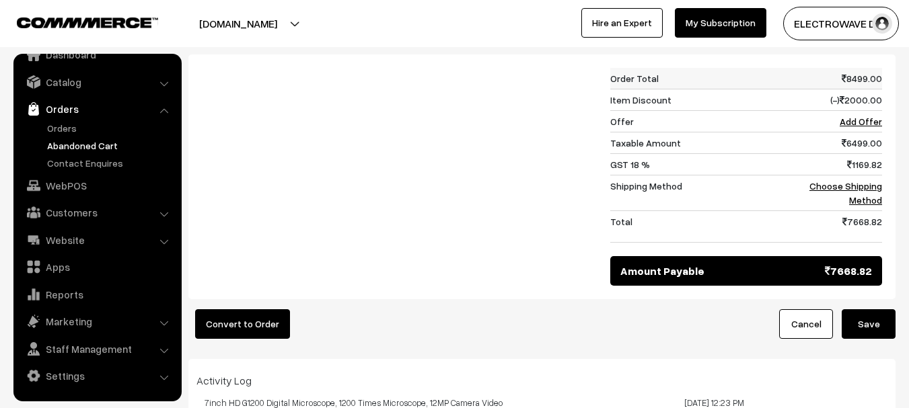
scroll to position [471, 0]
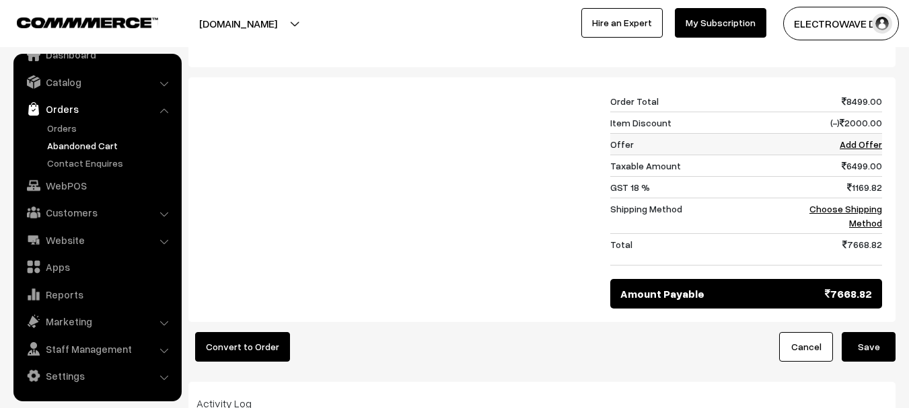
click at [853, 148] on link "Add Offer" at bounding box center [861, 144] width 42 height 11
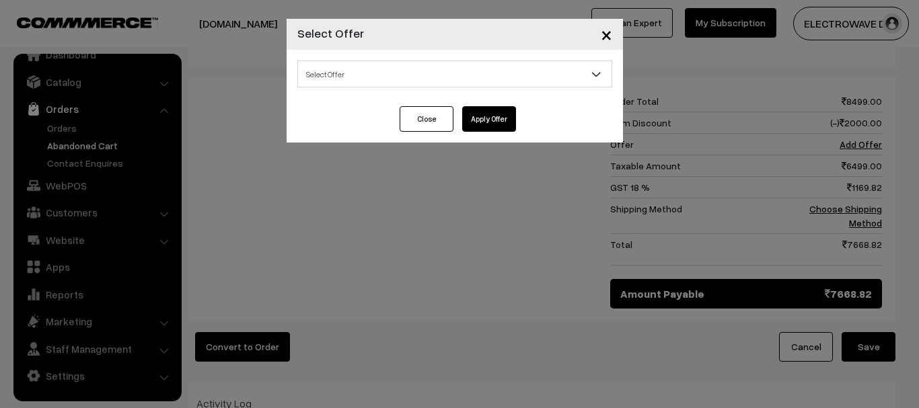
click at [353, 73] on span "Select Offer" at bounding box center [455, 75] width 314 height 24
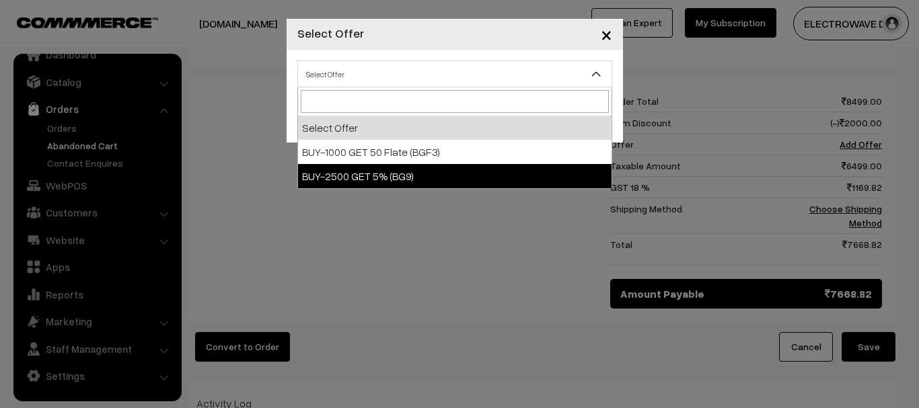
select select "12"
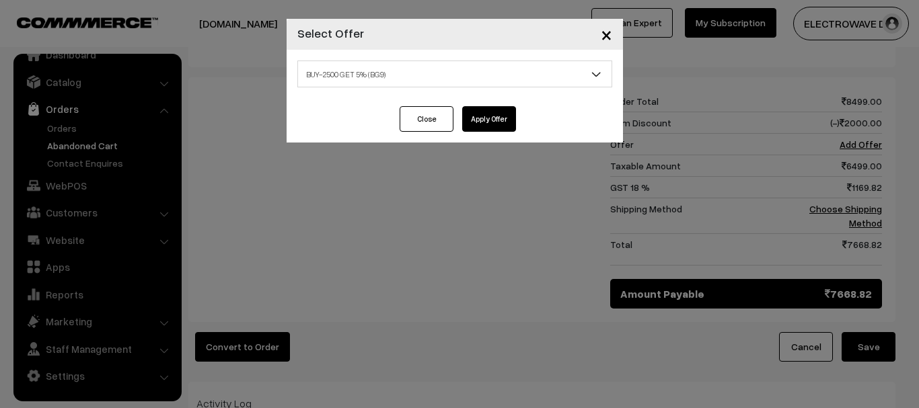
click at [490, 121] on button "Apply Offer" at bounding box center [489, 119] width 54 height 26
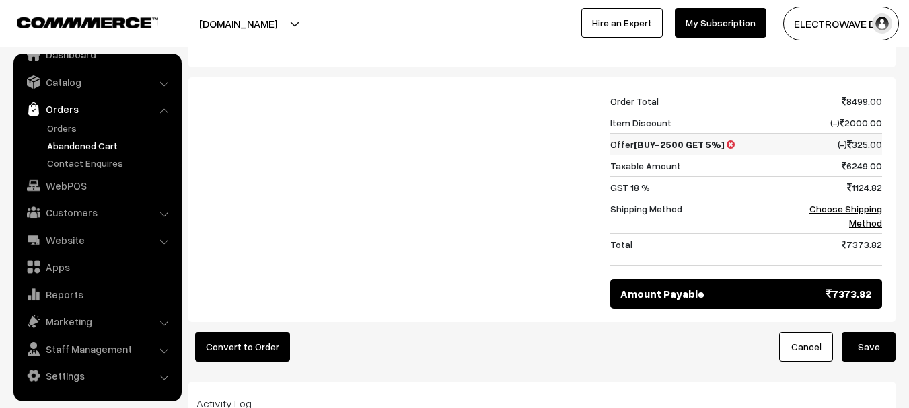
click at [727, 142] on icon at bounding box center [731, 144] width 8 height 9
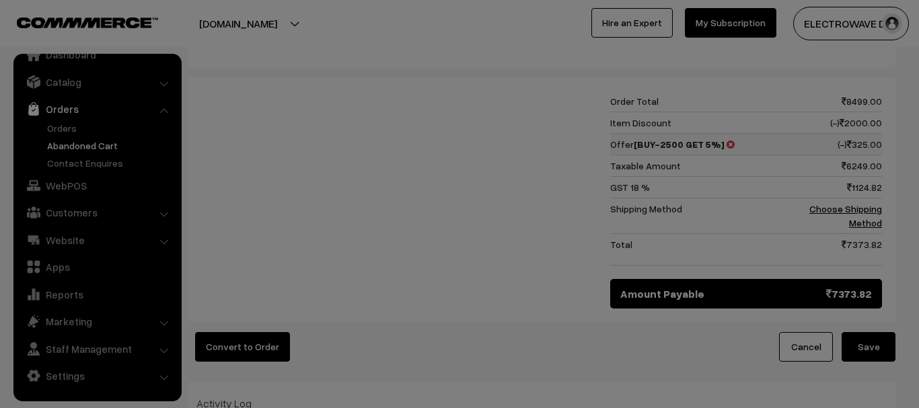
click at [725, 142] on div at bounding box center [459, 204] width 919 height 408
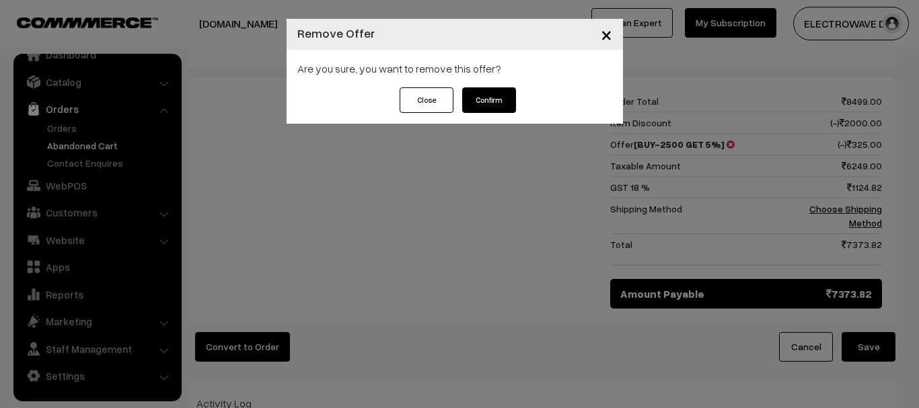
click at [606, 31] on span "×" at bounding box center [606, 34] width 11 height 25
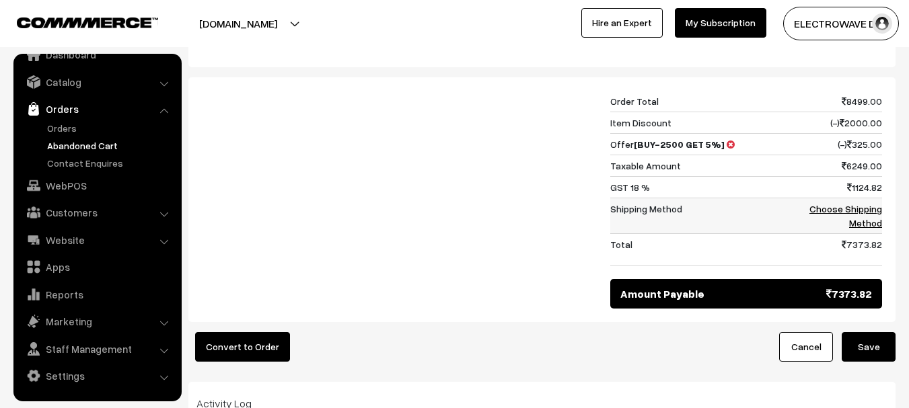
click at [826, 207] on link "Choose Shipping Method" at bounding box center [845, 216] width 73 height 26
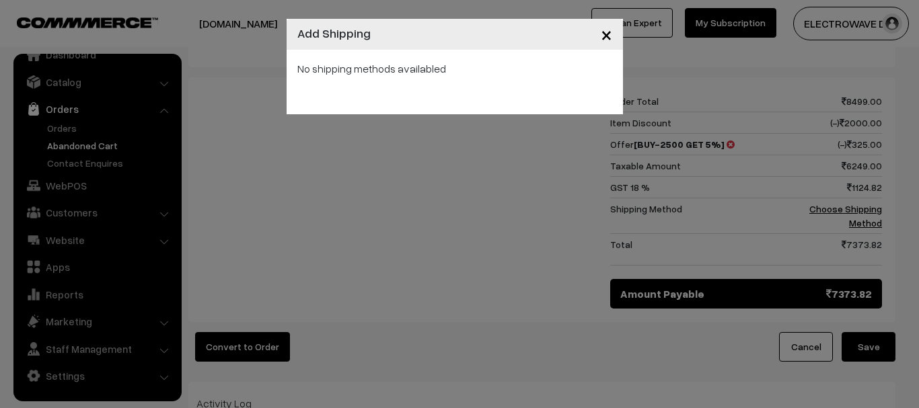
click at [601, 35] on span "×" at bounding box center [606, 34] width 11 height 25
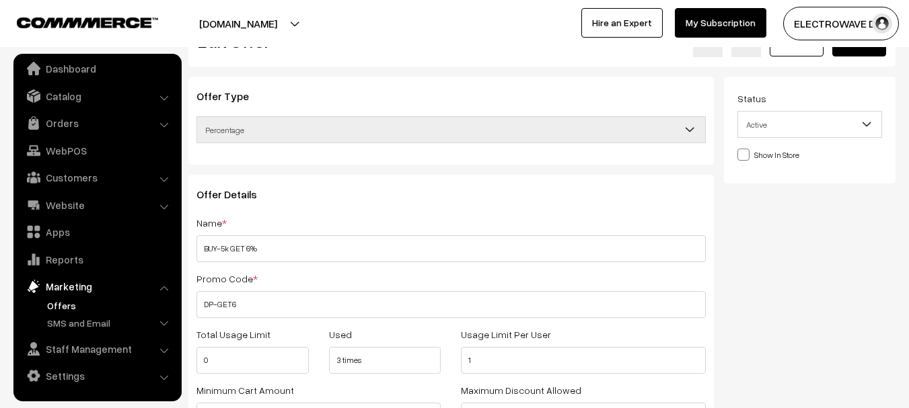
scroll to position [135, 0]
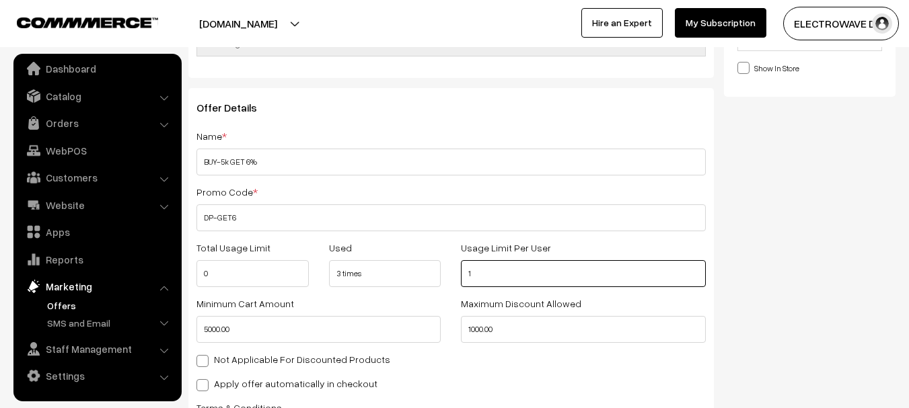
drag, startPoint x: 499, startPoint y: 281, endPoint x: 458, endPoint y: 283, distance: 40.5
click at [458, 283] on div "Usage Limit Per User 1" at bounding box center [583, 264] width 264 height 48
click at [268, 279] on input "0" at bounding box center [252, 273] width 112 height 27
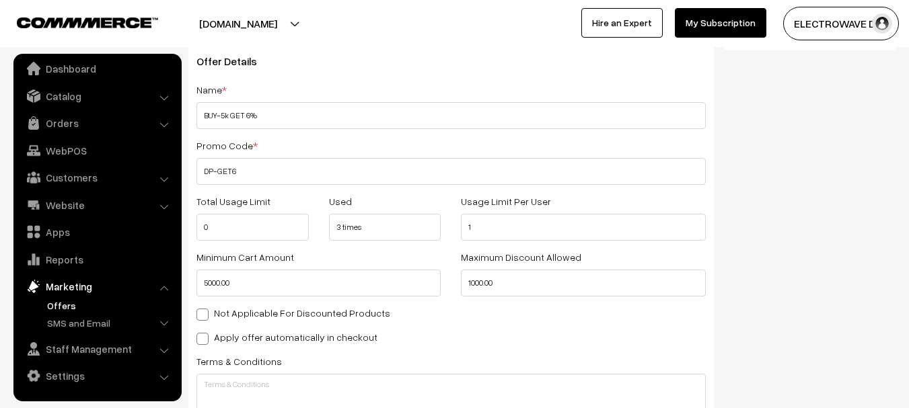
scroll to position [202, 0]
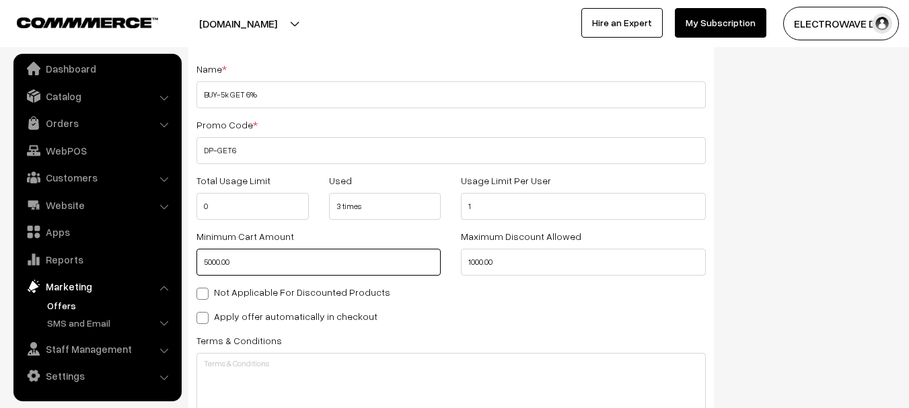
drag, startPoint x: 253, startPoint y: 266, endPoint x: 186, endPoint y: 272, distance: 66.8
click at [186, 272] on div "Minimum Cart Amount 5000.00" at bounding box center [318, 252] width 264 height 48
type input "5000"
drag, startPoint x: 543, startPoint y: 258, endPoint x: 304, endPoint y: 242, distance: 239.5
click at [423, 262] on div "Minimum Cart Amount 5000 Maximum Discount Allowed 1000.00" at bounding box center [451, 256] width 530 height 56
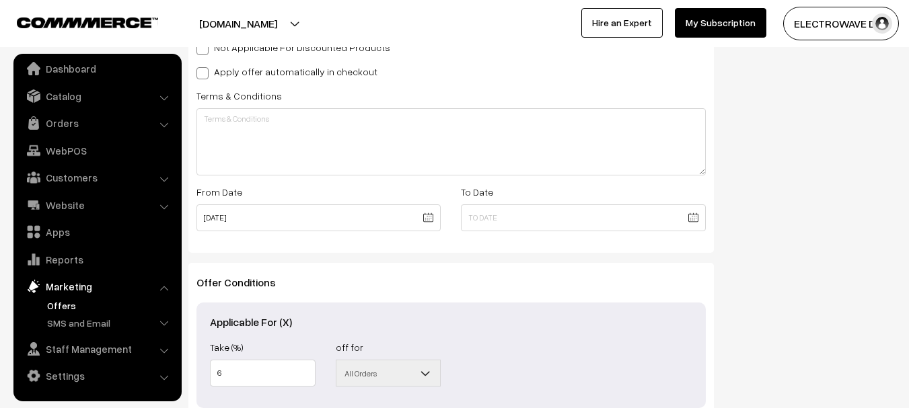
scroll to position [471, 0]
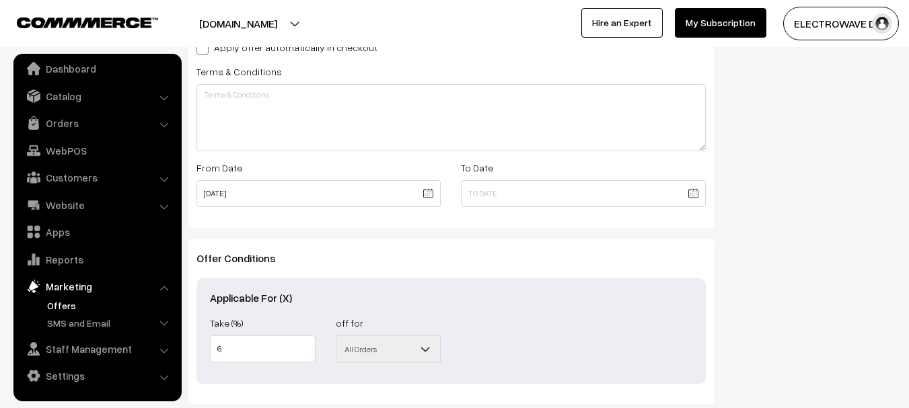
type input "1000"
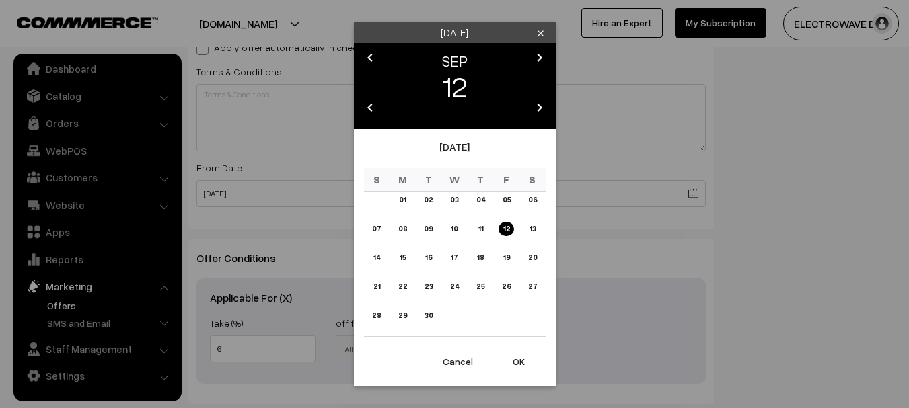
click at [560, 200] on body "Thank you for showing interest. Our team will call you shortly. Close [DOMAIN_N…" at bounding box center [454, 25] width 909 height 992
click at [468, 357] on button "Cancel" at bounding box center [458, 362] width 54 height 30
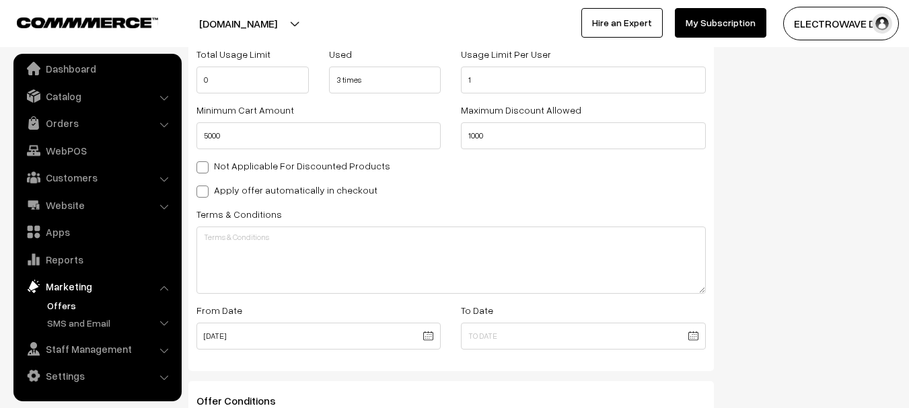
scroll to position [336, 0]
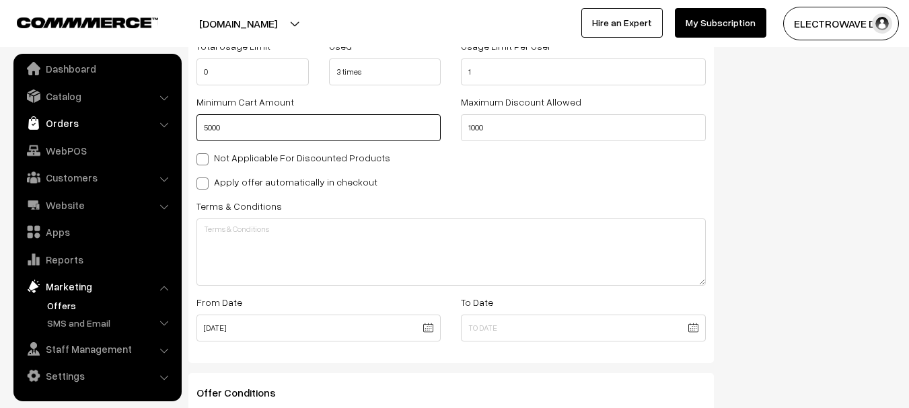
drag, startPoint x: 247, startPoint y: 133, endPoint x: 175, endPoint y: 131, distance: 72.0
click at [175, 131] on body "Thank you for showing interest. Our team will call you shortly. Close [DOMAIN_N…" at bounding box center [454, 160] width 909 height 992
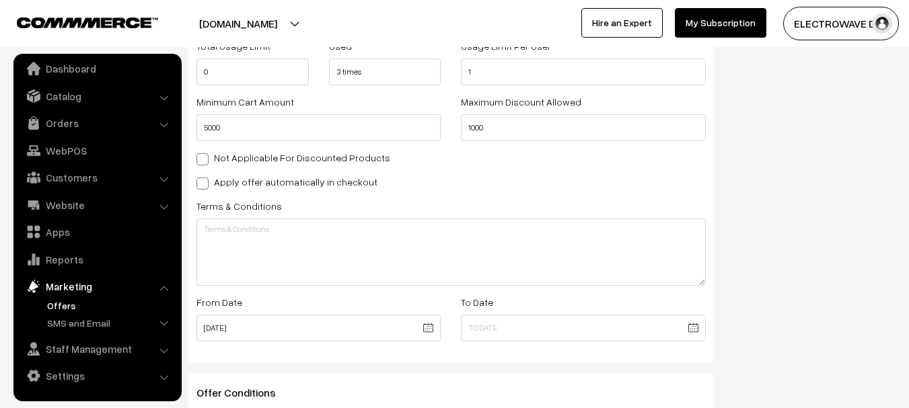
click at [429, 170] on div "Offer Details Name * BUY-5k GET 6% Promo Code * DP-GET6 Total Usage Limit 0 Use…" at bounding box center [451, 124] width 526 height 477
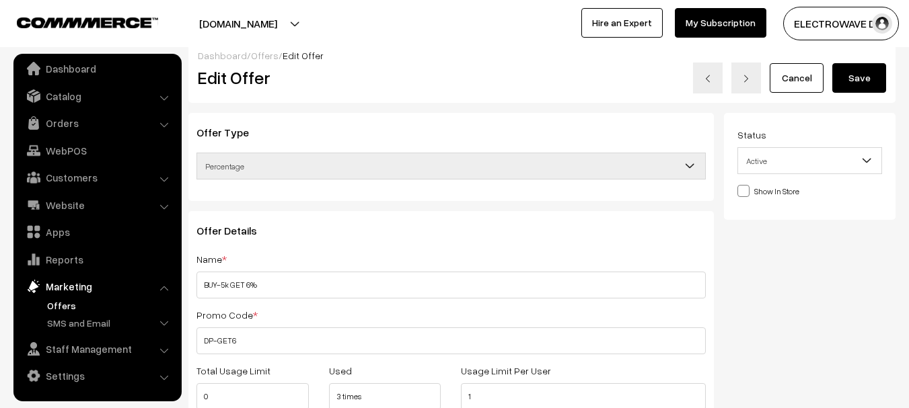
scroll to position [0, 0]
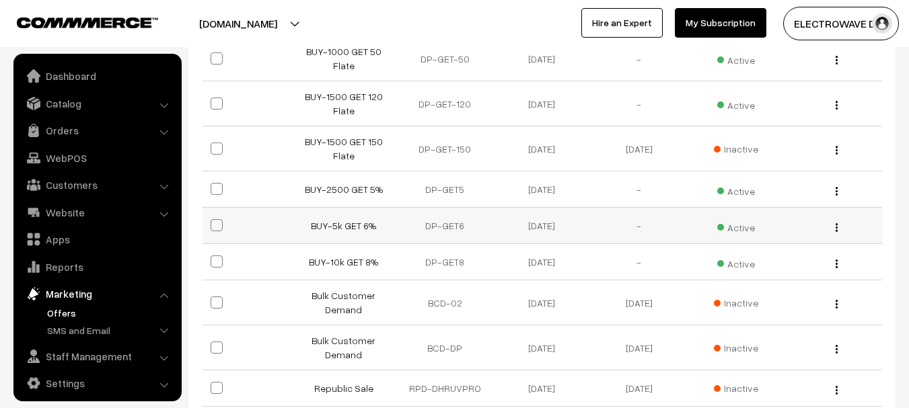
scroll to position [7, 0]
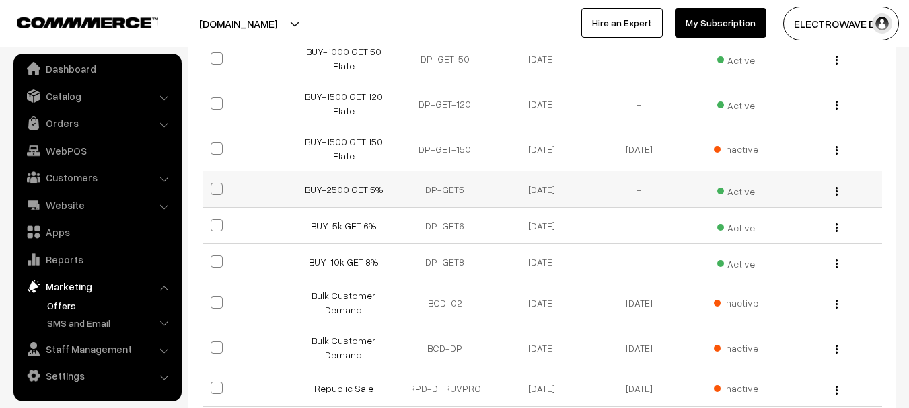
click at [355, 189] on link "BUY-2500 GET 5%" at bounding box center [344, 189] width 78 height 11
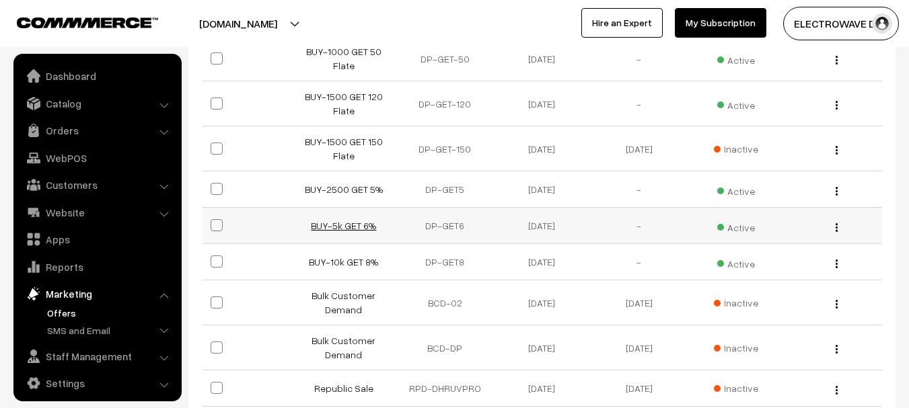
scroll to position [7, 0]
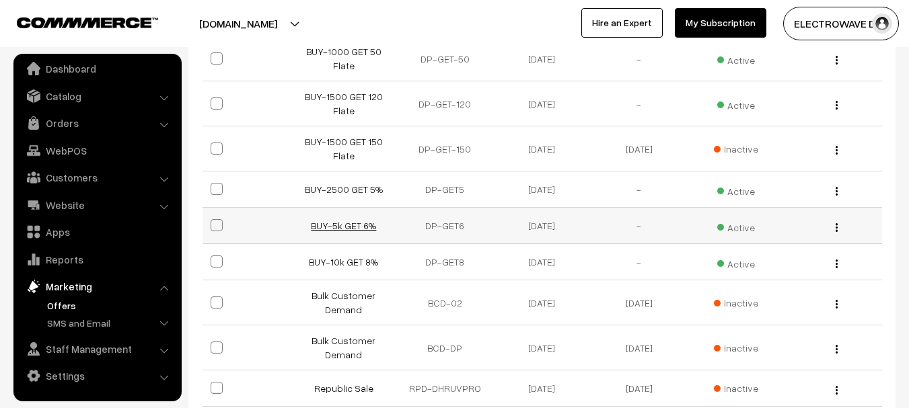
click at [349, 220] on link "BUY-5k GET 6%" at bounding box center [343, 225] width 65 height 11
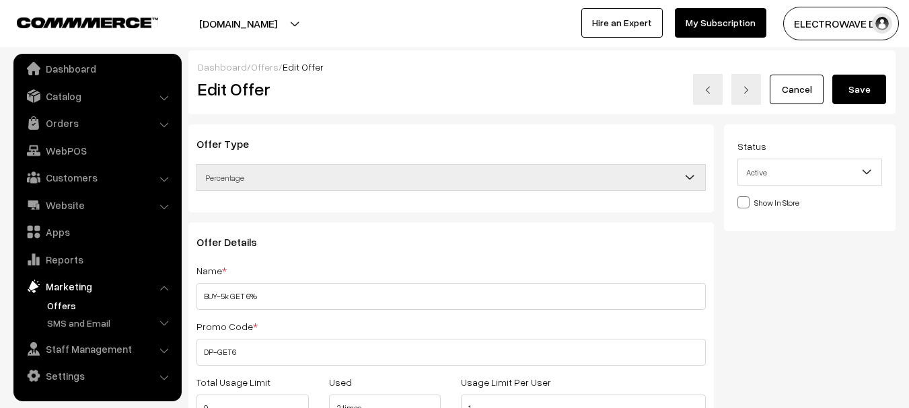
click at [744, 207] on span at bounding box center [743, 202] width 12 height 12
click at [744, 206] on input "Show In Store" at bounding box center [741, 201] width 9 height 9
click at [745, 200] on span at bounding box center [743, 202] width 12 height 12
click at [745, 200] on input "Show In Store" at bounding box center [741, 201] width 9 height 9
click at [745, 200] on span at bounding box center [743, 202] width 12 height 12
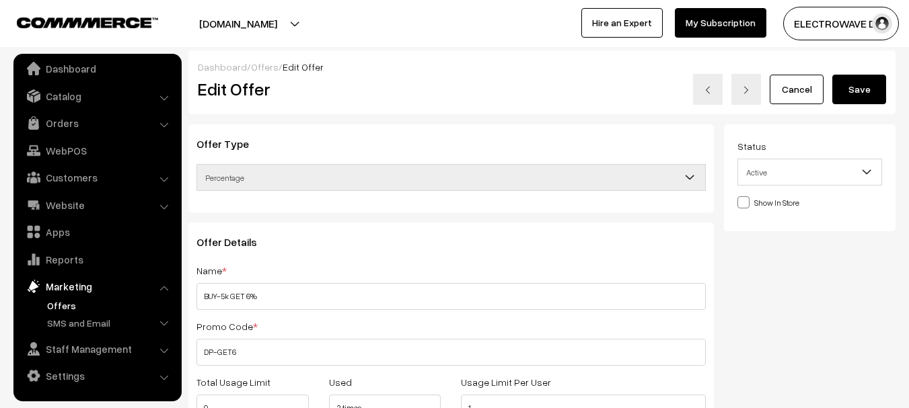
click at [745, 200] on input "Show In Store" at bounding box center [741, 201] width 9 height 9
checkbox input "true"
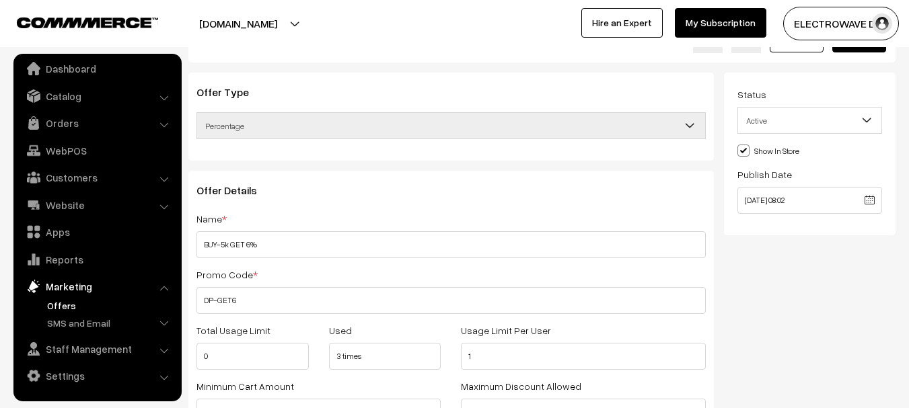
scroll to position [202, 0]
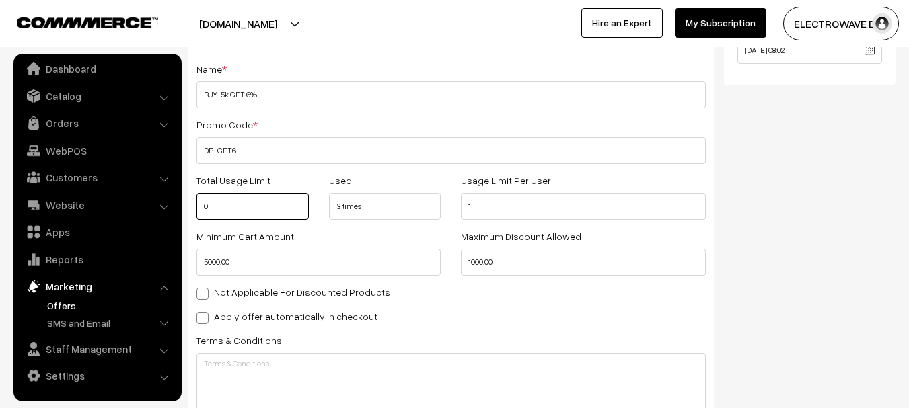
click at [262, 207] on input "0" at bounding box center [252, 206] width 112 height 27
drag, startPoint x: 262, startPoint y: 207, endPoint x: 252, endPoint y: 207, distance: 10.1
click at [252, 207] on input "0" at bounding box center [252, 206] width 112 height 27
click at [317, 169] on div "Offer Details Name * BUY-5k GET 6% Promo Code * DP-GET6 Total Usage Limit 1 Use…" at bounding box center [451, 259] width 526 height 477
drag, startPoint x: 260, startPoint y: 204, endPoint x: 178, endPoint y: 213, distance: 82.6
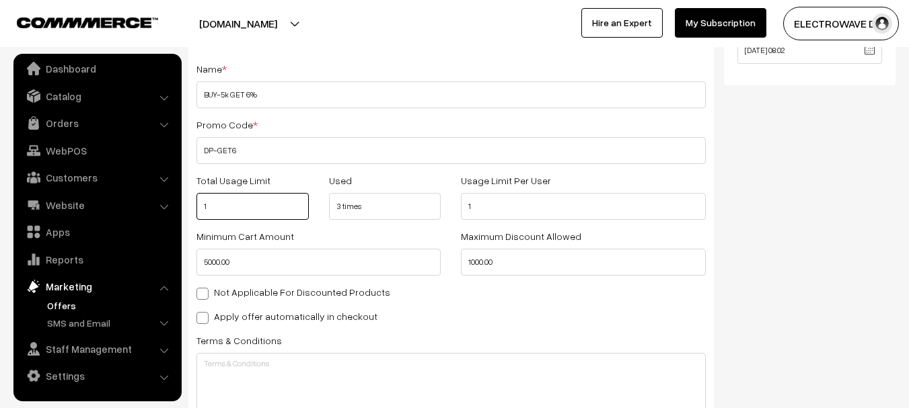
click at [178, 213] on body "Thank you for showing interest. Our team will call you shortly. Close dhruvpro.…" at bounding box center [454, 294] width 909 height 992
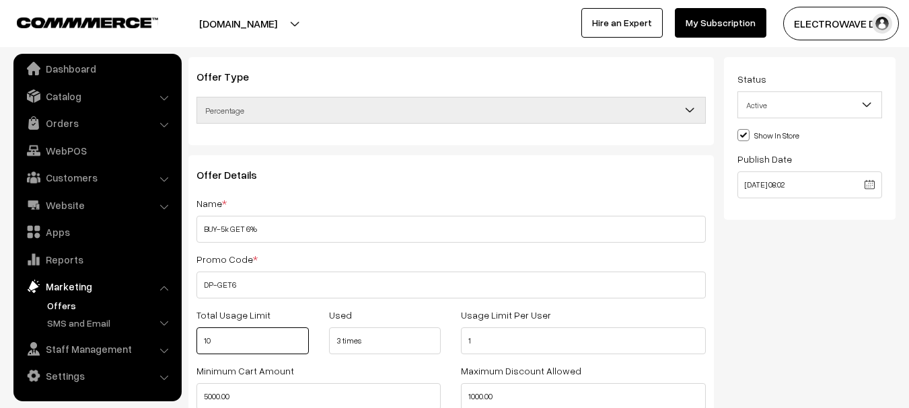
type input "10"
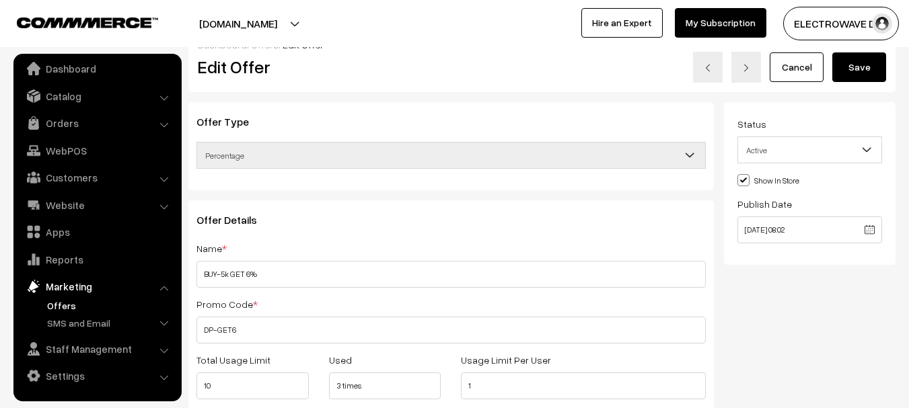
scroll to position [0, 0]
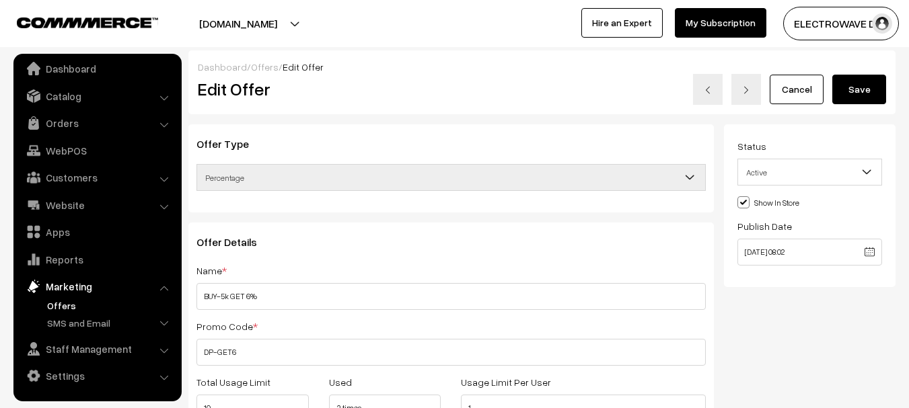
click at [852, 88] on button "Save" at bounding box center [859, 90] width 54 height 30
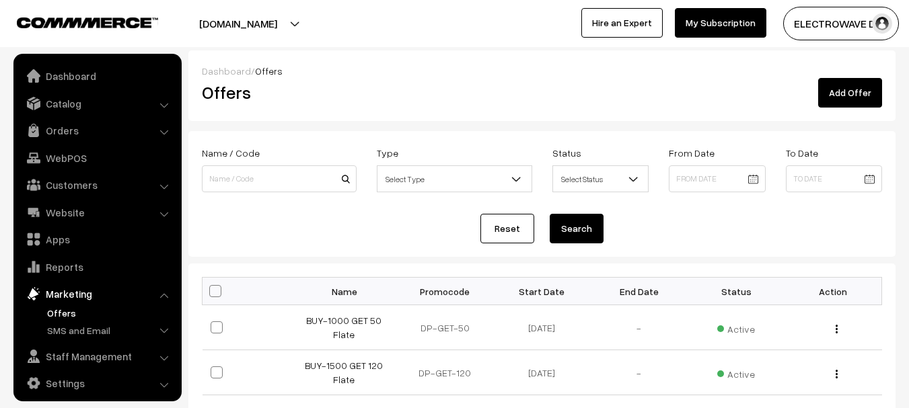
scroll to position [7, 0]
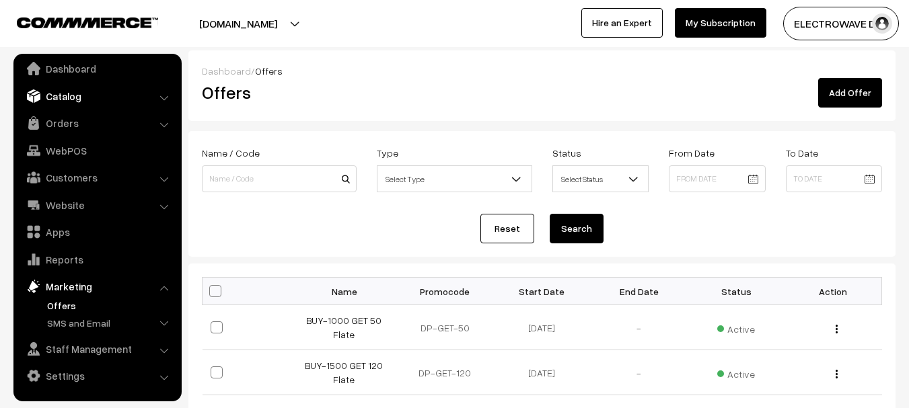
click at [72, 97] on link "Catalog" at bounding box center [97, 96] width 160 height 24
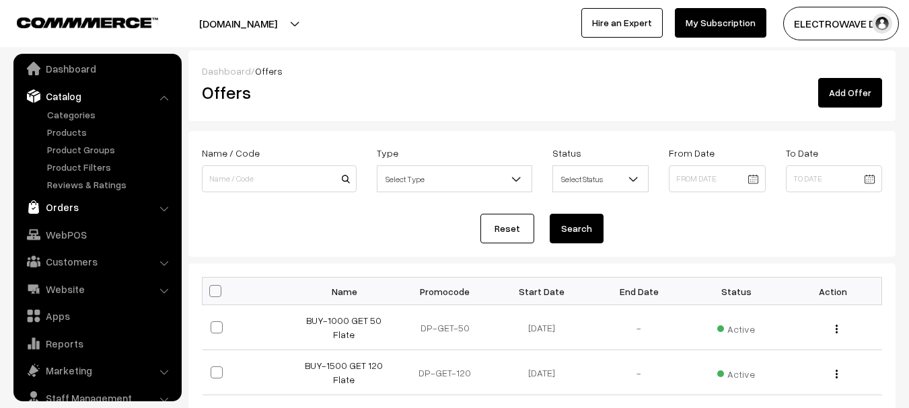
click at [61, 209] on link "Orders" at bounding box center [97, 207] width 160 height 24
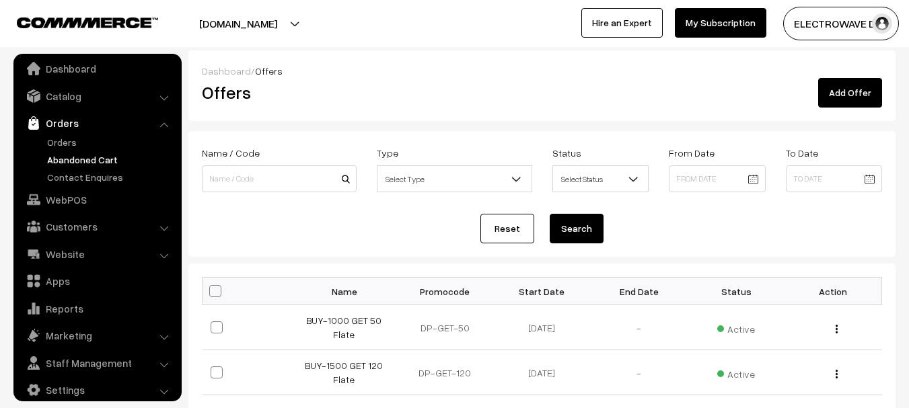
click at [77, 158] on link "Abandoned Cart" at bounding box center [110, 160] width 133 height 14
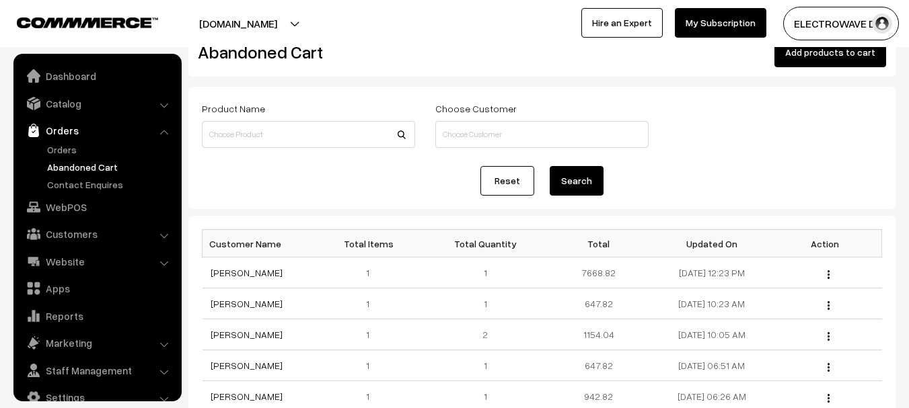
scroll to position [22, 0]
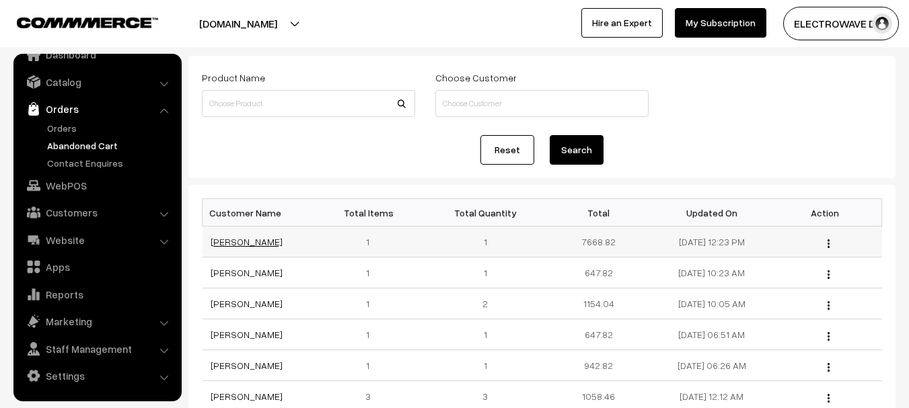
click at [238, 239] on link "[PERSON_NAME]" at bounding box center [247, 241] width 72 height 11
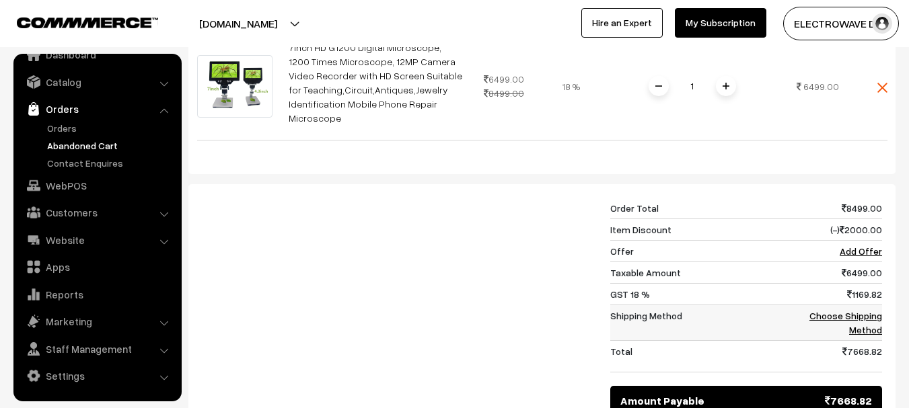
scroll to position [471, 0]
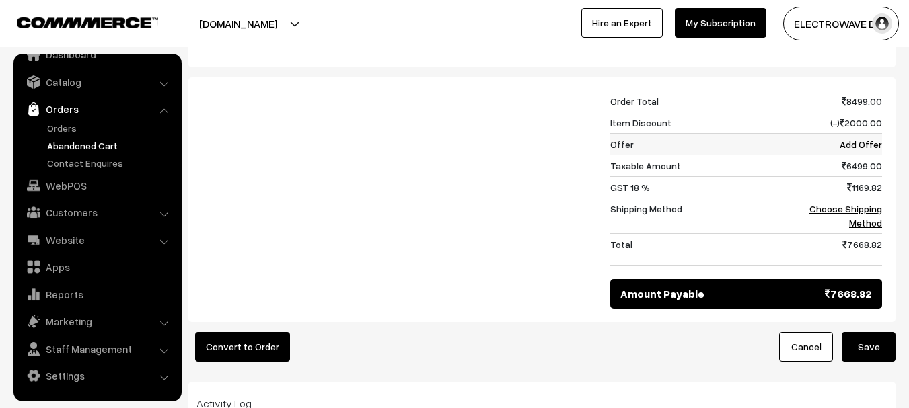
click at [859, 149] on link "Add Offer" at bounding box center [861, 144] width 42 height 11
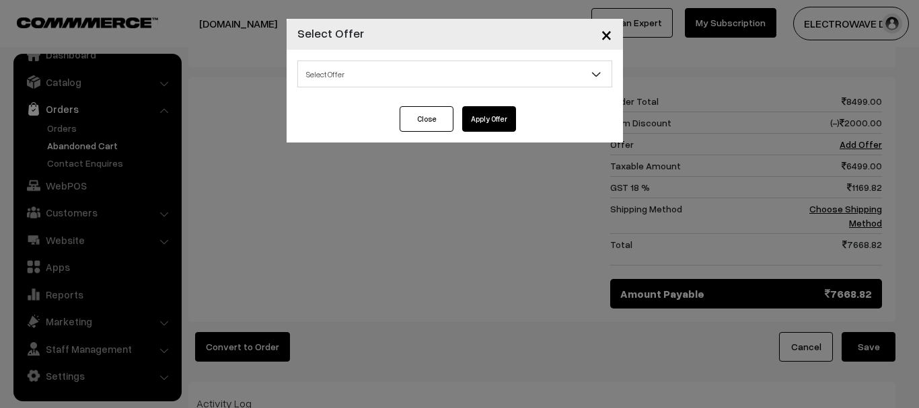
click at [403, 77] on span "Select Offer" at bounding box center [455, 75] width 314 height 24
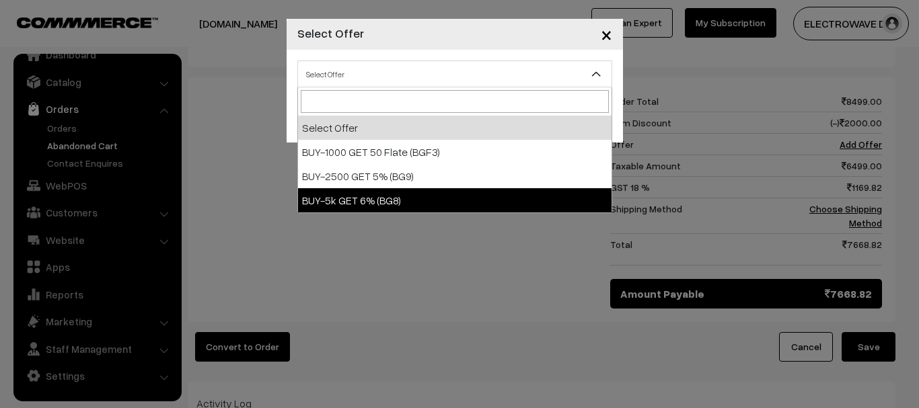
select select "11"
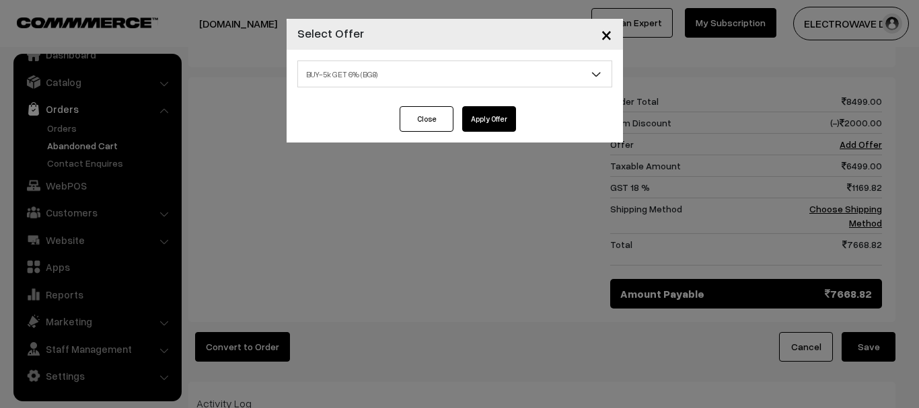
click at [503, 119] on button "Apply Offer" at bounding box center [489, 119] width 54 height 26
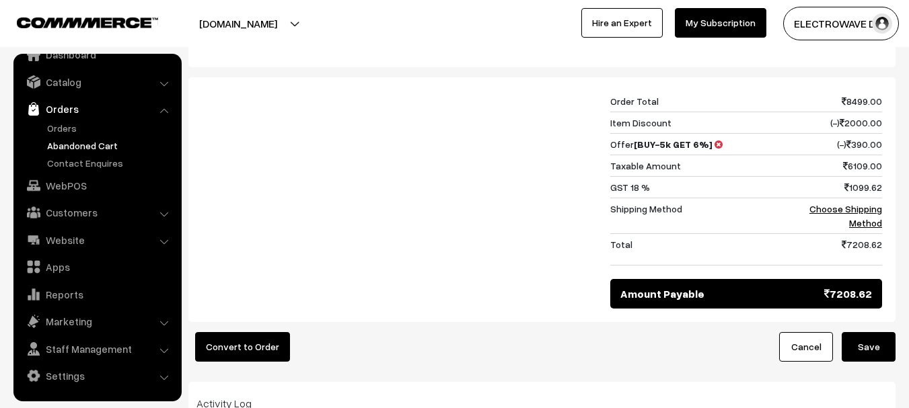
click at [881, 341] on button "Save" at bounding box center [869, 347] width 54 height 30
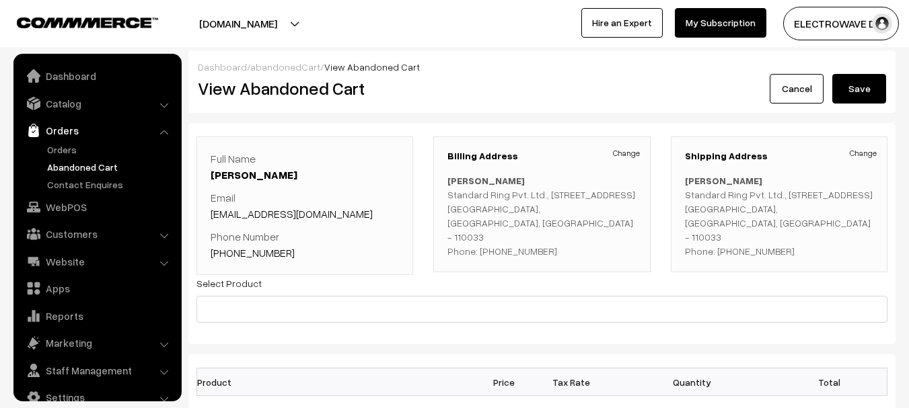
scroll to position [22, 0]
